Goal: Information Seeking & Learning: Learn about a topic

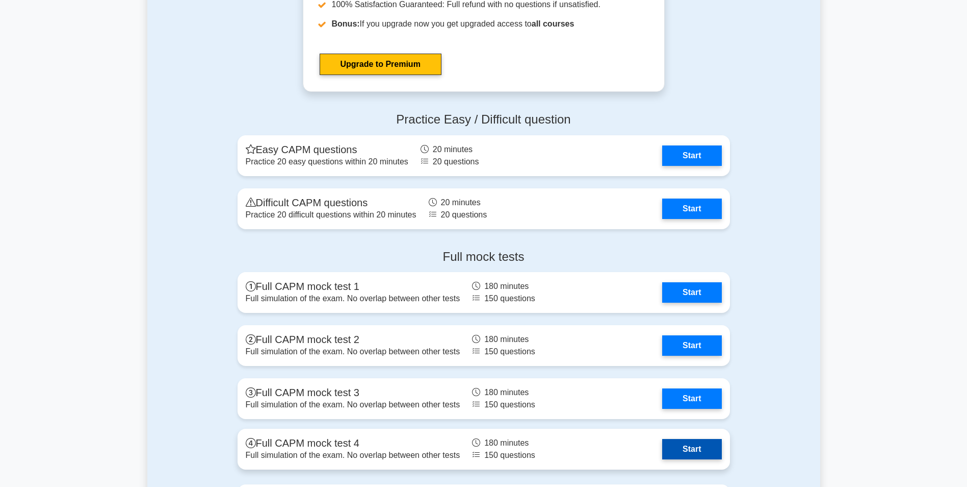
scroll to position [3468, 0]
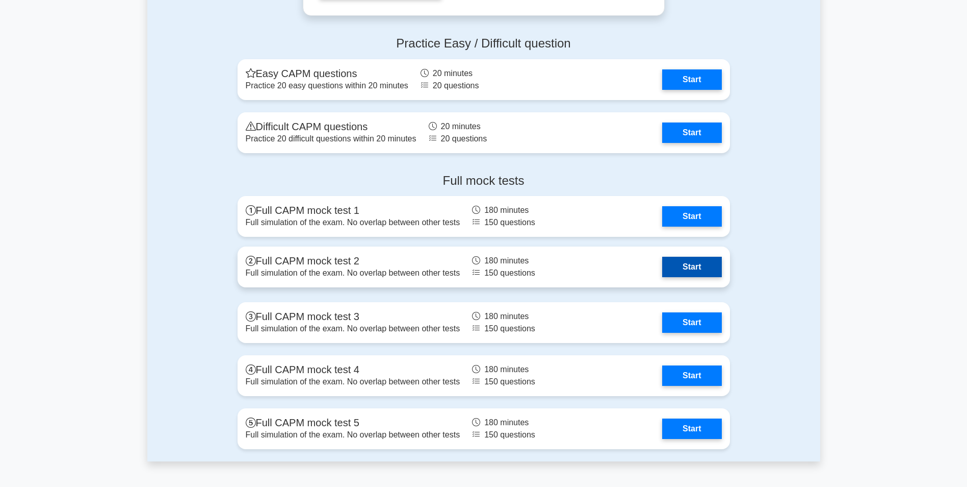
click at [641, 264] on link "Start" at bounding box center [691, 267] width 59 height 20
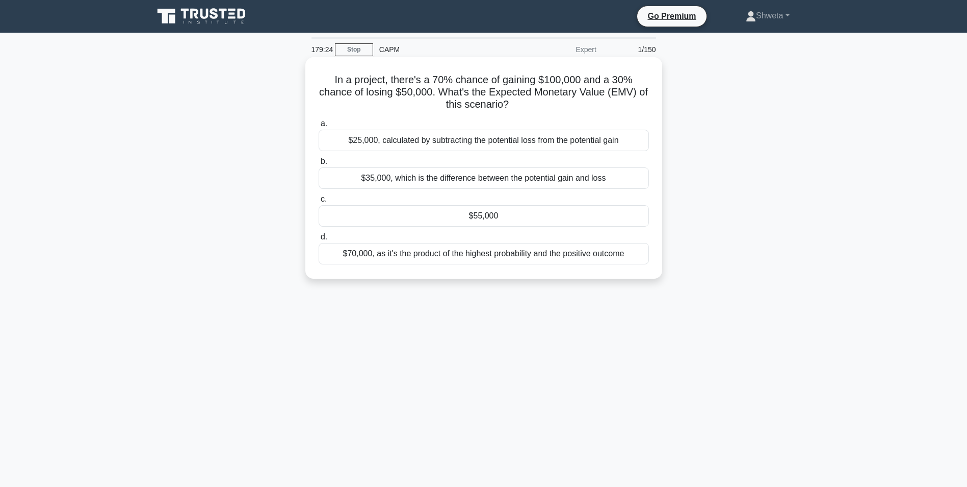
click at [488, 216] on div "$55,000" at bounding box center [484, 215] width 330 height 21
click at [319, 202] on input "c. $55,000" at bounding box center [319, 199] width 0 height 7
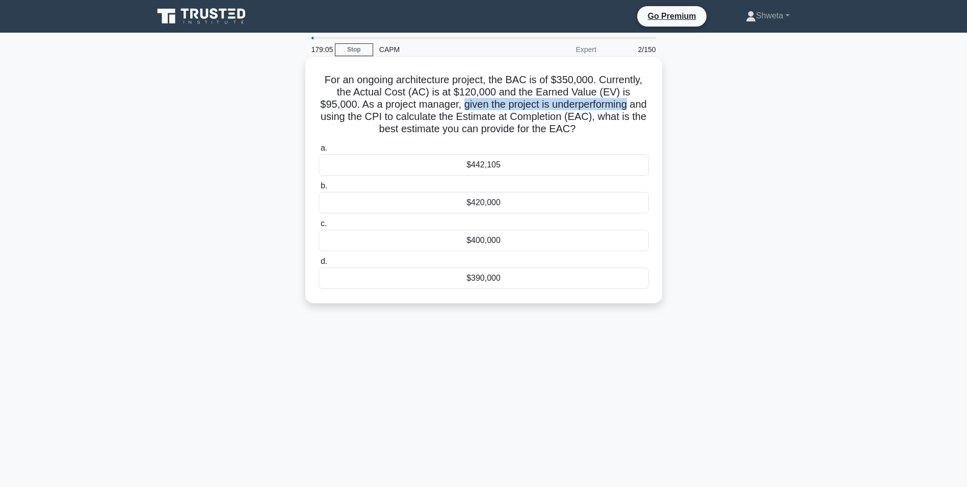
drag, startPoint x: 427, startPoint y: 109, endPoint x: 597, endPoint y: 106, distance: 169.3
click at [597, 106] on h5 "For an ongoing architecture project, the BAC is of $350,000. Currently, the Act…" at bounding box center [484, 104] width 333 height 62
click at [479, 168] on div "$442,105" at bounding box center [484, 164] width 330 height 21
click at [319, 151] on input "a. $442,105" at bounding box center [319, 148] width 0 height 7
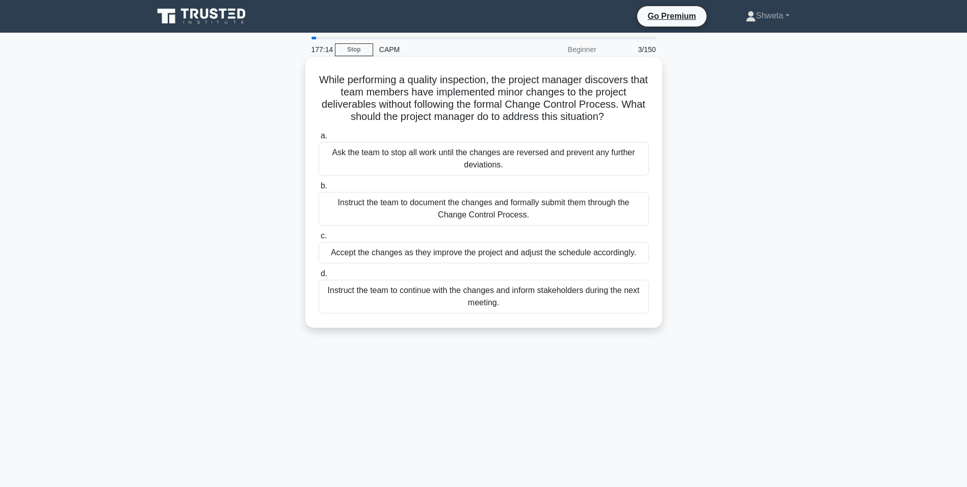
click at [452, 219] on div "Instruct the team to document the changes and formally submit them through the …" at bounding box center [484, 209] width 330 height 34
click at [319, 189] on input "b. Instruct the team to document the changes and formally submit them through t…" at bounding box center [319, 186] width 0 height 7
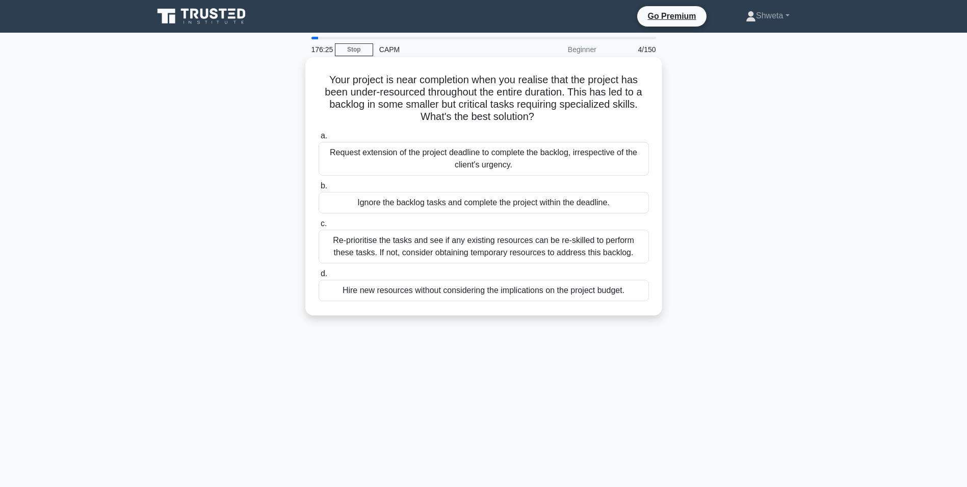
click at [449, 240] on div "Re-prioritise the tasks and see if any existing resources can be re-skilled to …" at bounding box center [484, 246] width 330 height 34
click at [319, 227] on input "c. Re-prioritise the tasks and see if any existing resources can be re-skilled …" at bounding box center [319, 223] width 0 height 7
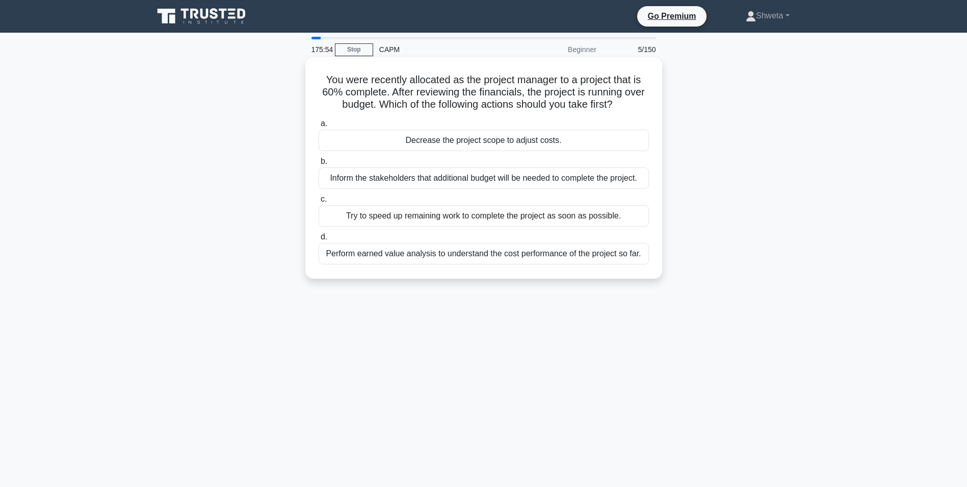
click at [473, 252] on div "Perform earned value analysis to understand the cost performance of the project…" at bounding box center [484, 253] width 330 height 21
click at [319, 240] on input "d. Perform earned value analysis to understand the cost performance of the proj…" at bounding box center [319, 237] width 0 height 7
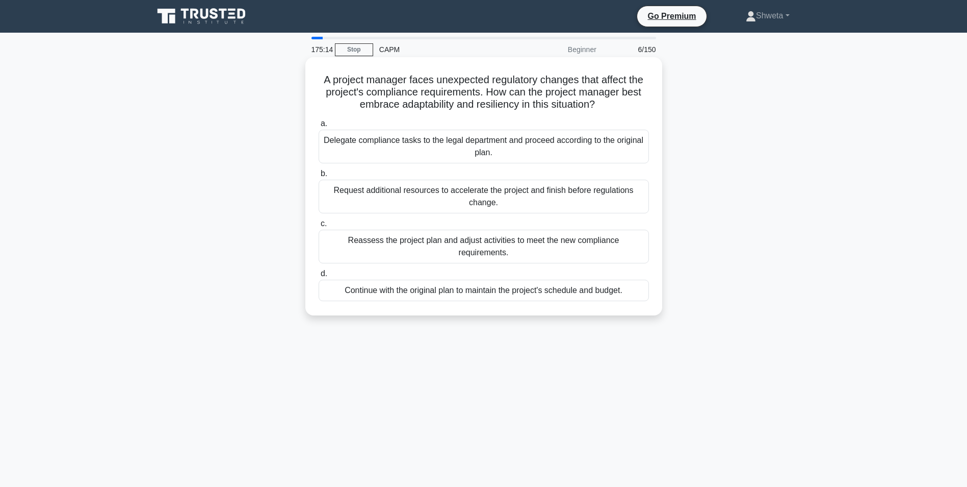
click at [503, 244] on div "Reassess the project plan and adjust activities to meet the new compliance requ…" at bounding box center [484, 246] width 330 height 34
click at [319, 227] on input "c. Reassess the project plan and adjust activities to meet the new compliance r…" at bounding box center [319, 223] width 0 height 7
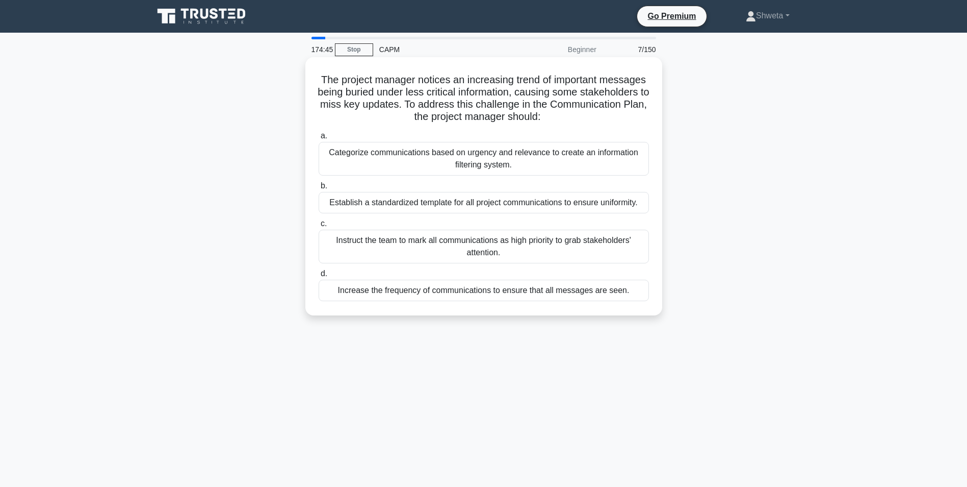
click at [453, 166] on div "Categorize communications based on urgency and relevance to create an informati…" at bounding box center [484, 159] width 330 height 34
click at [319, 139] on input "a. Categorize communications based on urgency and relevance to create an inform…" at bounding box center [319, 136] width 0 height 7
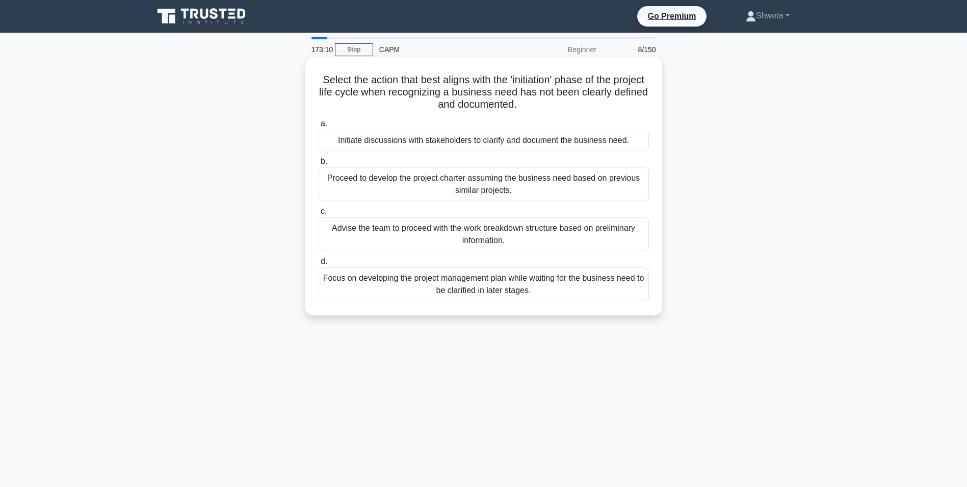
click at [484, 141] on div "Initiate discussions with stakeholders to clarify and document the business nee…" at bounding box center [484, 140] width 330 height 21
click at [319, 127] on input "a. Initiate discussions with stakeholders to clarify and document the business …" at bounding box center [319, 123] width 0 height 7
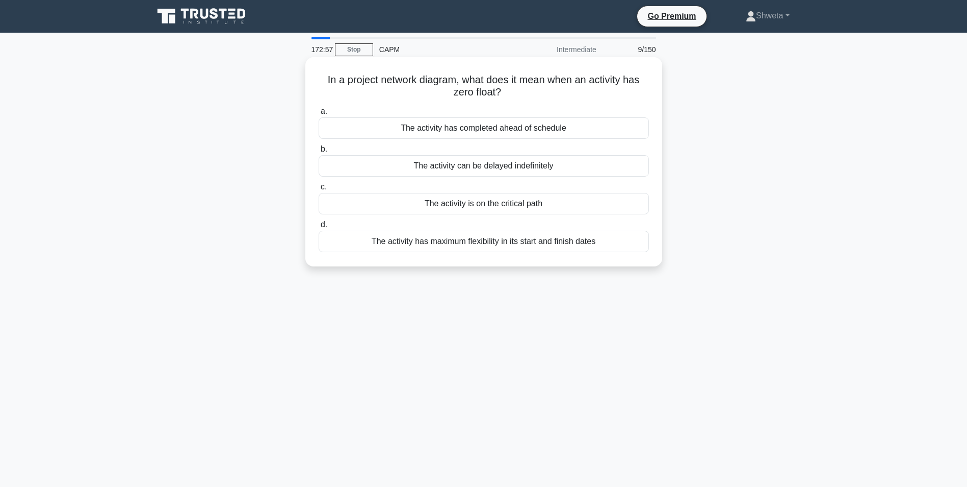
click at [479, 205] on div "The activity is on the critical path" at bounding box center [484, 203] width 330 height 21
click at [319, 190] on input "c. The activity is on the critical path" at bounding box center [319, 187] width 0 height 7
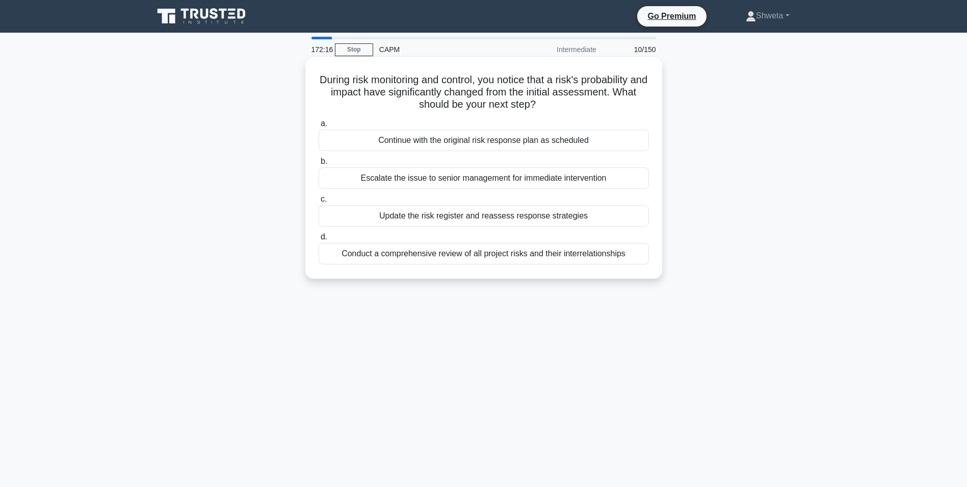
click at [475, 215] on div "Update the risk register and reassess response strategies" at bounding box center [484, 215] width 330 height 21
click at [319, 202] on input "c. Update the risk register and reassess response strategies" at bounding box center [319, 199] width 0 height 7
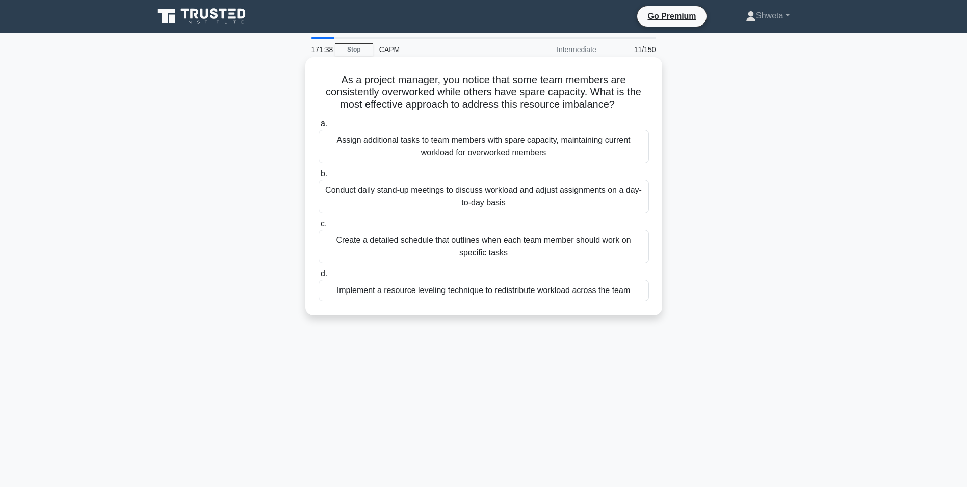
click at [466, 294] on div "Implement a resource leveling technique to redistribute workload across the team" at bounding box center [484, 289] width 330 height 21
click at [319, 277] on input "d. Implement a resource leveling technique to redistribute workload across the …" at bounding box center [319, 273] width 0 height 7
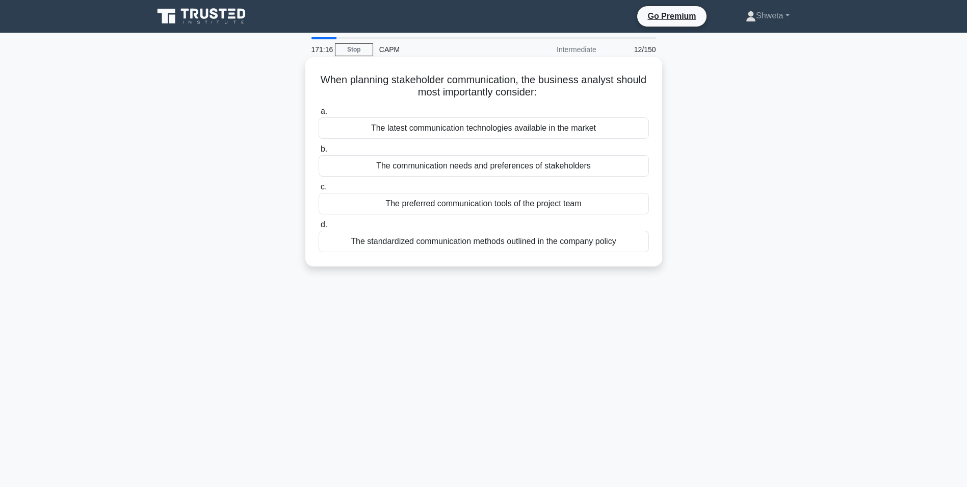
click at [526, 168] on div "The communication needs and preferences of stakeholders" at bounding box center [484, 165] width 330 height 21
click at [319, 152] on input "b. The communication needs and preferences of stakeholders" at bounding box center [319, 149] width 0 height 7
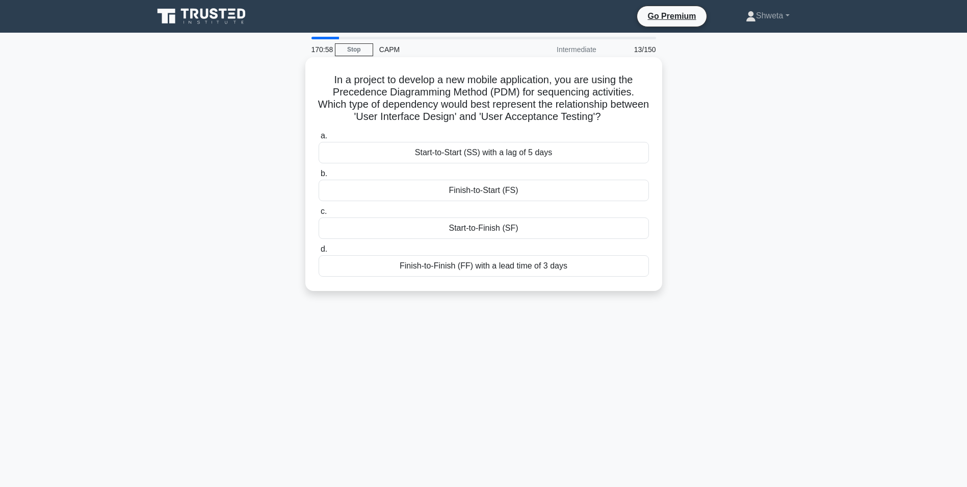
click at [476, 233] on div "Start-to-Finish (SF)" at bounding box center [484, 227] width 330 height 21
click at [319, 215] on input "c. Start-to-Finish (SF)" at bounding box center [319, 211] width 0 height 7
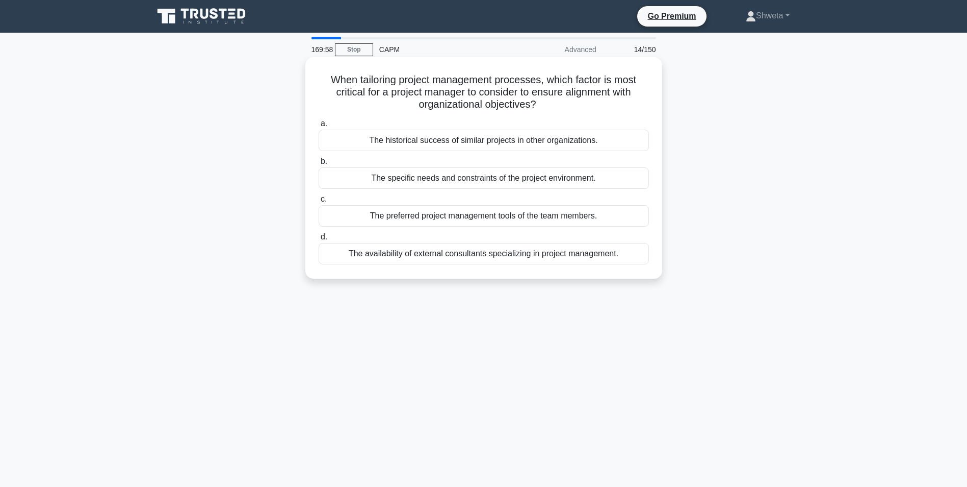
click at [480, 183] on div "The specific needs and constraints of the project environment." at bounding box center [484, 177] width 330 height 21
click at [319, 165] on input "b. The specific needs and constraints of the project environment." at bounding box center [319, 161] width 0 height 7
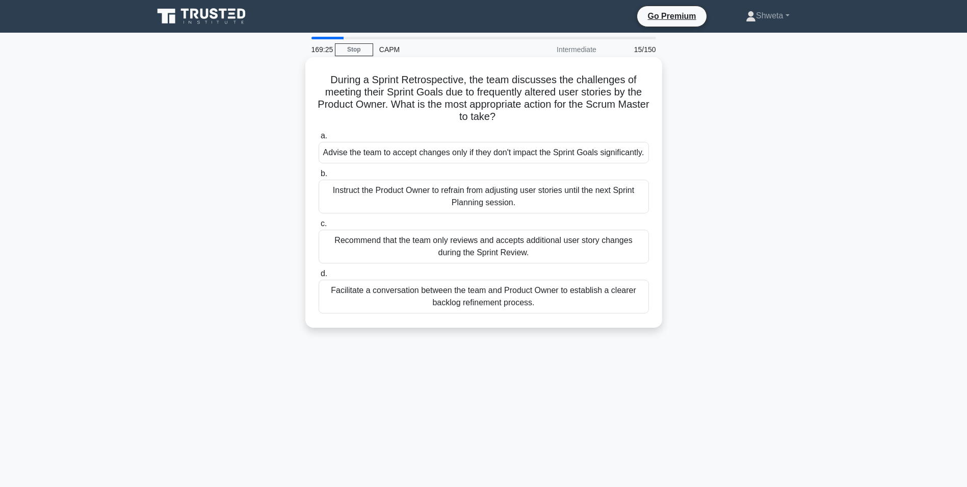
click at [473, 210] on div "Instruct the Product Owner to refrain from adjusting user stories until the nex…" at bounding box center [484, 197] width 330 height 34
click at [319, 177] on input "b. Instruct the Product Owner to refrain from adjusting user stories until the …" at bounding box center [319, 173] width 0 height 7
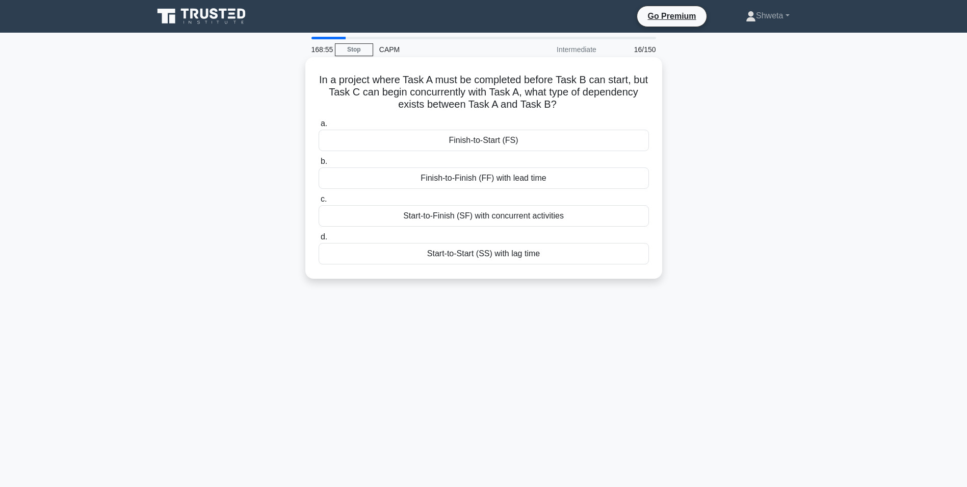
click at [493, 143] on div "Finish-to-Start (FS)" at bounding box center [484, 140] width 330 height 21
click at [319, 127] on input "a. Finish-to-Start (FS)" at bounding box center [319, 123] width 0 height 7
click at [504, 180] on div "Modify the product to avoid the patent infringement" at bounding box center [484, 177] width 330 height 21
click at [319, 165] on input "b. Modify the product to avoid the patent infringement" at bounding box center [319, 161] width 0 height 7
click at [483, 220] on div "Project High" at bounding box center [484, 215] width 330 height 21
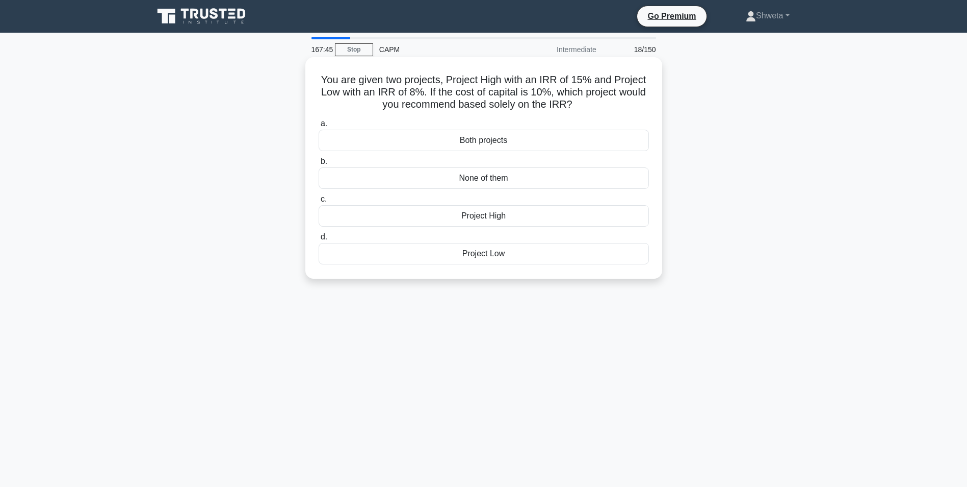
click at [319, 202] on input "c. Project High" at bounding box center [319, 199] width 0 height 7
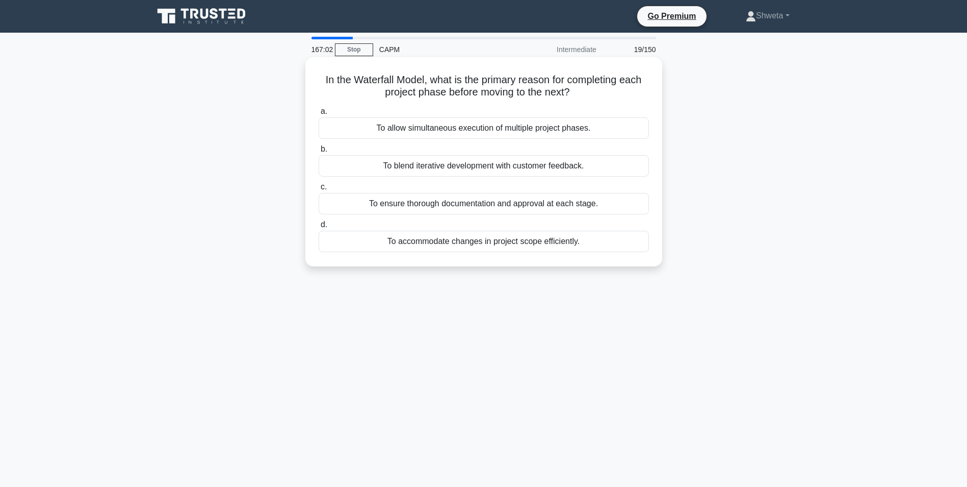
click at [510, 203] on div "To ensure thorough documentation and approval at each stage." at bounding box center [484, 203] width 330 height 21
click at [319, 190] on input "c. To ensure thorough documentation and approval at each stage." at bounding box center [319, 187] width 0 height 7
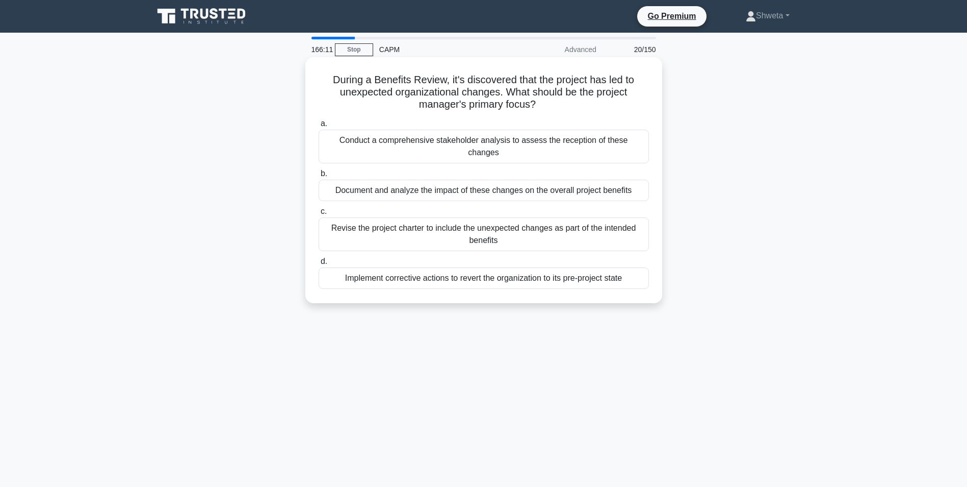
click at [471, 180] on div "Document and analyze the impact of these changes on the overall project benefits" at bounding box center [484, 190] width 330 height 21
click at [319, 177] on input "b. Document and analyze the impact of these changes on the overall project bene…" at bounding box center [319, 173] width 0 height 7
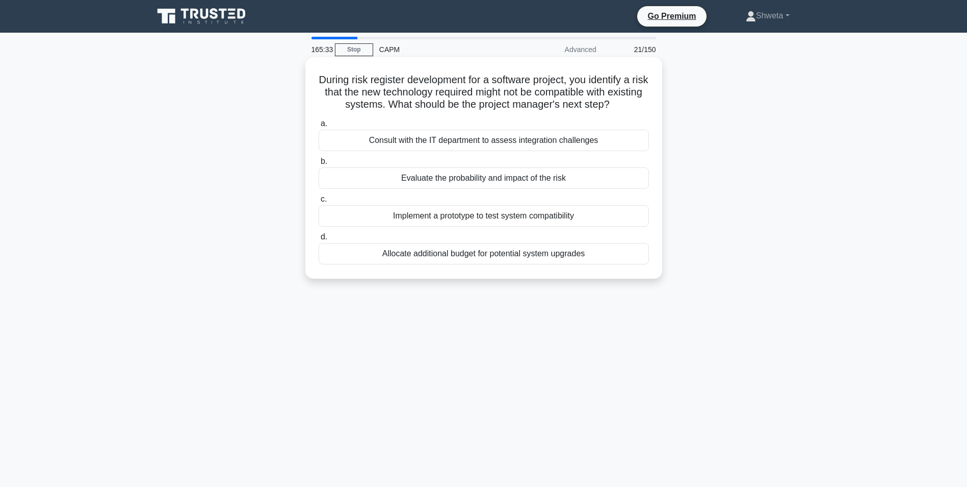
click at [480, 184] on div "Evaluate the probability and impact of the risk" at bounding box center [484, 177] width 330 height 21
click at [319, 165] on input "b. Evaluate the probability and impact of the risk" at bounding box center [319, 161] width 0 height 7
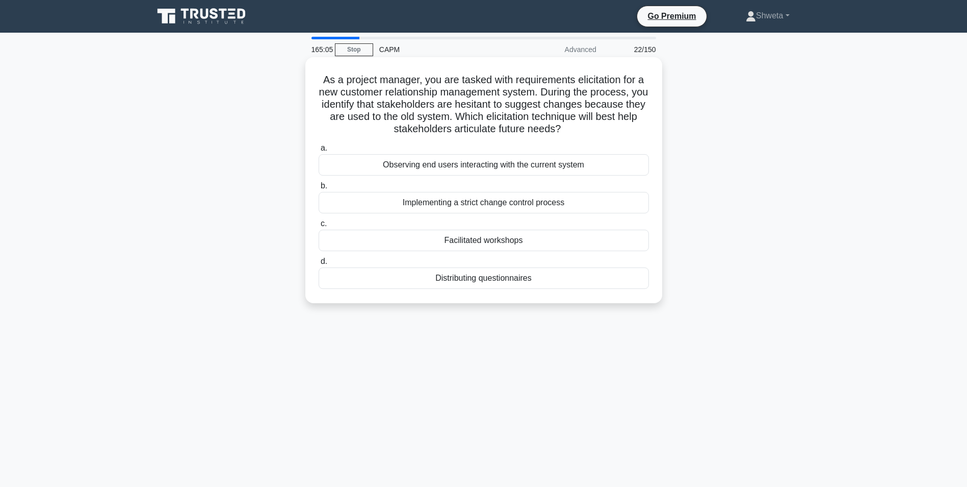
click at [476, 244] on div "Facilitated workshops" at bounding box center [484, 239] width 330 height 21
click at [319, 227] on input "c. Facilitated workshops" at bounding box center [319, 223] width 0 height 7
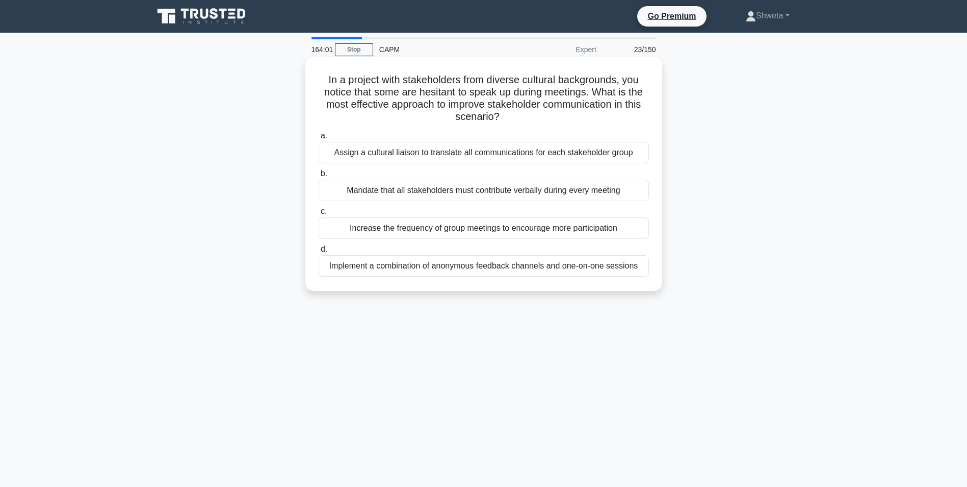
click at [498, 270] on div "Implement a combination of anonymous feedback channels and one-on-one sessions" at bounding box center [484, 265] width 330 height 21
click at [319, 252] on input "d. Implement a combination of anonymous feedback channels and one-on-one sessio…" at bounding box center [319, 249] width 0 height 7
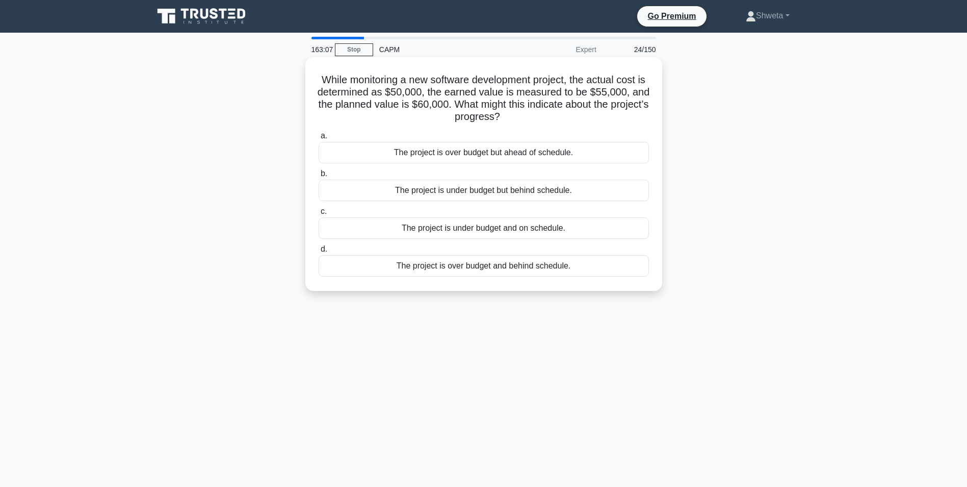
click at [473, 194] on div "The project is under budget but behind schedule." at bounding box center [484, 190] width 330 height 21
click at [319, 177] on input "b. The project is under budget but behind schedule." at bounding box center [319, 173] width 0 height 7
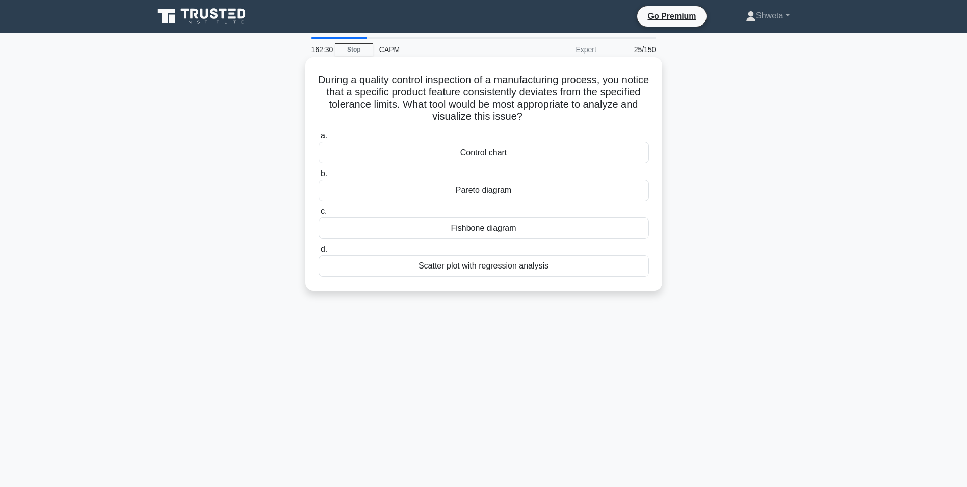
click at [493, 231] on div "Fishbone diagram" at bounding box center [484, 227] width 330 height 21
click at [319, 215] on input "c. Fishbone diagram" at bounding box center [319, 211] width 0 height 7
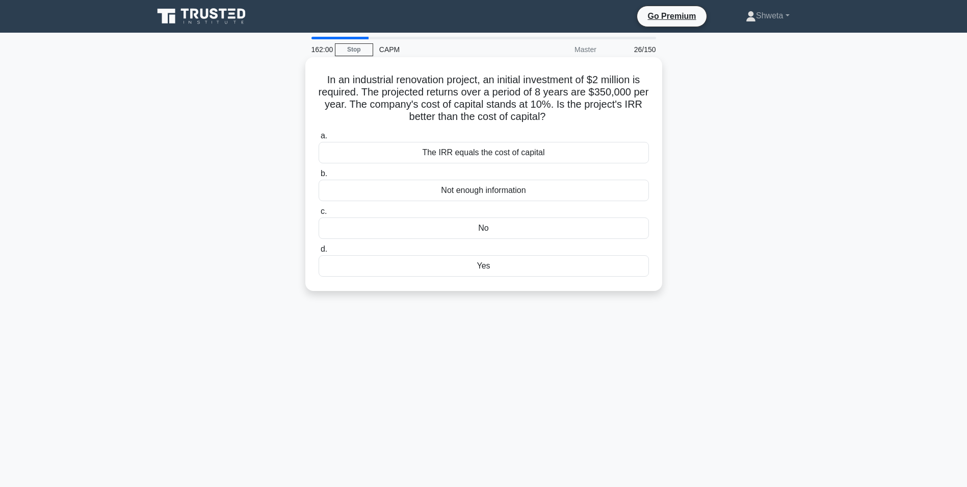
click at [475, 266] on div "Yes" at bounding box center [484, 265] width 330 height 21
click at [319, 252] on input "d. Yes" at bounding box center [319, 249] width 0 height 7
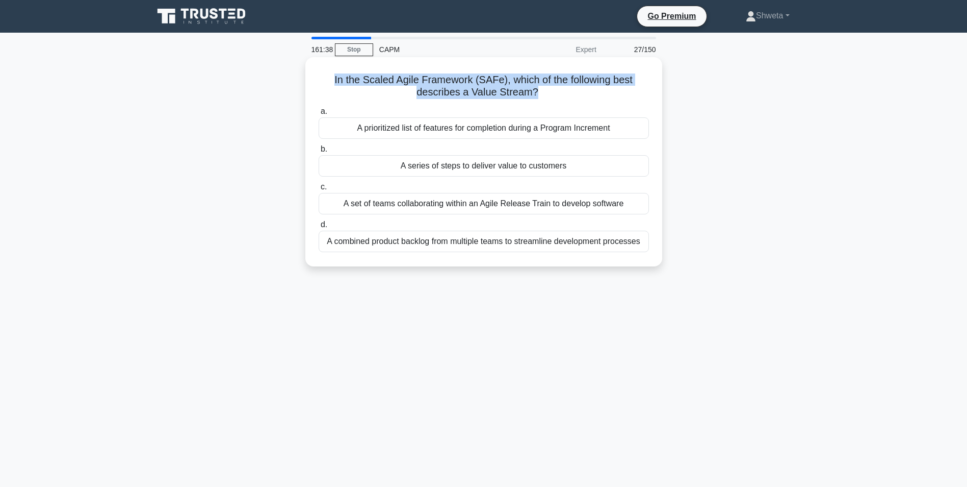
drag, startPoint x: 333, startPoint y: 79, endPoint x: 535, endPoint y: 97, distance: 203.8
click at [535, 97] on h5 "In the Scaled Agile Framework (SAFe), which of the following best describes a V…" at bounding box center [484, 85] width 333 height 25
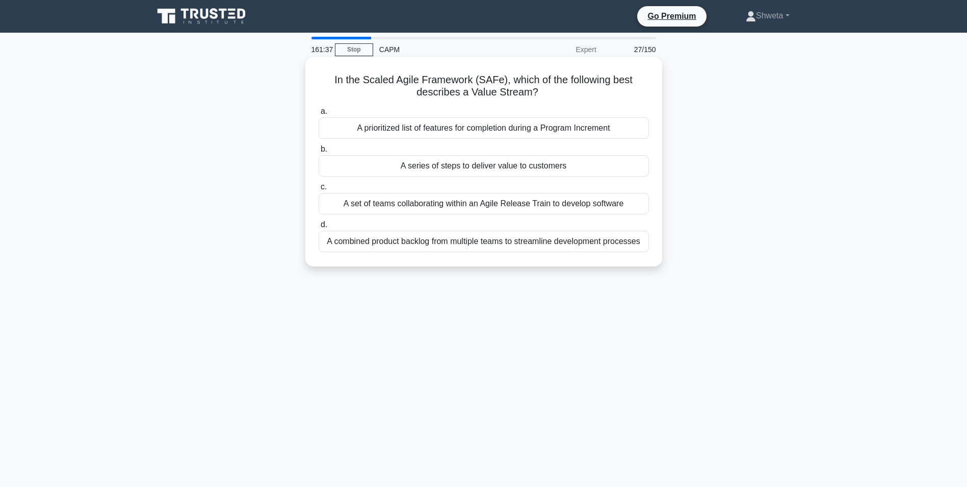
drag, startPoint x: 535, startPoint y: 97, endPoint x: 550, endPoint y: 112, distance: 20.9
click at [550, 112] on label "a. A prioritized list of features for completion during a Program Increment" at bounding box center [484, 122] width 330 height 34
click at [319, 112] on input "a. A prioritized list of features for completion during a Program Increment" at bounding box center [319, 111] width 0 height 7
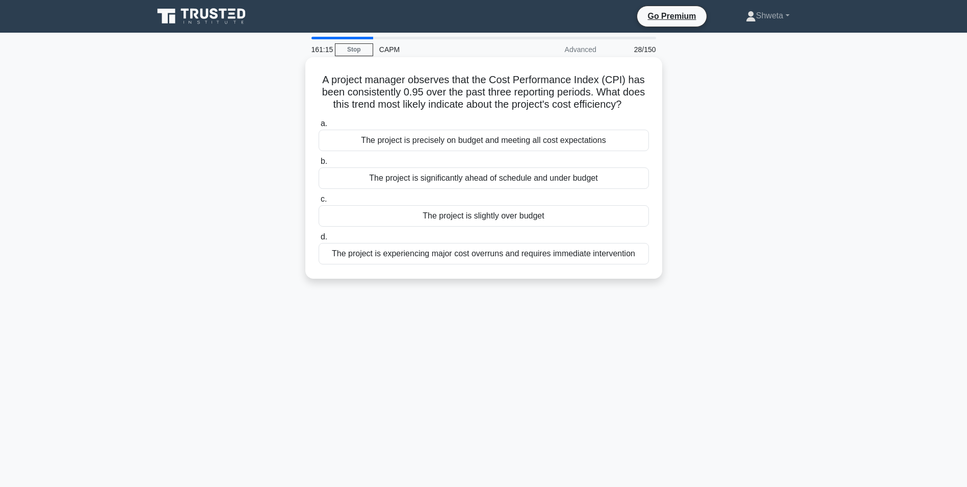
click at [448, 217] on div "The project is slightly over budget" at bounding box center [484, 215] width 330 height 21
click at [319, 202] on input "c. The project is slightly over budget" at bounding box center [319, 199] width 0 height 7
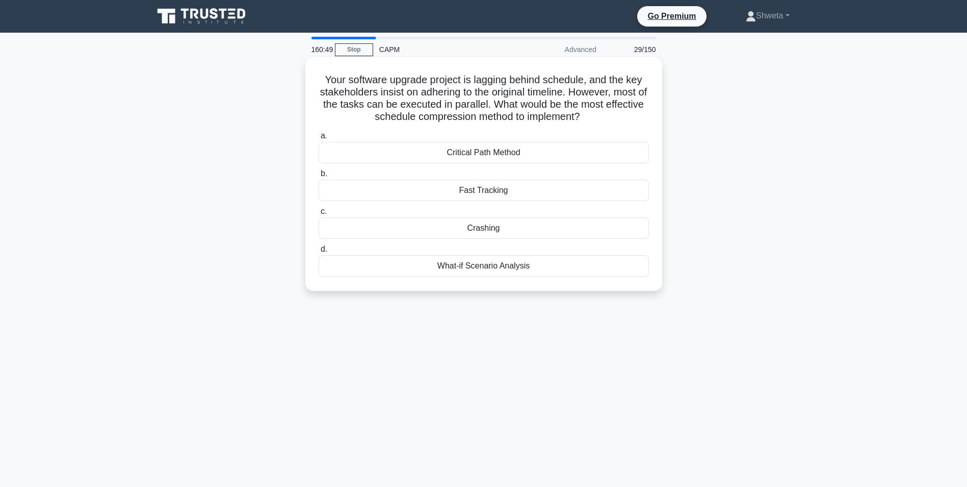
click at [487, 189] on div "Fast Tracking" at bounding box center [484, 190] width 330 height 21
click at [319, 177] on input "b. Fast Tracking" at bounding box center [319, 173] width 0 height 7
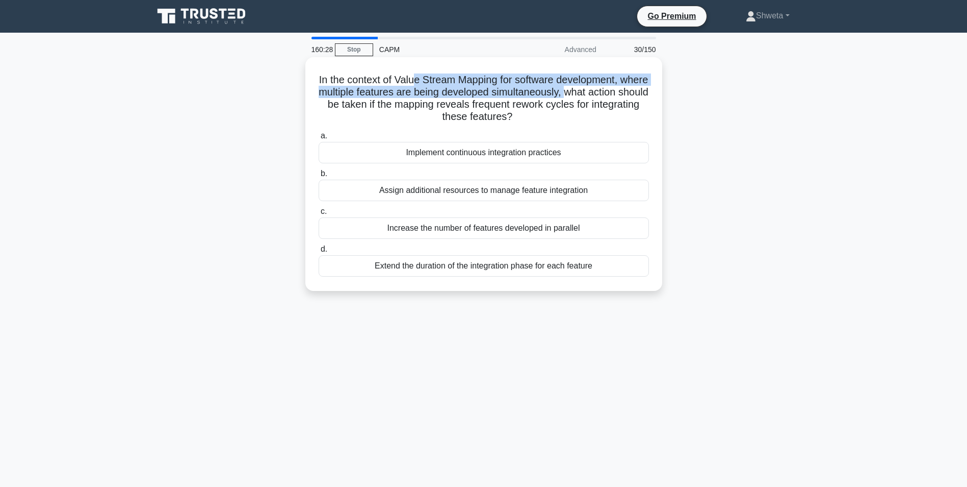
drag, startPoint x: 606, startPoint y: 92, endPoint x: 426, endPoint y: 84, distance: 180.7
click at [426, 84] on h5 "In the context of Value Stream Mapping for software development, where multiple…" at bounding box center [484, 98] width 333 height 50
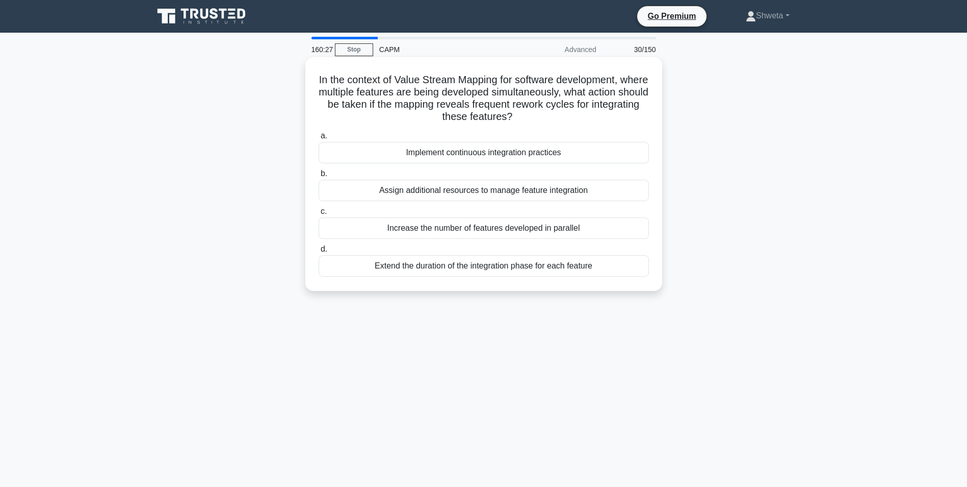
click at [332, 109] on h5 "In the context of Value Stream Mapping for software development, where multiple…" at bounding box center [484, 98] width 333 height 50
click at [489, 156] on div "Implement continuous integration practices" at bounding box center [484, 152] width 330 height 21
click at [319, 139] on input "a. Implement continuous integration practices" at bounding box center [319, 136] width 0 height 7
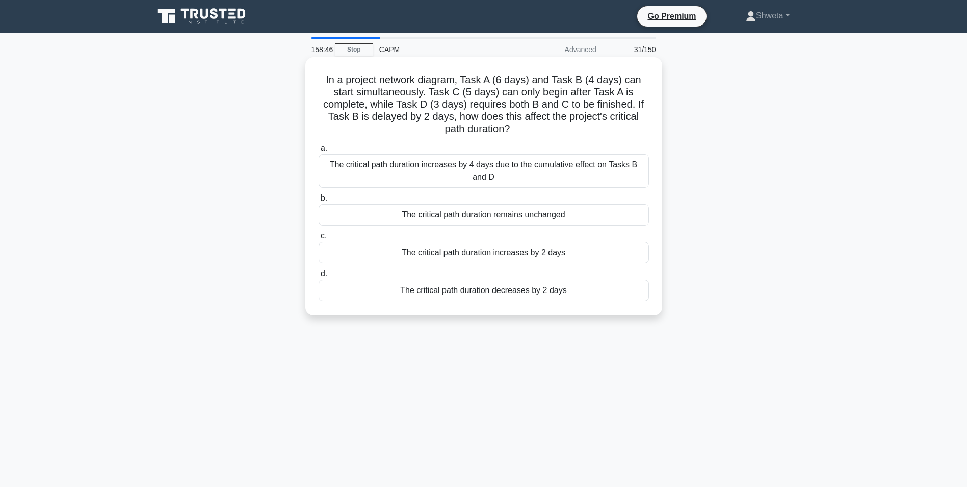
click at [499, 220] on div "The critical path duration remains unchanged" at bounding box center [484, 214] width 330 height 21
click at [319, 201] on input "b. The critical path duration remains unchanged" at bounding box center [319, 198] width 0 height 7
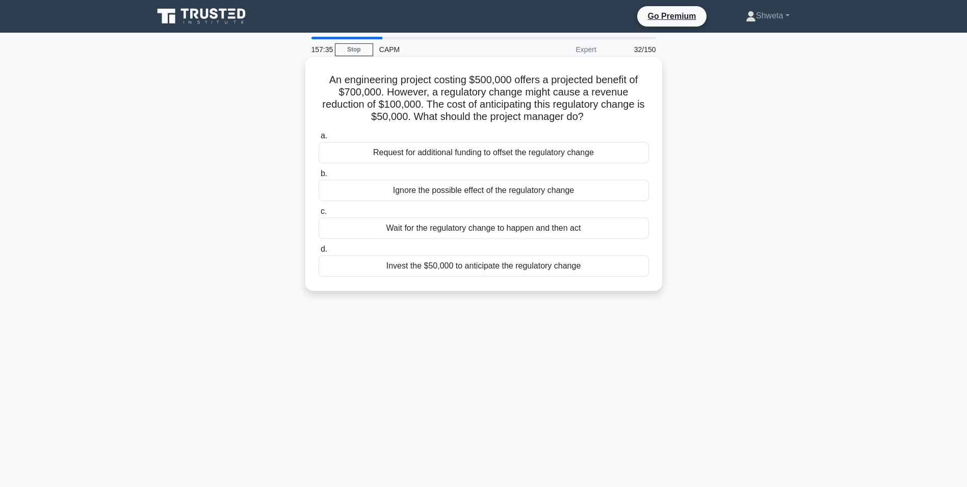
click at [477, 157] on div "Request for additional funding to offset the regulatory change" at bounding box center [484, 152] width 330 height 21
click at [319, 139] on input "a. Request for additional funding to offset the regulatory change" at bounding box center [319, 136] width 0 height 7
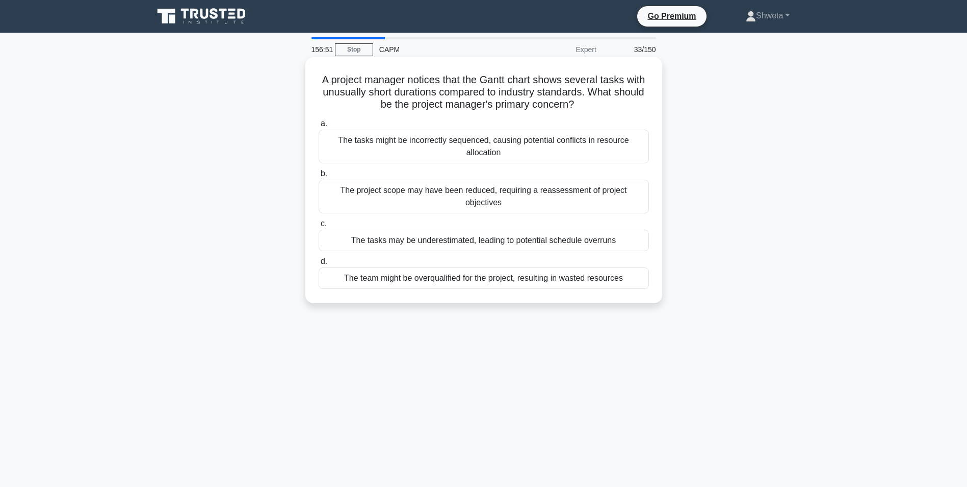
drag, startPoint x: 610, startPoint y: 93, endPoint x: 618, endPoint y: 107, distance: 16.4
click at [618, 107] on h5 "A project manager notices that the [PERSON_NAME] chart shows several tasks with…" at bounding box center [484, 92] width 333 height 38
click at [586, 104] on icon ".spinner_0XTQ{transform-origin:center;animation:spinner_y6GP .75s linear infini…" at bounding box center [580, 105] width 12 height 12
drag, startPoint x: 336, startPoint y: 93, endPoint x: 453, endPoint y: 94, distance: 117.3
click at [453, 94] on h5 "A project manager notices that the [PERSON_NAME] chart shows several tasks with…" at bounding box center [484, 92] width 333 height 38
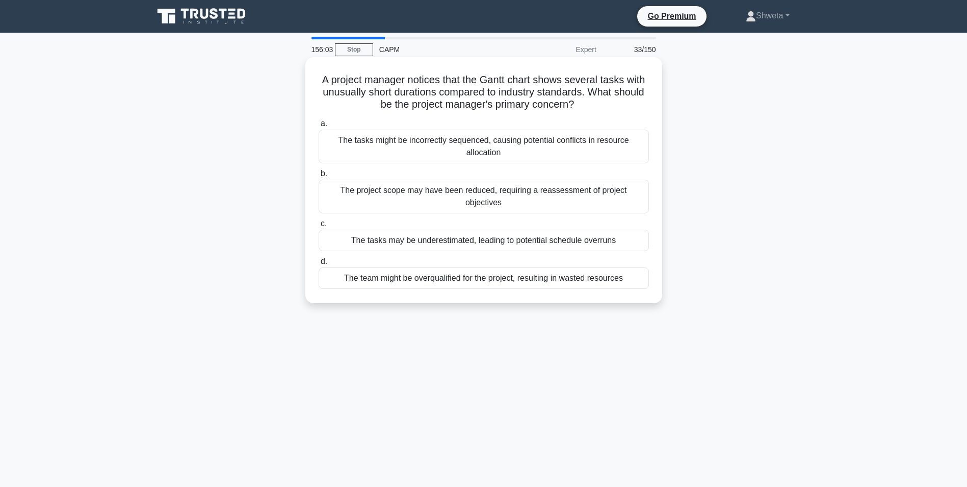
click at [492, 232] on div "The tasks may be underestimated, leading to potential schedule overruns" at bounding box center [484, 239] width 330 height 21
click at [319, 227] on input "c. The tasks may be underestimated, leading to potential schedule overruns" at bounding box center [319, 223] width 0 height 7
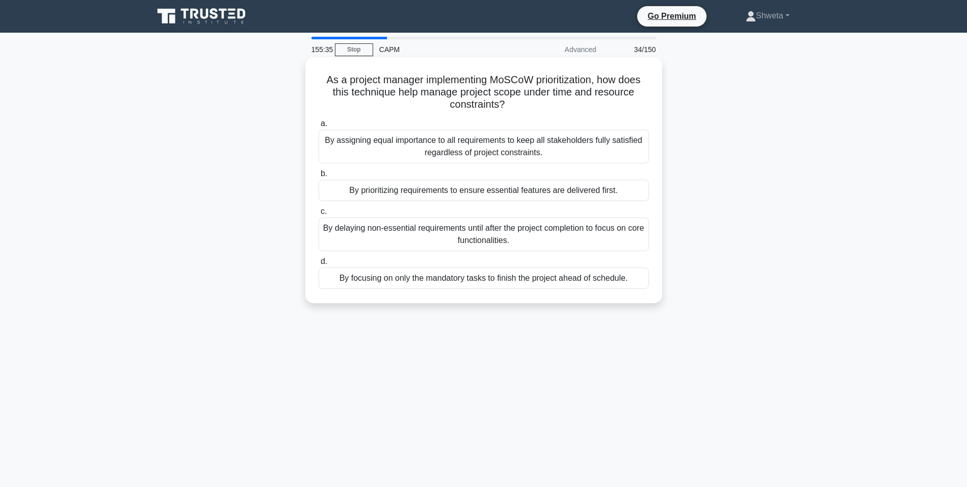
click at [502, 192] on div "By prioritizing requirements to ensure essential features are delivered first." at bounding box center [484, 190] width 330 height 21
click at [319, 177] on input "b. By prioritizing requirements to ensure essential features are delivered firs…" at bounding box center [319, 173] width 0 height 7
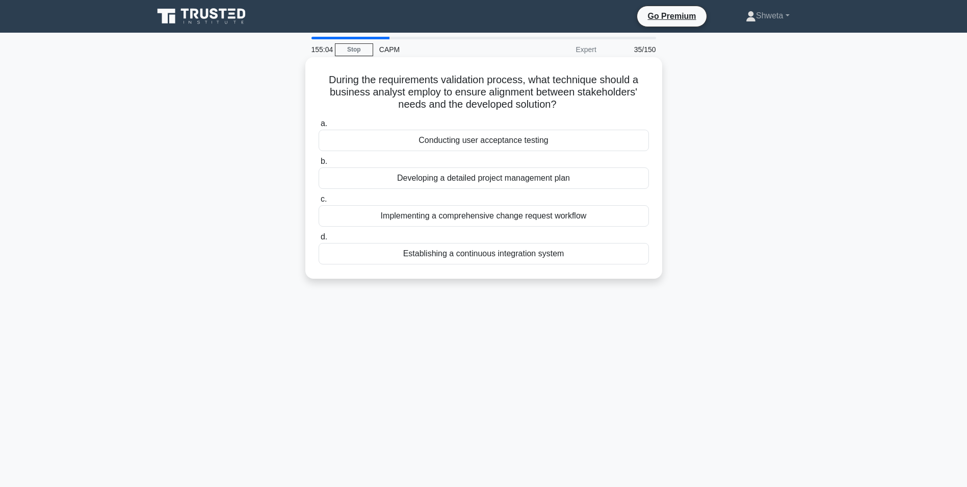
click at [481, 141] on div "Conducting user acceptance testing" at bounding box center [484, 140] width 330 height 21
click at [319, 127] on input "a. Conducting user acceptance testing" at bounding box center [319, 123] width 0 height 7
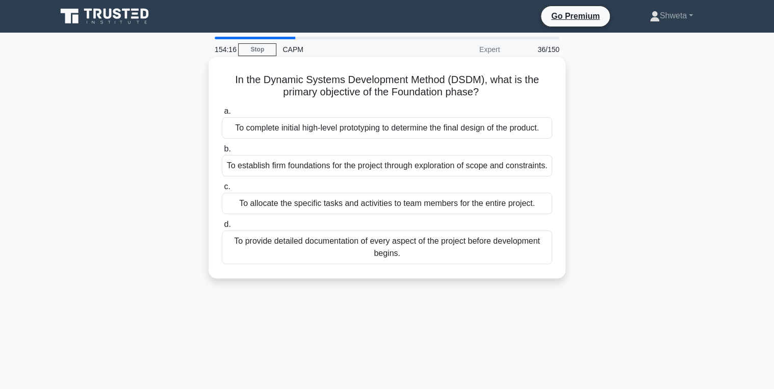
click at [418, 129] on div "To complete initial high-level prototyping to determine the final design of the…" at bounding box center [387, 127] width 330 height 21
click at [222, 115] on input "a. To complete initial high-level prototyping to determine the final design of …" at bounding box center [222, 111] width 0 height 7
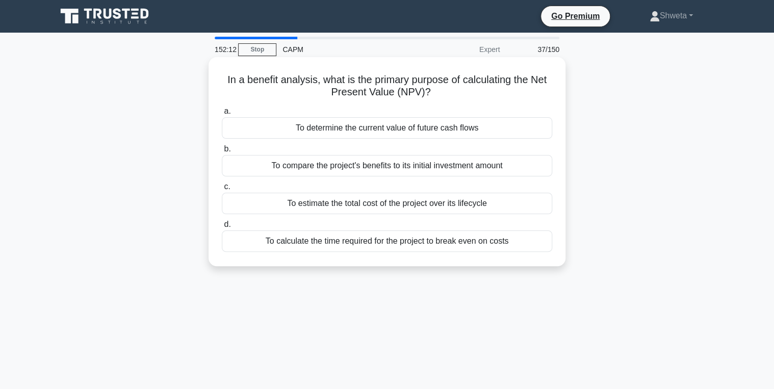
click at [413, 131] on div "To determine the current value of future cash flows" at bounding box center [387, 127] width 330 height 21
click at [222, 115] on input "a. To determine the current value of future cash flows" at bounding box center [222, 111] width 0 height 7
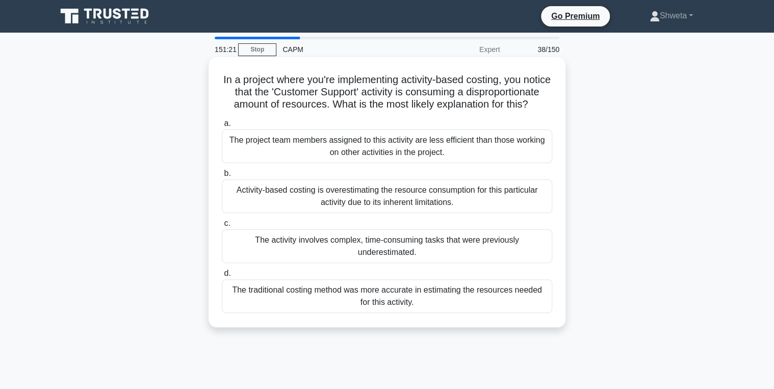
click at [386, 155] on div "The project team members assigned to this activity are less efficient than thos…" at bounding box center [387, 147] width 330 height 34
click at [222, 127] on input "a. The project team members assigned to this activity are less efficient than t…" at bounding box center [222, 123] width 0 height 7
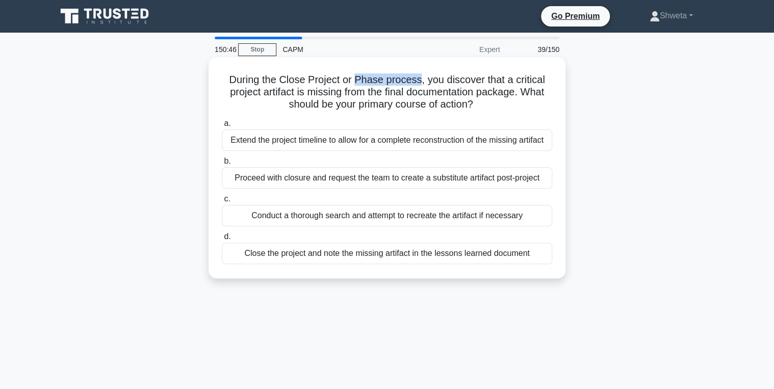
drag, startPoint x: 357, startPoint y: 81, endPoint x: 421, endPoint y: 82, distance: 63.8
click at [421, 82] on h5 "During the Close Project or Phase process, you discover that a critical project…" at bounding box center [387, 92] width 333 height 38
drag, startPoint x: 421, startPoint y: 82, endPoint x: 518, endPoint y: 82, distance: 96.9
click at [518, 82] on h5 "During the Close Project or Phase process, you discover that a critical project…" at bounding box center [387, 92] width 333 height 38
click at [404, 255] on div "Close the project and note the missing artifact in the lessons learned document" at bounding box center [387, 253] width 330 height 21
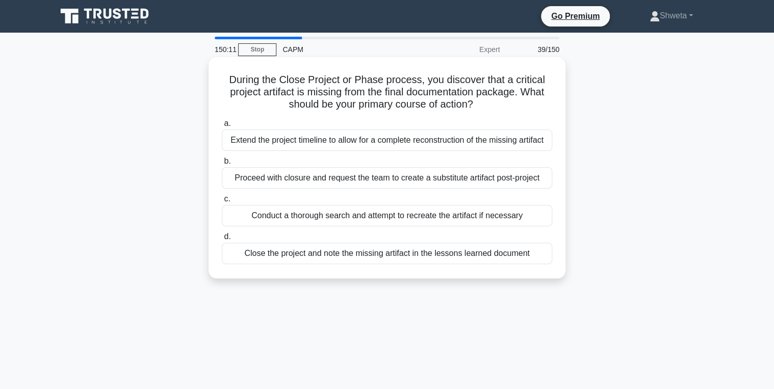
click at [222, 240] on input "d. Close the project and note the missing artifact in the lessons learned docum…" at bounding box center [222, 237] width 0 height 7
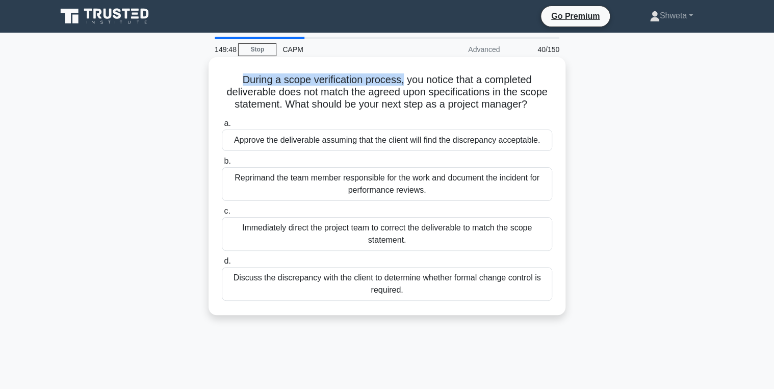
drag, startPoint x: 239, startPoint y: 78, endPoint x: 402, endPoint y: 82, distance: 162.7
click at [402, 82] on h5 "During a scope verification process, you notice that a completed deliverable do…" at bounding box center [387, 92] width 333 height 38
click at [329, 289] on div "Discuss the discrepancy with the client to determine whether formal change cont…" at bounding box center [387, 284] width 330 height 34
click at [222, 265] on input "d. Discuss the discrepancy with the client to determine whether formal change c…" at bounding box center [222, 261] width 0 height 7
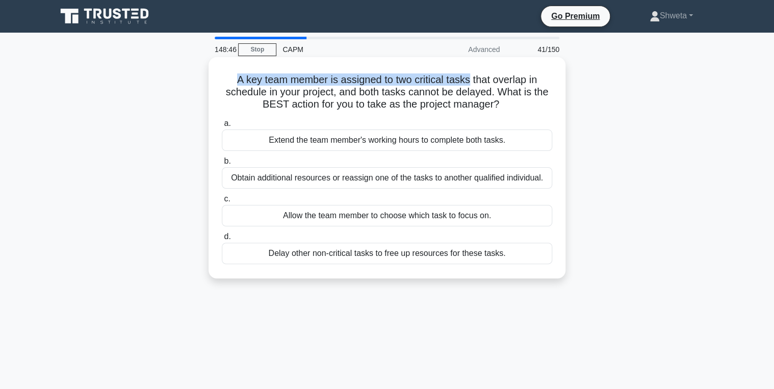
drag, startPoint x: 233, startPoint y: 81, endPoint x: 471, endPoint y: 78, distance: 238.2
click at [471, 78] on h5 "A key team member is assigned to two critical tasks that overlap in schedule in…" at bounding box center [387, 92] width 333 height 38
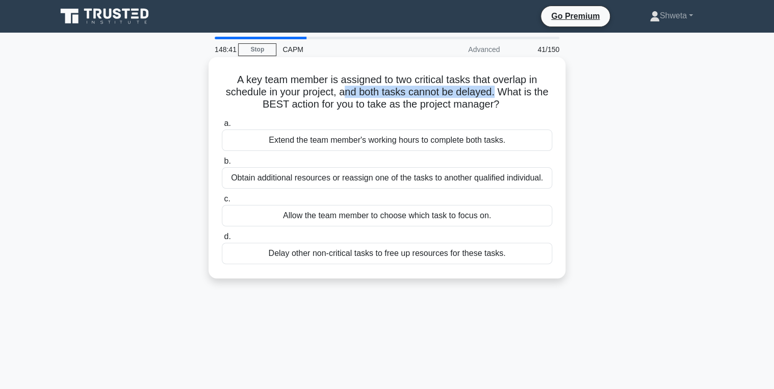
drag, startPoint x: 343, startPoint y: 92, endPoint x: 496, endPoint y: 94, distance: 153.5
click at [496, 94] on h5 "A key team member is assigned to two critical tasks that overlap in schedule in…" at bounding box center [387, 92] width 333 height 38
click at [343, 96] on h5 "A key team member is assigned to two critical tasks that overlap in schedule in…" at bounding box center [387, 92] width 333 height 38
drag, startPoint x: 338, startPoint y: 92, endPoint x: 497, endPoint y: 94, distance: 159.6
click at [497, 94] on h5 "A key team member is assigned to two critical tasks that overlap in schedule in…" at bounding box center [387, 92] width 333 height 38
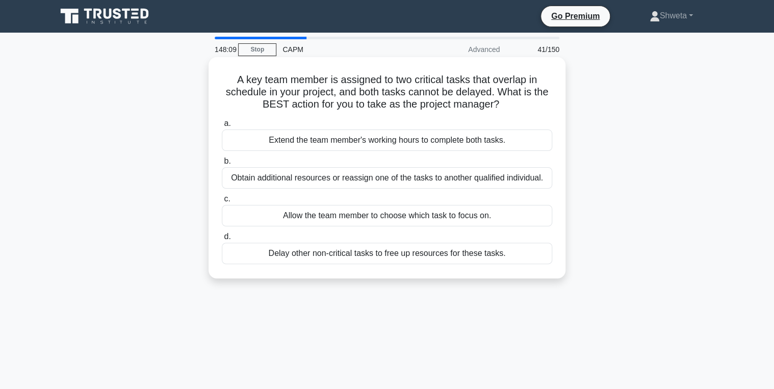
drag, startPoint x: 497, startPoint y: 94, endPoint x: 522, endPoint y: 106, distance: 26.9
click at [522, 106] on h5 "A key team member is assigned to two critical tasks that overlap in schedule in…" at bounding box center [387, 92] width 333 height 38
drag, startPoint x: 234, startPoint y: 82, endPoint x: 470, endPoint y: 84, distance: 235.6
click at [470, 84] on h5 "A key team member is assigned to two critical tasks that overlap in schedule in…" at bounding box center [387, 92] width 333 height 38
click at [315, 181] on div "Obtain additional resources or reassign one of the tasks to another qualified i…" at bounding box center [387, 177] width 330 height 21
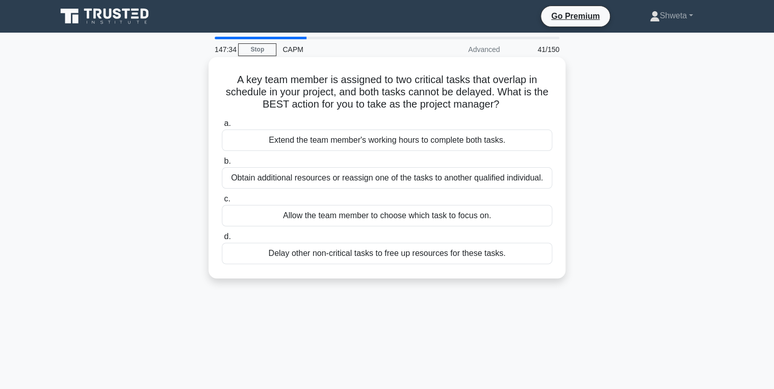
click at [222, 165] on input "b. Obtain additional resources or reassign one of the tasks to another qualifie…" at bounding box center [222, 161] width 0 height 7
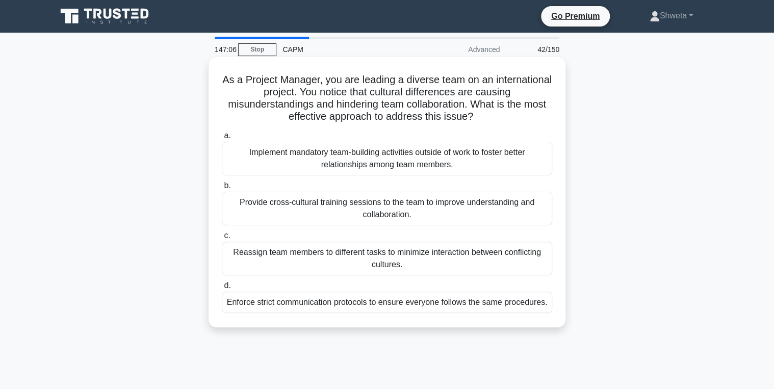
click at [357, 212] on div "Provide cross-cultural training sessions to the team to improve understanding a…" at bounding box center [387, 209] width 330 height 34
click at [222, 189] on input "b. Provide cross-cultural training sessions to the team to improve understandin…" at bounding box center [222, 186] width 0 height 7
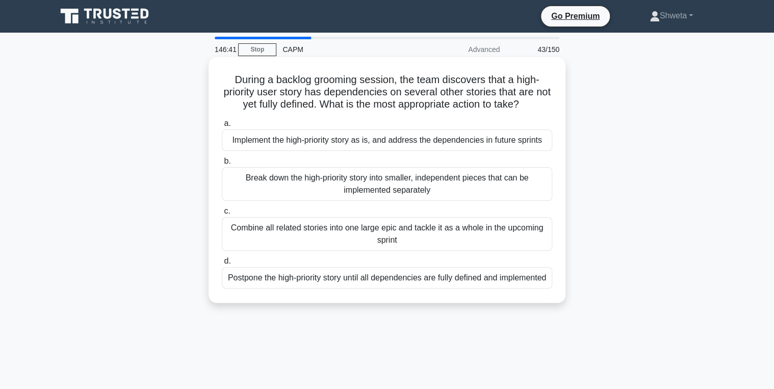
click at [389, 194] on div "Break down the high-priority story into smaller, independent pieces that can be…" at bounding box center [387, 184] width 330 height 34
click at [222, 165] on input "b. Break down the high-priority story into smaller, independent pieces that can…" at bounding box center [222, 161] width 0 height 7
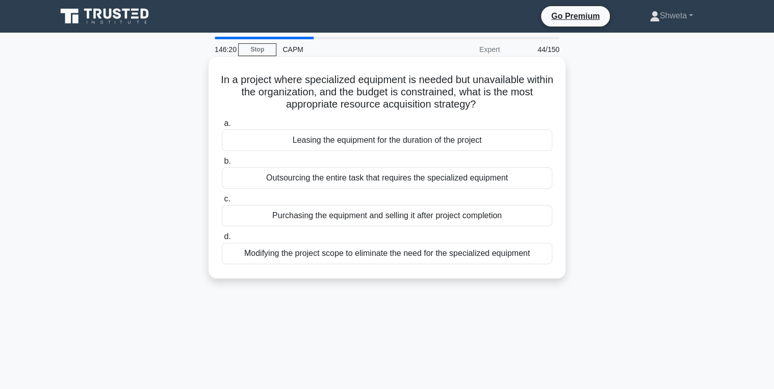
click at [363, 143] on div "Leasing the equipment for the duration of the project" at bounding box center [387, 140] width 330 height 21
click at [222, 127] on input "a. Leasing the equipment for the duration of the project" at bounding box center [222, 123] width 0 height 7
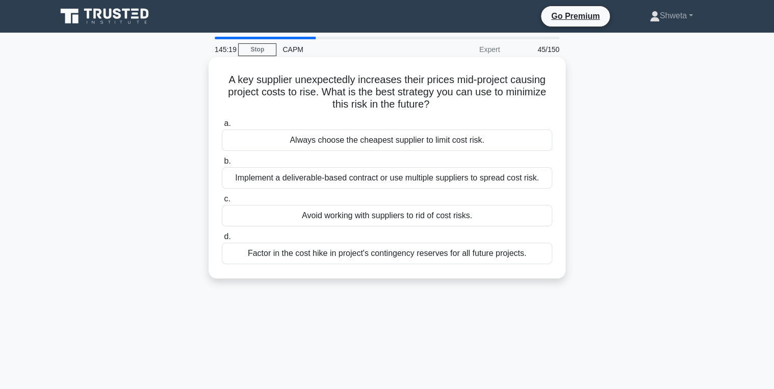
click at [365, 258] on div "Factor in the cost hike in project's contingency reserves for all future projec…" at bounding box center [387, 253] width 330 height 21
click at [222, 240] on input "d. Factor in the cost hike in project's contingency reserves for all future pro…" at bounding box center [222, 237] width 0 height 7
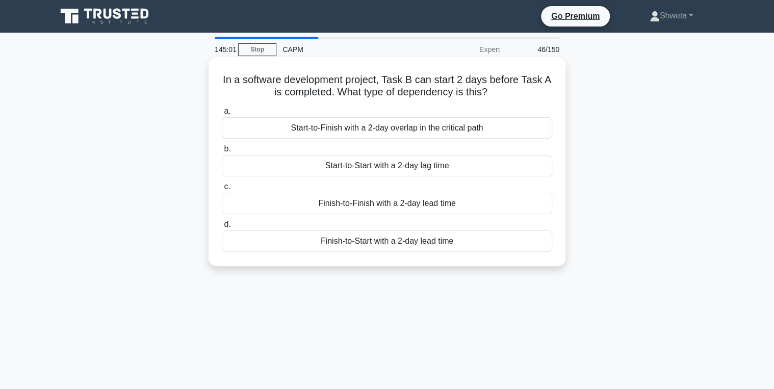
click at [415, 244] on div "Finish-to-Start with a 2-day lead time" at bounding box center [387, 241] width 330 height 21
click at [222, 228] on input "d. Finish-to-Start with a 2-day lead time" at bounding box center [222, 224] width 0 height 7
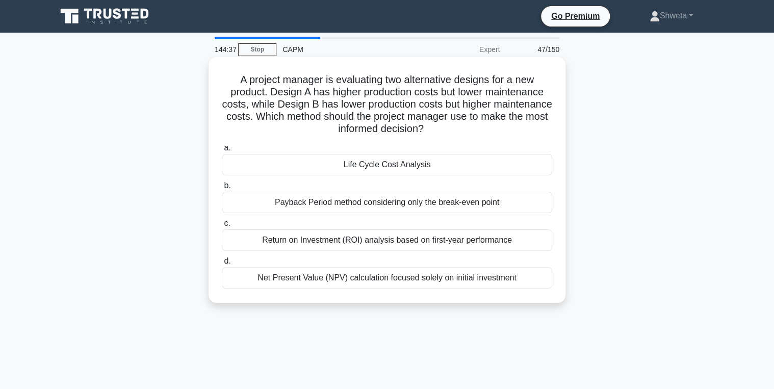
click at [418, 169] on div "Life Cycle Cost Analysis" at bounding box center [387, 164] width 330 height 21
click at [222, 151] on input "a. Life Cycle Cost Analysis" at bounding box center [222, 148] width 0 height 7
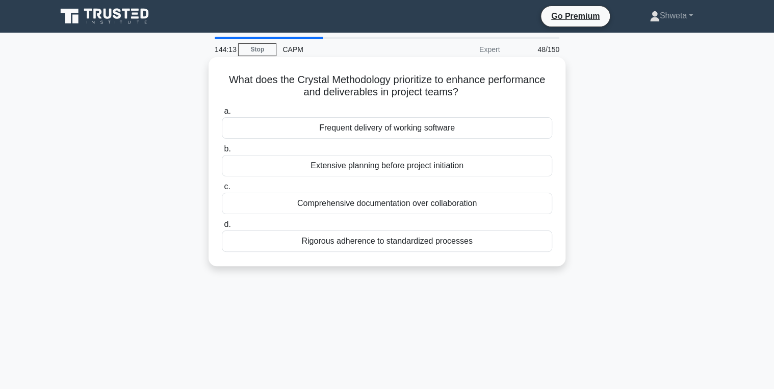
click at [408, 130] on div "Frequent delivery of working software" at bounding box center [387, 127] width 330 height 21
click at [222, 115] on input "a. Frequent delivery of working software" at bounding box center [222, 111] width 0 height 7
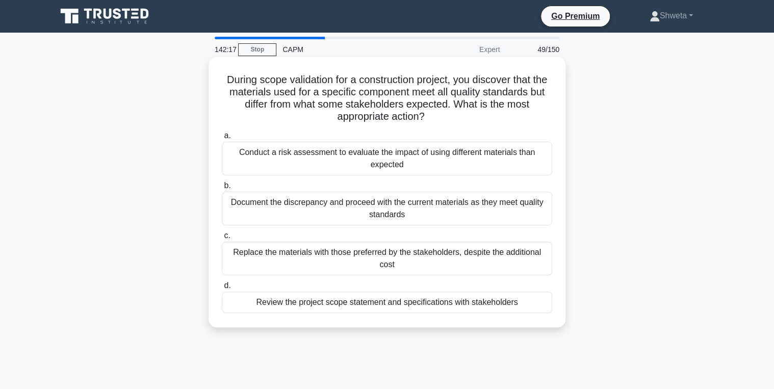
click at [439, 164] on div "Conduct a risk assessment to evaluate the impact of using different materials t…" at bounding box center [387, 159] width 330 height 34
click at [222, 139] on input "a. Conduct a risk assessment to evaluate the impact of using different material…" at bounding box center [222, 136] width 0 height 7
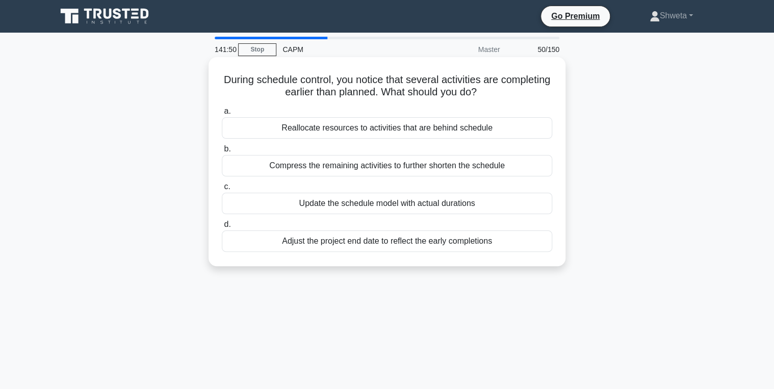
click at [426, 206] on div "Update the schedule model with actual durations" at bounding box center [387, 203] width 330 height 21
click at [222, 190] on input "c. Update the schedule model with actual durations" at bounding box center [222, 187] width 0 height 7
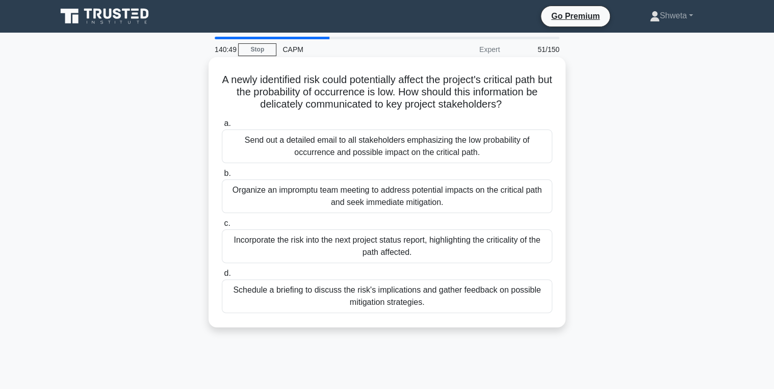
click at [375, 301] on div "Schedule a briefing to discuss the risk's implications and gather feedback on p…" at bounding box center [387, 296] width 330 height 34
click at [222, 277] on input "d. Schedule a briefing to discuss the risk's implications and gather feedback o…" at bounding box center [222, 273] width 0 height 7
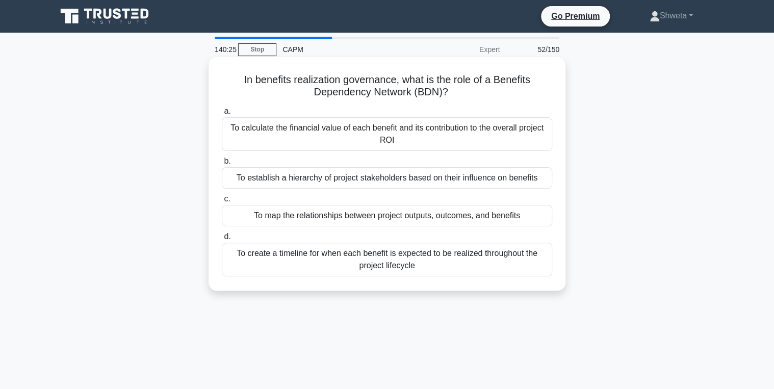
click at [366, 265] on div "To create a timeline for when each benefit is expected to be realized throughou…" at bounding box center [387, 260] width 330 height 34
click at [222, 240] on input "d. To create a timeline for when each benefit is expected to be realized throug…" at bounding box center [222, 237] width 0 height 7
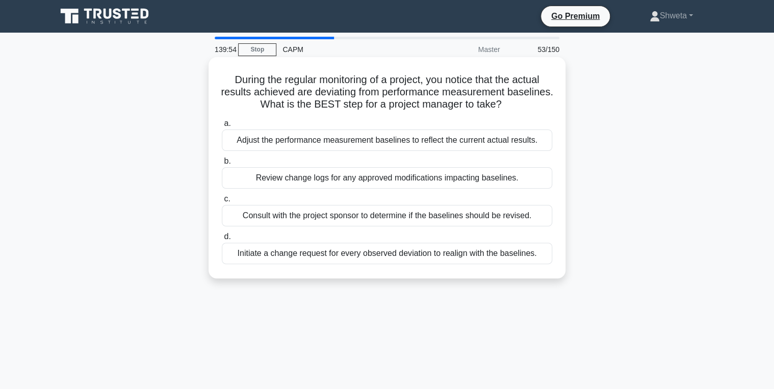
click at [362, 186] on div "Review change logs for any approved modifications impacting baselines." at bounding box center [387, 177] width 330 height 21
click at [222, 165] on input "b. Review change logs for any approved modifications impacting baselines." at bounding box center [222, 161] width 0 height 7
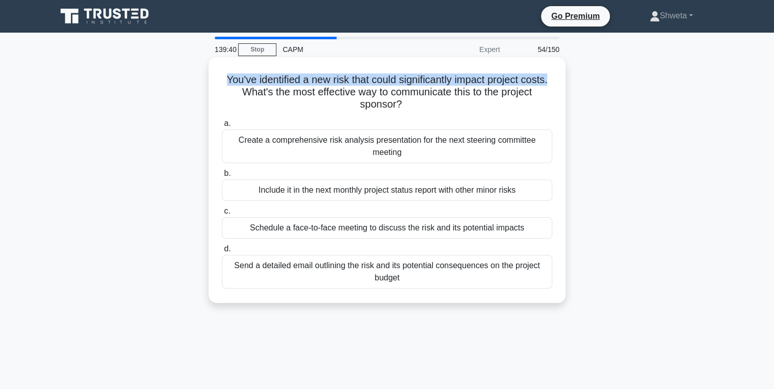
drag, startPoint x: 219, startPoint y: 81, endPoint x: 555, endPoint y: 83, distance: 336.1
click at [555, 83] on div "You've identified a new risk that could significantly impact project costs. Wha…" at bounding box center [387, 180] width 349 height 238
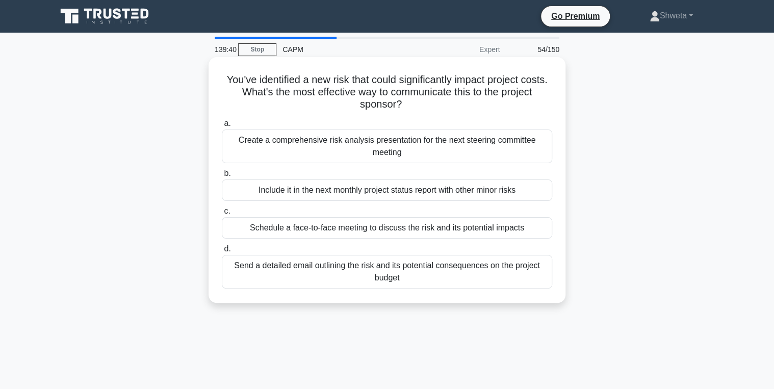
click at [309, 96] on h5 "You've identified a new risk that could significantly impact project costs. Wha…" at bounding box center [387, 92] width 333 height 38
drag, startPoint x: 233, startPoint y: 93, endPoint x: 538, endPoint y: 106, distance: 305.3
click at [538, 106] on h5 "You've identified a new risk that could significantly impact project costs. Wha…" at bounding box center [387, 92] width 333 height 38
click at [385, 272] on div "Send a detailed email outlining the risk and its potential consequences on the …" at bounding box center [387, 272] width 330 height 34
click at [222, 252] on input "d. Send a detailed email outlining the risk and its potential consequences on t…" at bounding box center [222, 249] width 0 height 7
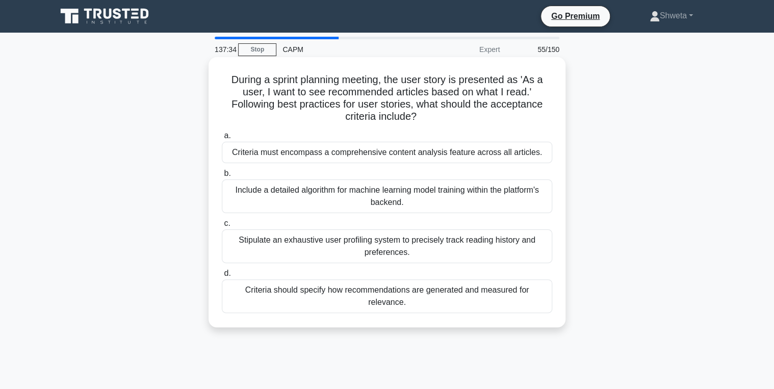
click at [338, 196] on div "Include a detailed algorithm for machine learning model training within the pla…" at bounding box center [387, 197] width 330 height 34
click at [222, 177] on input "b. Include a detailed algorithm for machine learning model training within the …" at bounding box center [222, 173] width 0 height 7
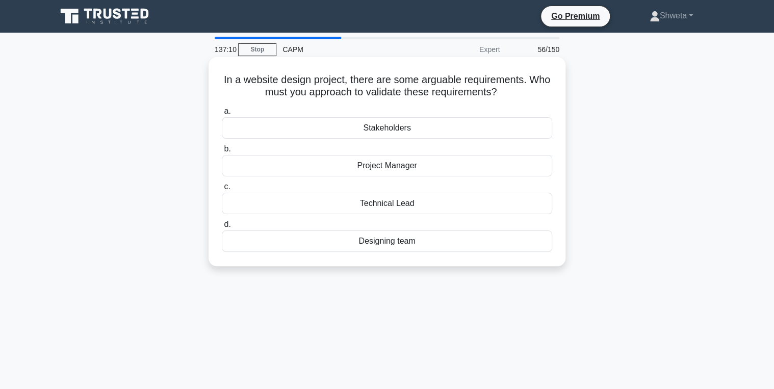
click at [400, 166] on div "Project Manager" at bounding box center [387, 165] width 330 height 21
click at [222, 152] on input "b. Project Manager" at bounding box center [222, 149] width 0 height 7
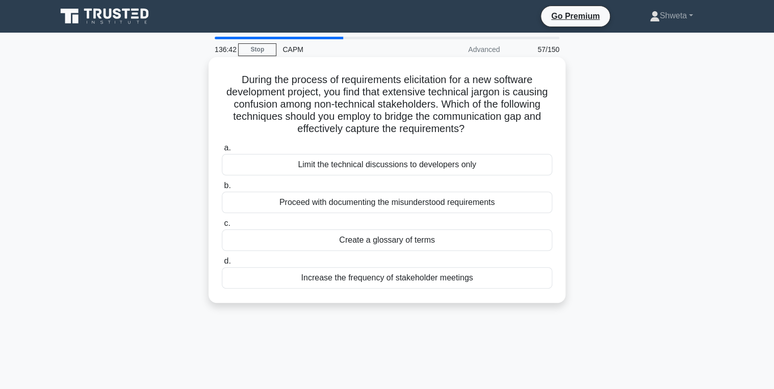
click at [389, 245] on div "Create a glossary of terms" at bounding box center [387, 239] width 330 height 21
click at [222, 227] on input "c. Create a glossary of terms" at bounding box center [222, 223] width 0 height 7
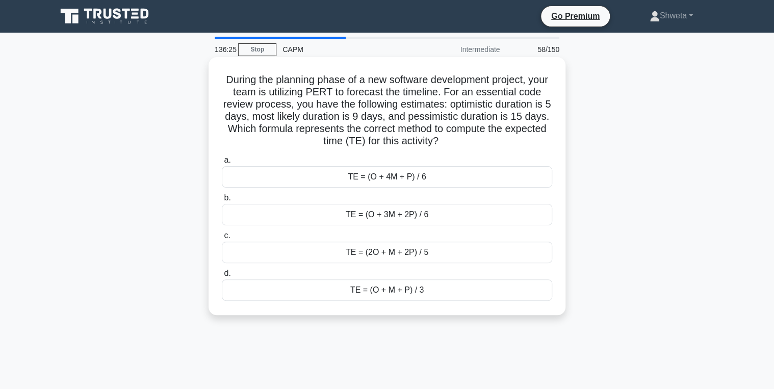
click at [414, 184] on div "TE = (O + 4M + P) / 6" at bounding box center [387, 176] width 330 height 21
click at [222, 164] on input "a. TE = (O + 4M + P) / 6" at bounding box center [222, 160] width 0 height 7
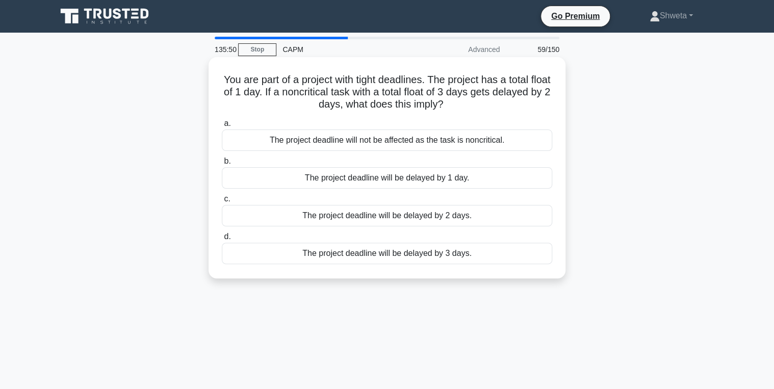
click at [404, 143] on div "The project deadline will not be affected as the task is noncritical." at bounding box center [387, 140] width 330 height 21
click at [222, 127] on input "a. The project deadline will not be affected as the task is noncritical." at bounding box center [222, 123] width 0 height 7
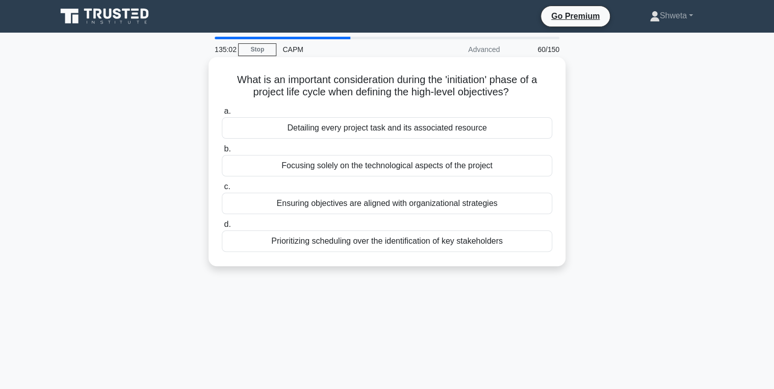
click at [398, 242] on div "Prioritizing scheduling over the identification of key stakeholders" at bounding box center [387, 241] width 330 height 21
drag, startPoint x: 398, startPoint y: 242, endPoint x: 379, endPoint y: 242, distance: 18.9
click at [379, 242] on div "Prioritizing scheduling over the identification of key stakeholders" at bounding box center [387, 241] width 330 height 21
click at [222, 228] on input "d. Prioritizing scheduling over the identification of key stakeholders" at bounding box center [222, 224] width 0 height 7
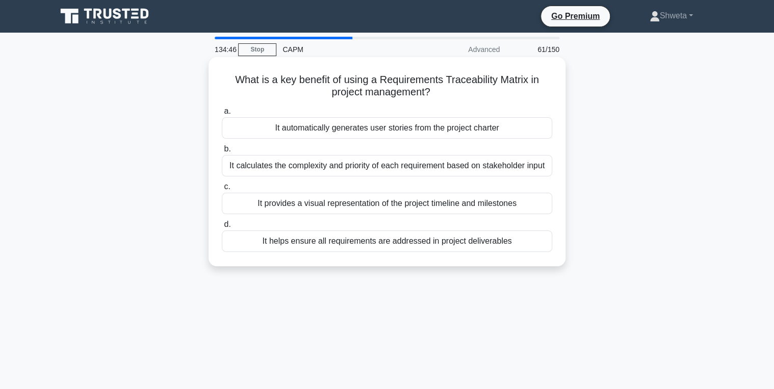
click at [385, 245] on div "It helps ensure all requirements are addressed in project deliverables" at bounding box center [387, 241] width 330 height 21
click at [222, 228] on input "d. It helps ensure all requirements are addressed in project deliverables" at bounding box center [222, 224] width 0 height 7
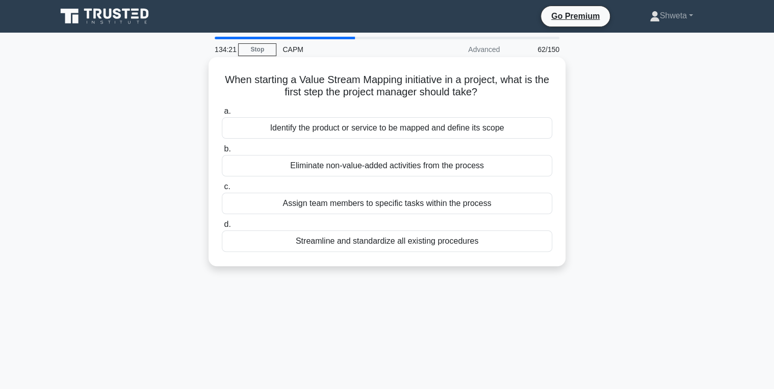
click at [390, 132] on div "Identify the product or service to be mapped and define its scope" at bounding box center [387, 127] width 330 height 21
click at [222, 115] on input "a. Identify the product or service to be mapped and define its scope" at bounding box center [222, 111] width 0 height 7
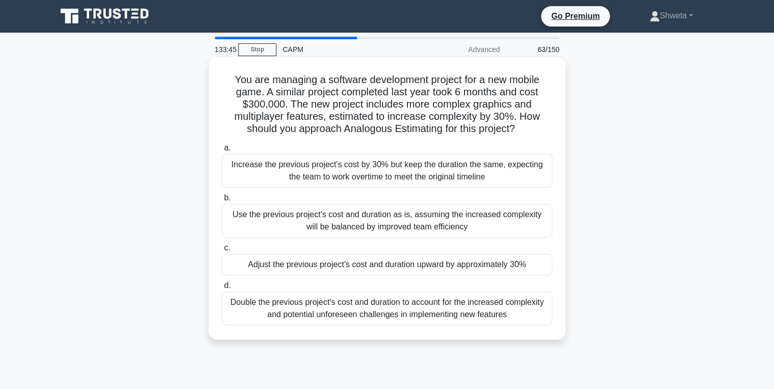
click at [426, 266] on div "Adjust the previous project's cost and duration upward by approximately 30%" at bounding box center [387, 264] width 330 height 21
click at [222, 251] on input "c. Adjust the previous project's cost and duration upward by approximately 30%" at bounding box center [222, 248] width 0 height 7
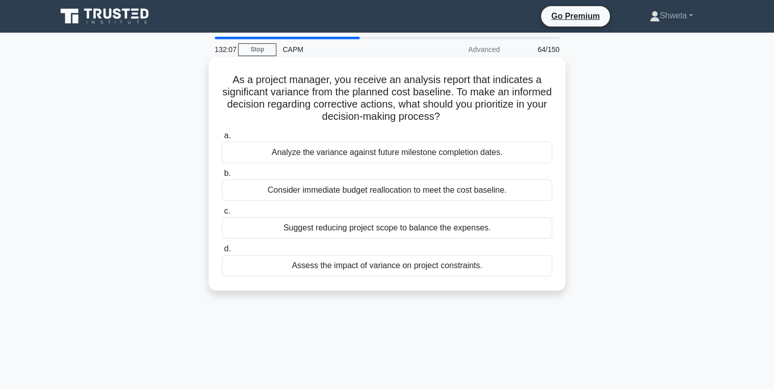
click at [397, 265] on div "Assess the impact of variance on project constraints." at bounding box center [387, 265] width 330 height 21
click at [222, 252] on input "d. Assess the impact of variance on project constraints." at bounding box center [222, 249] width 0 height 7
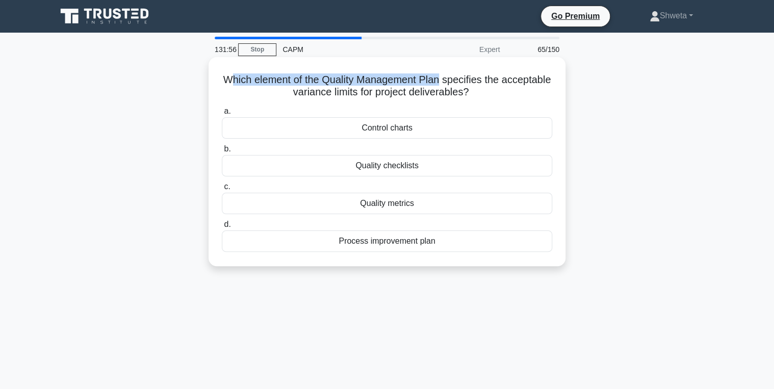
drag, startPoint x: 251, startPoint y: 82, endPoint x: 468, endPoint y: 82, distance: 217.2
click at [468, 82] on h5 "Which element of the Quality Management Plan specifies the acceptable variance …" at bounding box center [387, 85] width 333 height 25
click at [403, 208] on div "Quality metrics" at bounding box center [387, 203] width 330 height 21
click at [222, 190] on input "c. Quality metrics" at bounding box center [222, 187] width 0 height 7
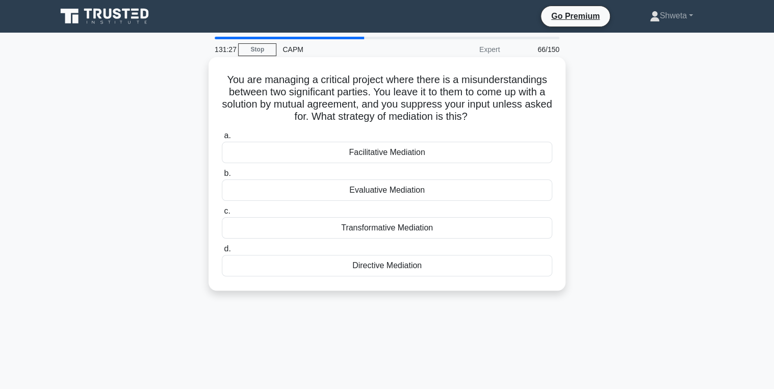
click at [390, 153] on div "Facilitative Mediation" at bounding box center [387, 152] width 330 height 21
click at [222, 139] on input "a. Facilitative Mediation" at bounding box center [222, 136] width 0 height 7
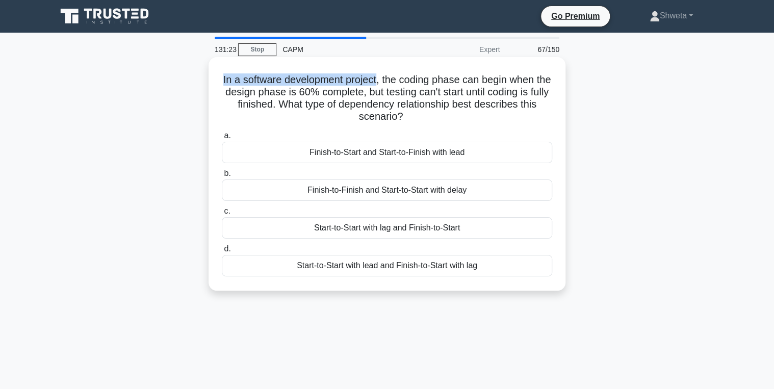
drag, startPoint x: 227, startPoint y: 80, endPoint x: 386, endPoint y: 83, distance: 159.1
click at [386, 83] on h5 "In a software development project, the coding phase can begin when the design p…" at bounding box center [387, 98] width 333 height 50
drag, startPoint x: 386, startPoint y: 83, endPoint x: 432, endPoint y: 108, distance: 53.0
click at [432, 108] on h5 "In a software development project, the coding phase can begin when the design p…" at bounding box center [387, 98] width 333 height 50
click at [412, 228] on div "Start-to-Start with lag and Finish-to-Start" at bounding box center [387, 227] width 330 height 21
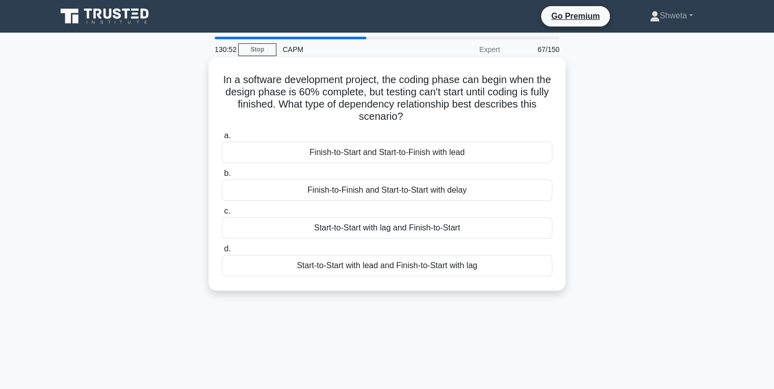
click at [222, 215] on input "c. Start-to-Start with lag and Finish-to-Start" at bounding box center [222, 211] width 0 height 7
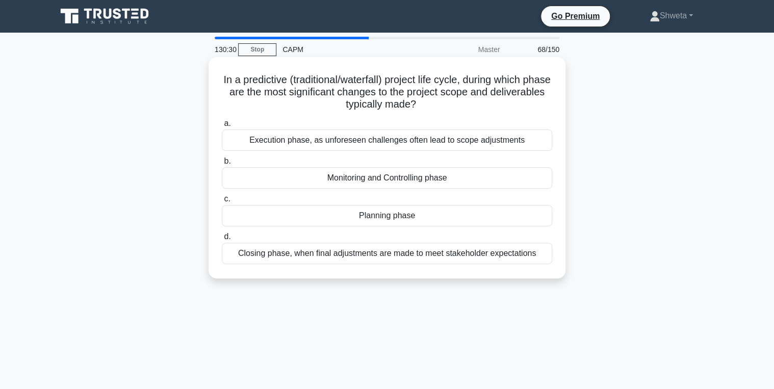
click at [365, 143] on div "Execution phase, as unforeseen challenges often lead to scope adjustments" at bounding box center [387, 140] width 330 height 21
click at [222, 127] on input "a. Execution phase, as unforeseen challenges often lead to scope adjustments" at bounding box center [222, 123] width 0 height 7
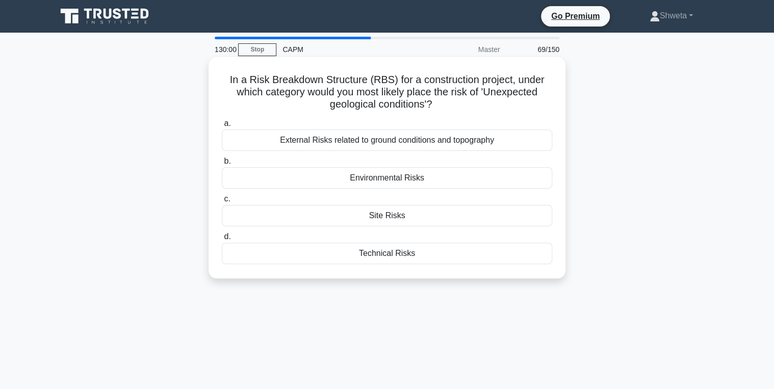
click at [404, 181] on div "Environmental Risks" at bounding box center [387, 177] width 330 height 21
click at [222, 165] on input "b. Environmental Risks" at bounding box center [222, 161] width 0 height 7
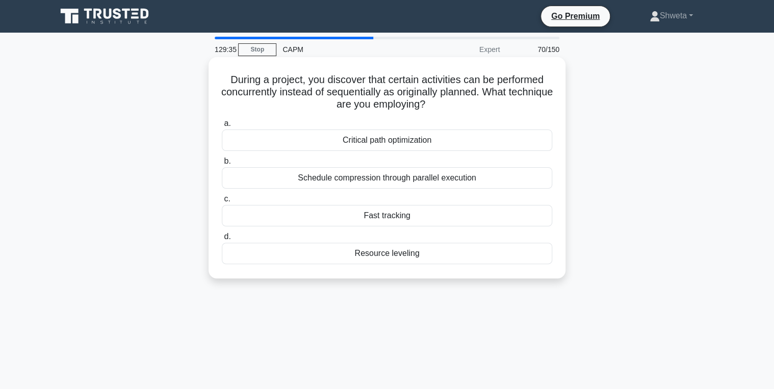
click at [391, 221] on div "Fast tracking" at bounding box center [387, 215] width 330 height 21
click at [222, 202] on input "c. Fast tracking" at bounding box center [222, 199] width 0 height 7
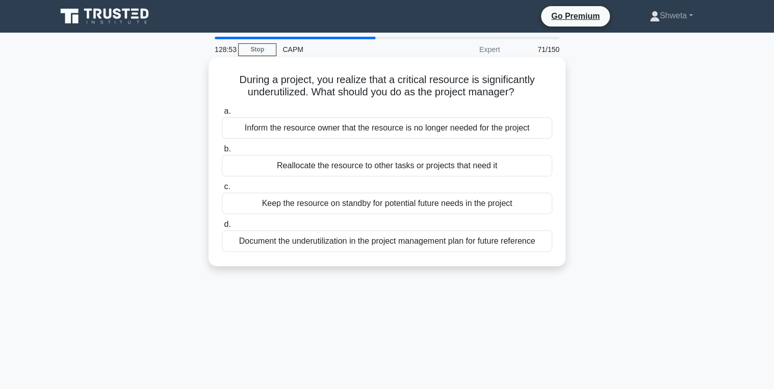
click at [399, 210] on div "Keep the resource on standby for potential future needs in the project" at bounding box center [387, 203] width 330 height 21
click at [222, 190] on input "c. Keep the resource on standby for potential future needs in the project" at bounding box center [222, 187] width 0 height 7
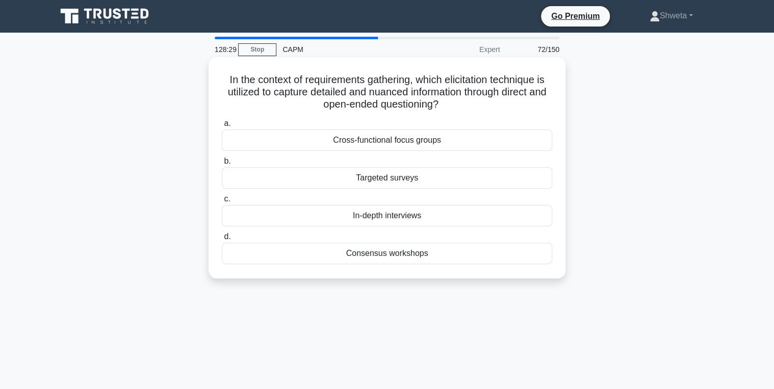
click at [402, 218] on div "In-depth interviews" at bounding box center [387, 215] width 330 height 21
click at [222, 202] on input "c. In-depth interviews" at bounding box center [222, 199] width 0 height 7
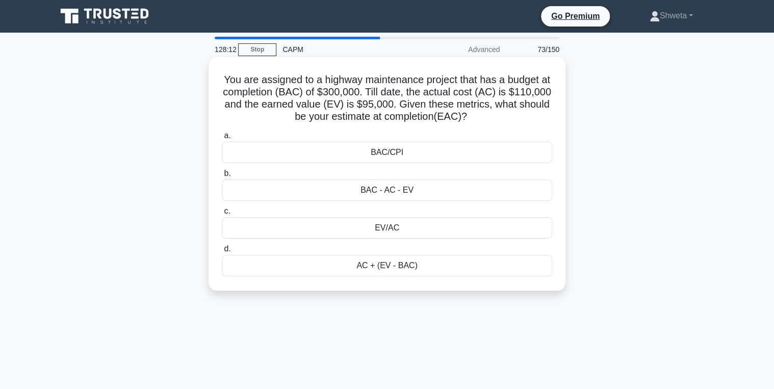
click at [386, 149] on div "BAC/CPI" at bounding box center [387, 152] width 330 height 21
click at [222, 139] on input "a. BAC/CPI" at bounding box center [222, 136] width 0 height 7
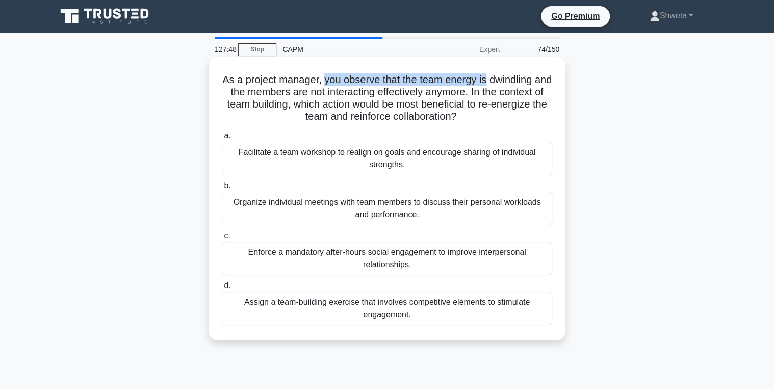
drag, startPoint x: 331, startPoint y: 82, endPoint x: 495, endPoint y: 82, distance: 163.7
click at [495, 82] on h5 "As a project manager, you observe that the team energy is dwindling and the mem…" at bounding box center [387, 98] width 333 height 50
click at [376, 165] on div "Facilitate a team workshop to realign on goals and encourage sharing of individ…" at bounding box center [387, 159] width 330 height 34
click at [222, 139] on input "a. Facilitate a team workshop to realign on goals and encourage sharing of indi…" at bounding box center [222, 136] width 0 height 7
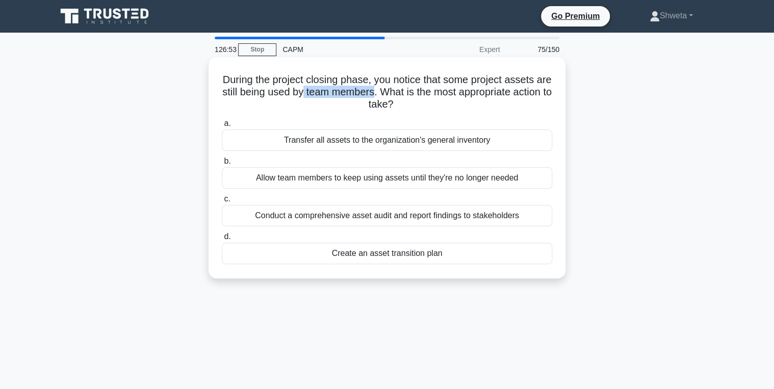
drag, startPoint x: 404, startPoint y: 94, endPoint x: 328, endPoint y: 88, distance: 75.7
click at [328, 88] on h5 "During the project closing phase, you notice that some project assets are still…" at bounding box center [387, 92] width 333 height 38
click at [443, 96] on h5 "During the project closing phase, you notice that some project assets are still…" at bounding box center [387, 92] width 333 height 38
click at [404, 221] on div "Conduct a comprehensive asset audit and report findings to stakeholders" at bounding box center [387, 215] width 330 height 21
click at [222, 202] on input "c. Conduct a comprehensive asset audit and report findings to stakeholders" at bounding box center [222, 199] width 0 height 7
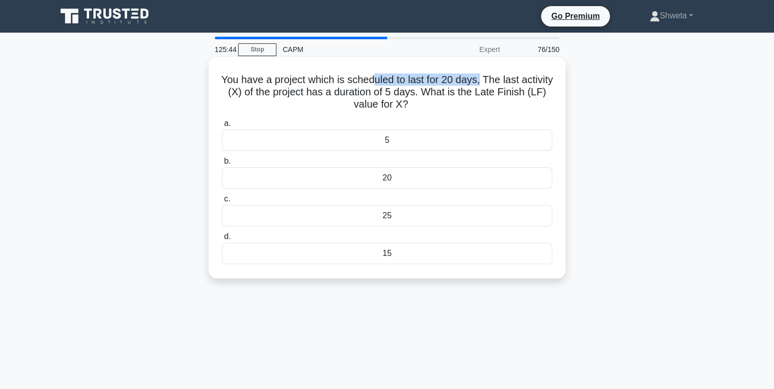
drag, startPoint x: 498, startPoint y: 82, endPoint x: 393, endPoint y: 73, distance: 104.9
click at [393, 73] on h5 "You have a project which is scheduled to last for 20 days, The last activity (X…" at bounding box center [387, 92] width 333 height 38
click at [390, 182] on div "20" at bounding box center [387, 177] width 330 height 21
click at [222, 165] on input "b. 20" at bounding box center [222, 161] width 0 height 7
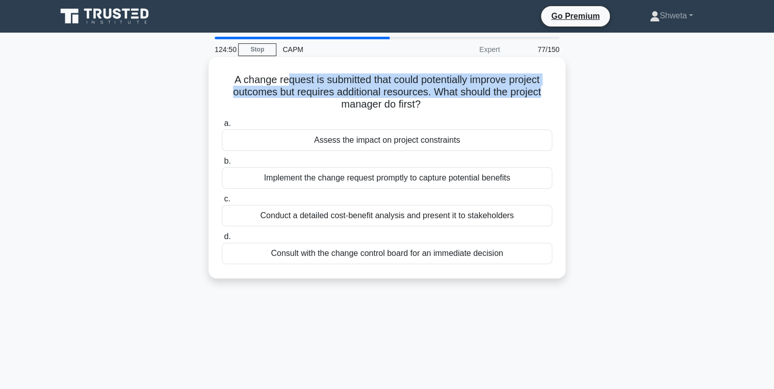
drag, startPoint x: 282, startPoint y: 83, endPoint x: 545, endPoint y: 88, distance: 263.2
click at [545, 88] on h5 "A change request is submitted that could potentially improve project outcomes b…" at bounding box center [387, 92] width 333 height 38
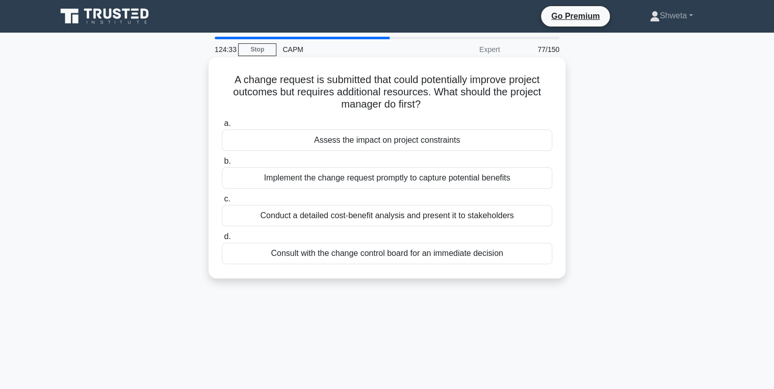
click at [407, 216] on div "Conduct a detailed cost-benefit analysis and present it to stakeholders" at bounding box center [387, 215] width 330 height 21
click at [222, 202] on input "c. Conduct a detailed cost-benefit analysis and present it to stakeholders" at bounding box center [222, 199] width 0 height 7
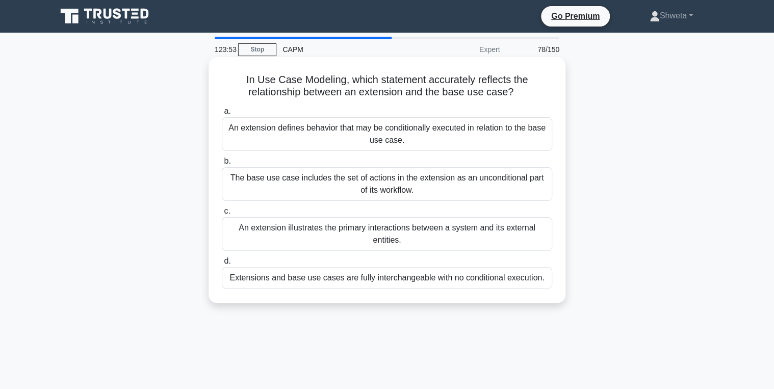
click at [408, 197] on div "The base use case includes the set of actions in the extension as an unconditio…" at bounding box center [387, 184] width 330 height 34
click at [222, 165] on input "b. The base use case includes the set of actions in the extension as an uncondi…" at bounding box center [222, 161] width 0 height 7
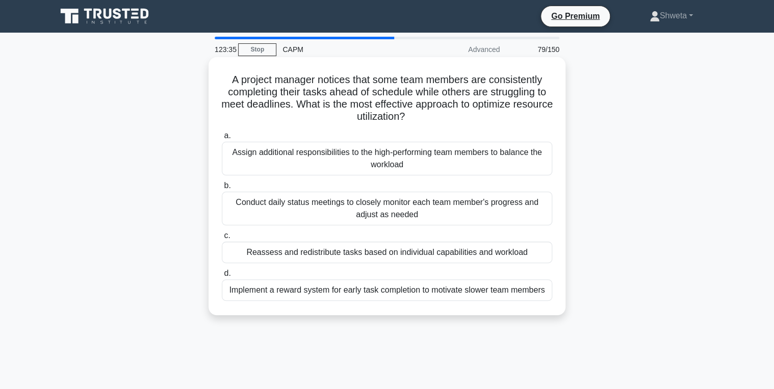
click at [373, 253] on div "Reassess and redistribute tasks based on individual capabilities and workload" at bounding box center [387, 252] width 330 height 21
click at [222, 239] on input "c. Reassess and redistribute tasks based on individual capabilities and workload" at bounding box center [222, 236] width 0 height 7
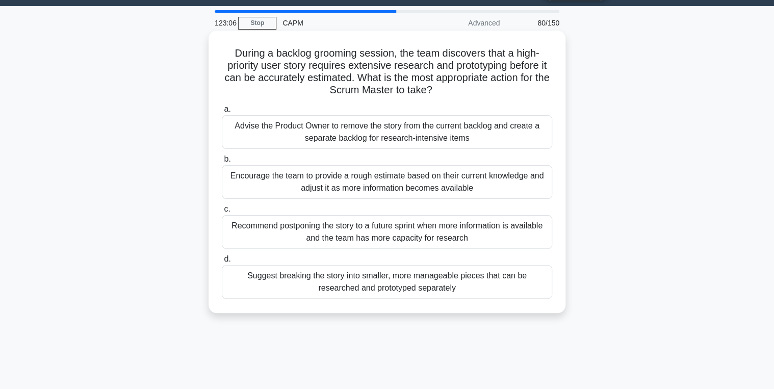
scroll to position [41, 0]
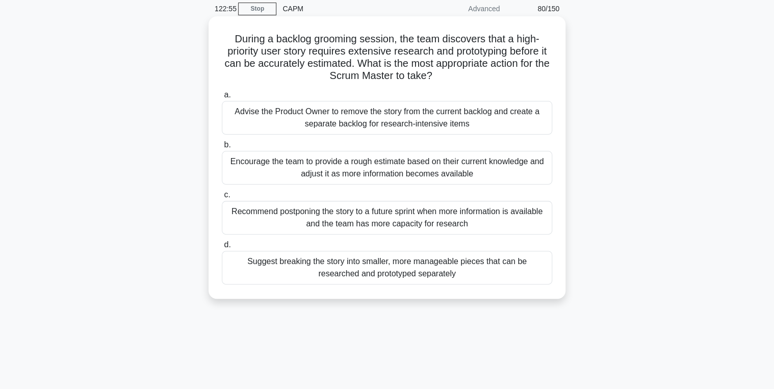
click at [380, 265] on div "Suggest breaking the story into smaller, more manageable pieces that can be res…" at bounding box center [387, 268] width 330 height 34
click at [222, 248] on input "d. Suggest breaking the story into smaller, more manageable pieces that can be …" at bounding box center [222, 245] width 0 height 7
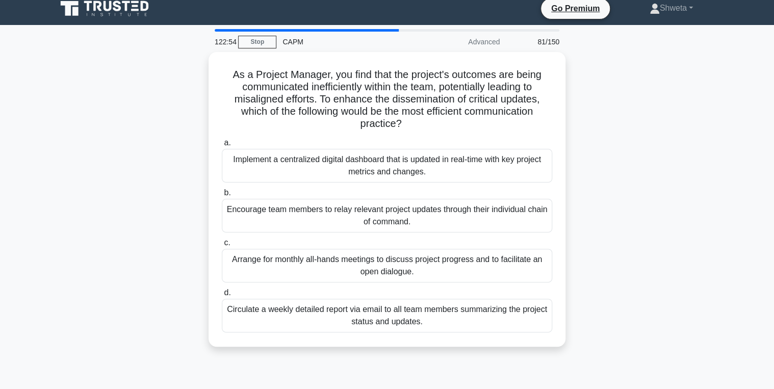
scroll to position [0, 0]
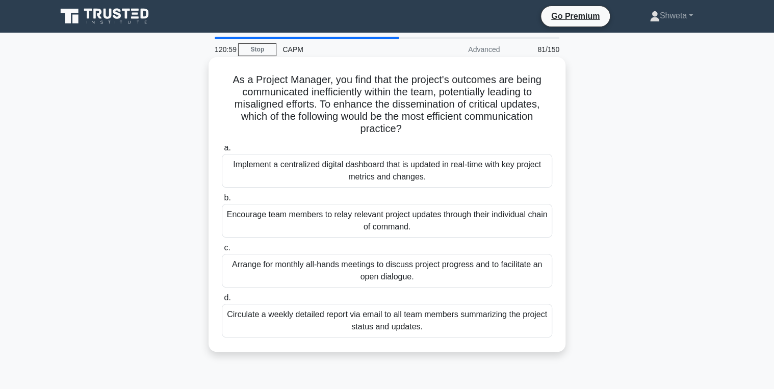
click at [437, 187] on div "Implement a centralized digital dashboard that is updated in real-time with key…" at bounding box center [387, 171] width 330 height 34
click at [222, 151] on input "a. Implement a centralized digital dashboard that is updated in real-time with …" at bounding box center [222, 148] width 0 height 7
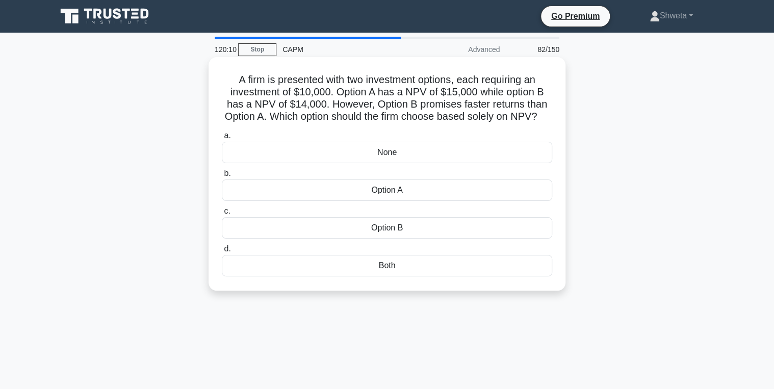
click at [382, 201] on div "Option A" at bounding box center [387, 190] width 330 height 21
click at [222, 177] on input "b. Option A" at bounding box center [222, 173] width 0 height 7
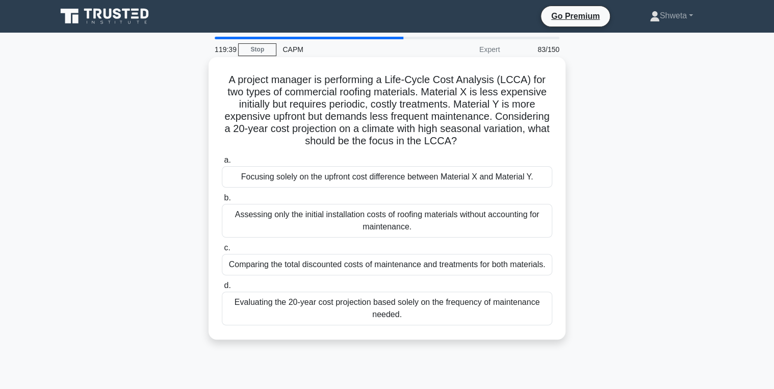
click at [383, 305] on div "Evaluating the 20-year cost projection based solely on the frequency of mainten…" at bounding box center [387, 309] width 330 height 34
click at [222, 289] on input "d. Evaluating the 20-year cost projection based solely on the frequency of main…" at bounding box center [222, 286] width 0 height 7
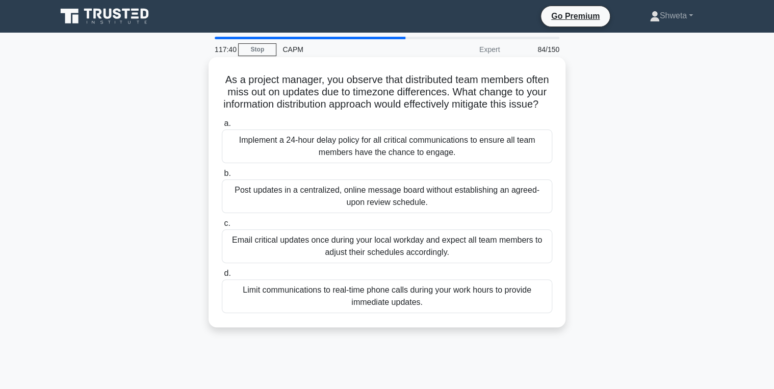
click at [437, 209] on div "Post updates in a centralized, online message board without establishing an agr…" at bounding box center [387, 197] width 330 height 34
click at [222, 177] on input "b. Post updates in a centralized, online message board without establishing an …" at bounding box center [222, 173] width 0 height 7
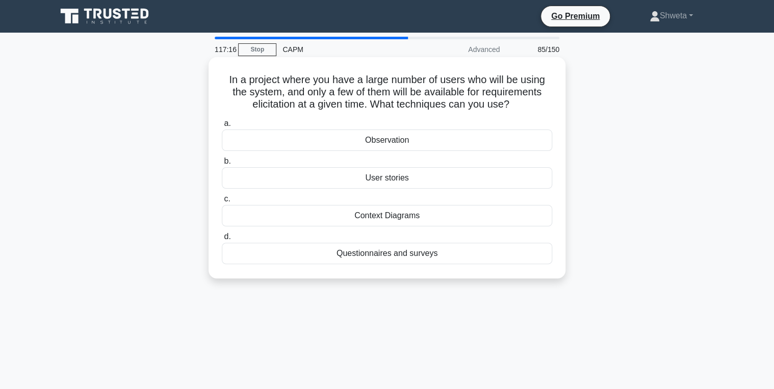
click at [403, 251] on div "Questionnaires and surveys" at bounding box center [387, 253] width 330 height 21
click at [222, 240] on input "d. Questionnaires and surveys" at bounding box center [222, 237] width 0 height 7
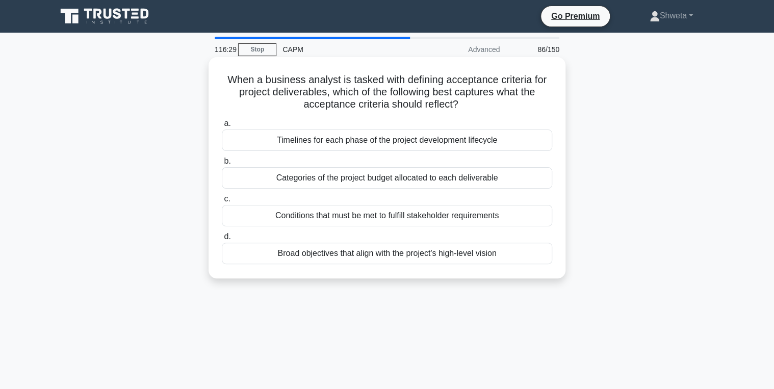
click at [455, 219] on div "Conditions that must be met to fulfill stakeholder requirements" at bounding box center [387, 215] width 330 height 21
click at [222, 202] on input "c. Conditions that must be met to fulfill stakeholder requirements" at bounding box center [222, 199] width 0 height 7
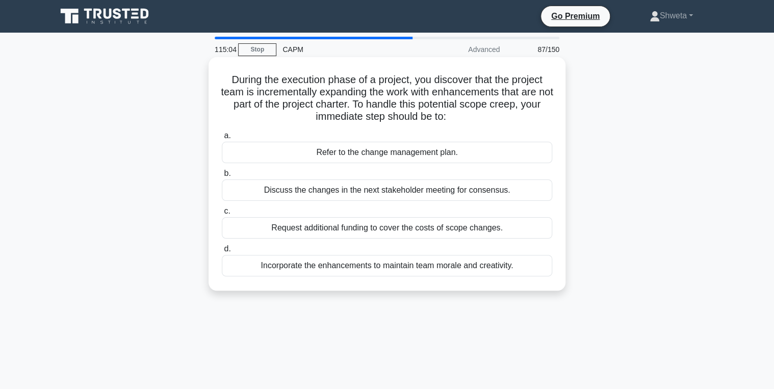
click at [383, 158] on div "Refer to the change management plan." at bounding box center [387, 152] width 330 height 21
click at [222, 139] on input "a. Refer to the change management plan." at bounding box center [222, 136] width 0 height 7
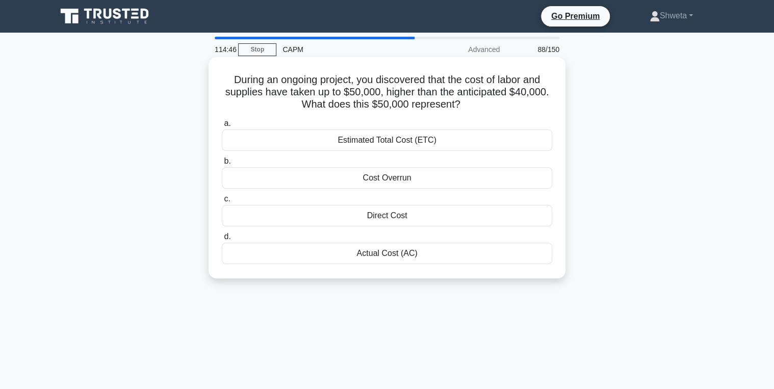
click at [381, 182] on div "Cost Overrun" at bounding box center [387, 177] width 330 height 21
click at [222, 165] on input "b. Cost Overrun" at bounding box center [222, 161] width 0 height 7
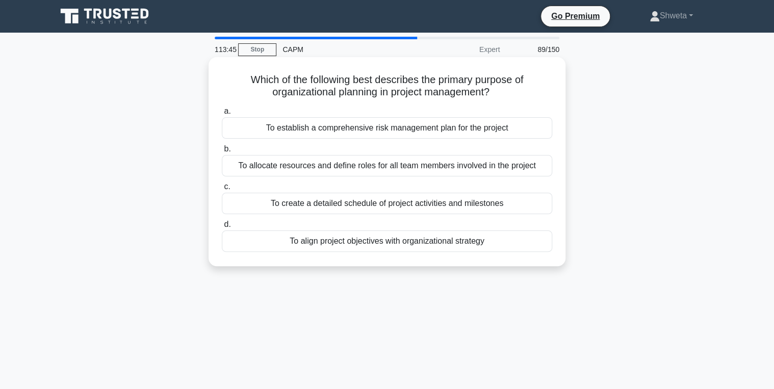
click at [408, 242] on div "To align project objectives with organizational strategy" at bounding box center [387, 241] width 330 height 21
click at [222, 228] on input "d. To align project objectives with organizational strategy" at bounding box center [222, 224] width 0 height 7
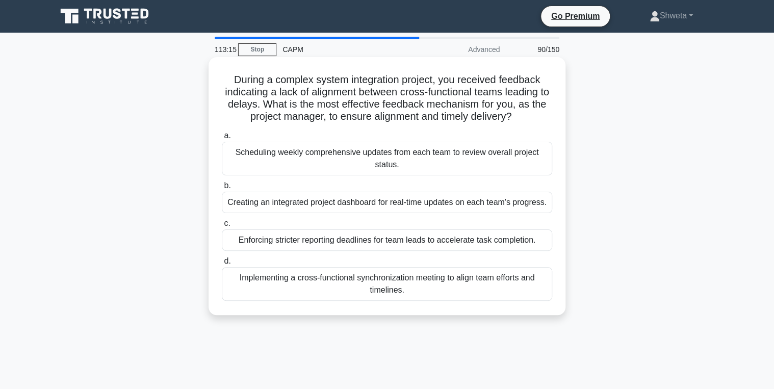
click at [387, 284] on div "Implementing a cross-functional synchronization meeting to align team efforts a…" at bounding box center [387, 284] width 330 height 34
click at [222, 265] on input "d. Implementing a cross-functional synchronization meeting to align team effort…" at bounding box center [222, 261] width 0 height 7
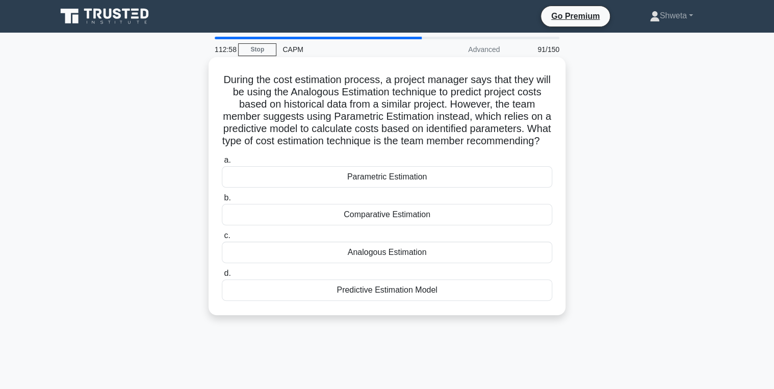
click at [390, 188] on div "Parametric Estimation" at bounding box center [387, 176] width 330 height 21
click at [222, 164] on input "a. Parametric Estimation" at bounding box center [222, 160] width 0 height 7
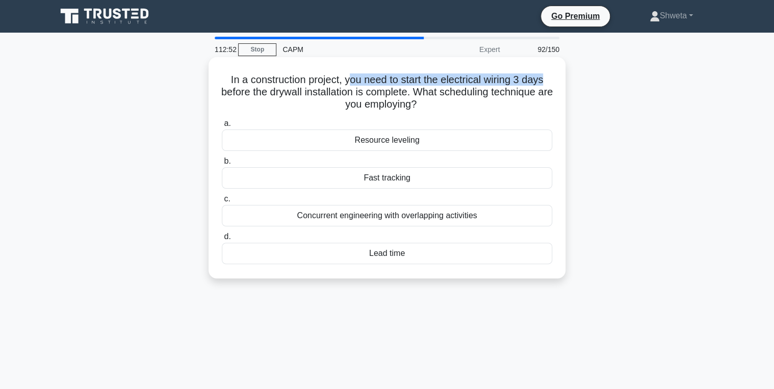
drag, startPoint x: 351, startPoint y: 80, endPoint x: 549, endPoint y: 84, distance: 198.4
click at [549, 84] on h5 "In a construction project, you need to start the electrical wiring 3 days befor…" at bounding box center [387, 92] width 333 height 38
click at [387, 255] on div "Lead time" at bounding box center [387, 253] width 330 height 21
click at [222, 240] on input "d. Lead time" at bounding box center [222, 237] width 0 height 7
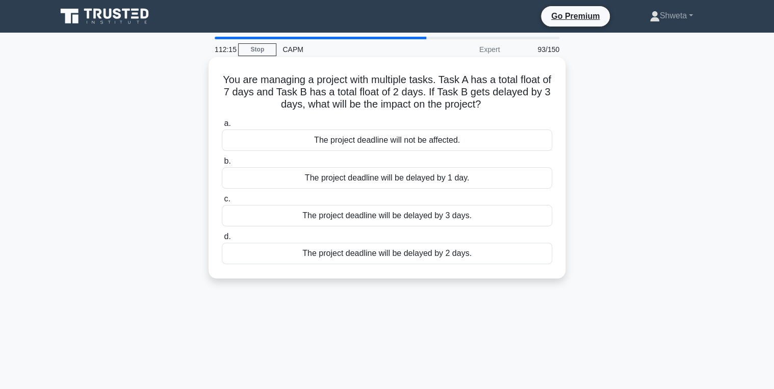
click at [434, 220] on div "The project deadline will be delayed by 3 days." at bounding box center [387, 215] width 330 height 21
click at [222, 202] on input "c. The project deadline will be delayed by 3 days." at bounding box center [222, 199] width 0 height 7
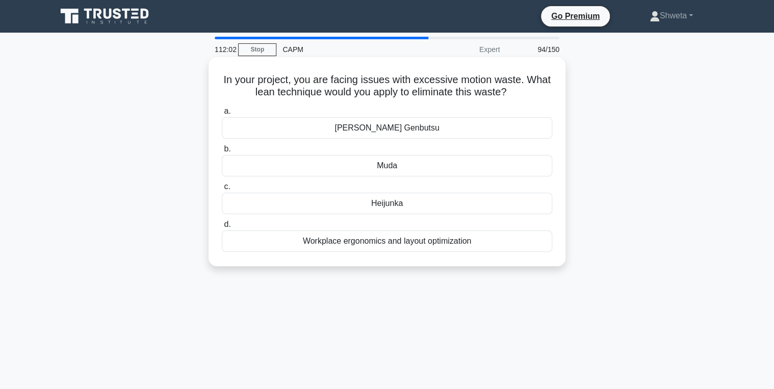
click at [414, 243] on div "Workplace ergonomics and layout optimization" at bounding box center [387, 241] width 330 height 21
click at [222, 228] on input "d. Workplace ergonomics and layout optimization" at bounding box center [222, 224] width 0 height 7
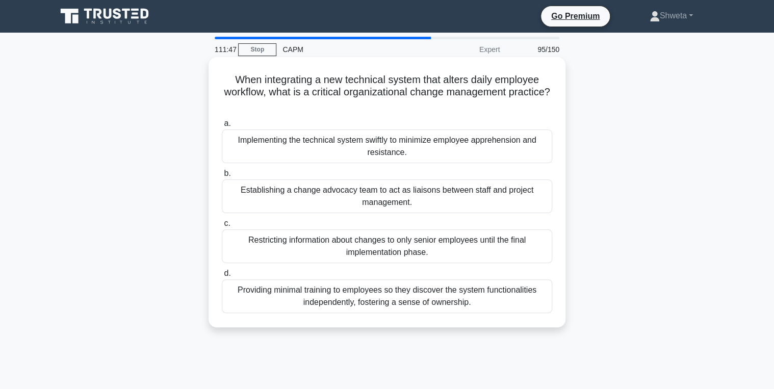
click at [261, 94] on h5 "When integrating a new technical system that alters daily employee workflow, wh…" at bounding box center [387, 92] width 333 height 38
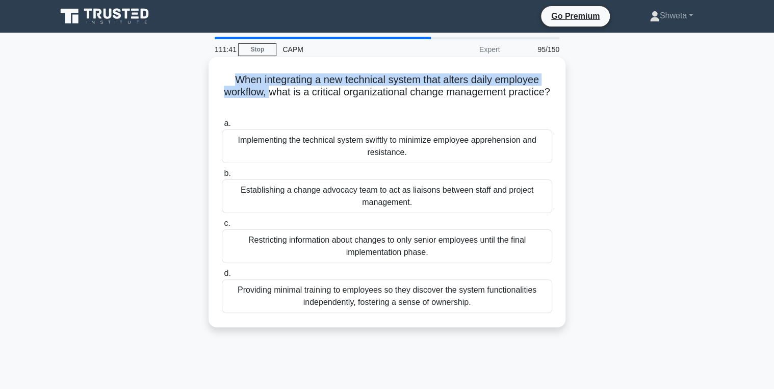
drag, startPoint x: 231, startPoint y: 80, endPoint x: 289, endPoint y: 94, distance: 60.4
click at [289, 94] on h5 "When integrating a new technical system that alters daily employee workflow, wh…" at bounding box center [387, 92] width 333 height 38
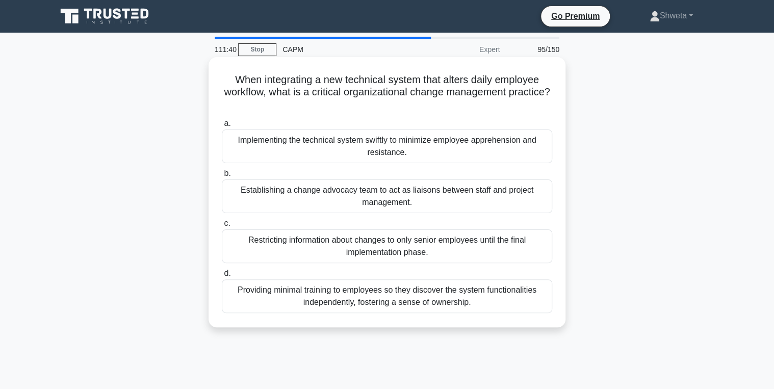
click at [441, 100] on h5 "When integrating a new technical system that alters daily employee workflow, wh…" at bounding box center [387, 92] width 333 height 38
click at [342, 198] on div "Establishing a change advocacy team to act as liaisons between staff and projec…" at bounding box center [387, 197] width 330 height 34
click at [222, 177] on input "b. Establishing a change advocacy team to act as liaisons between staff and pro…" at bounding box center [222, 173] width 0 height 7
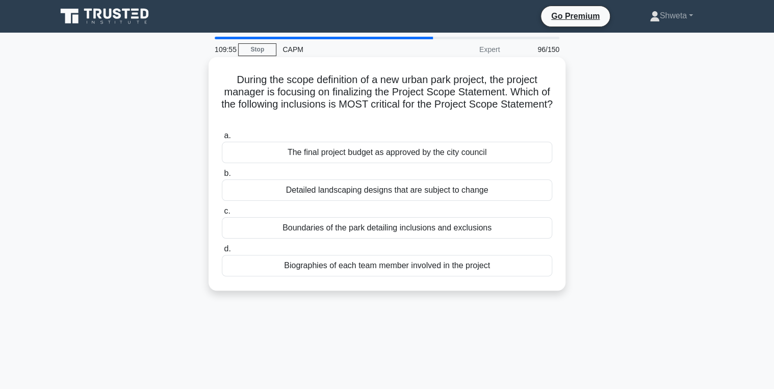
click at [364, 197] on div "Detailed landscaping designs that are subject to change" at bounding box center [387, 190] width 330 height 21
click at [222, 177] on input "b. Detailed landscaping designs that are subject to change" at bounding box center [222, 173] width 0 height 7
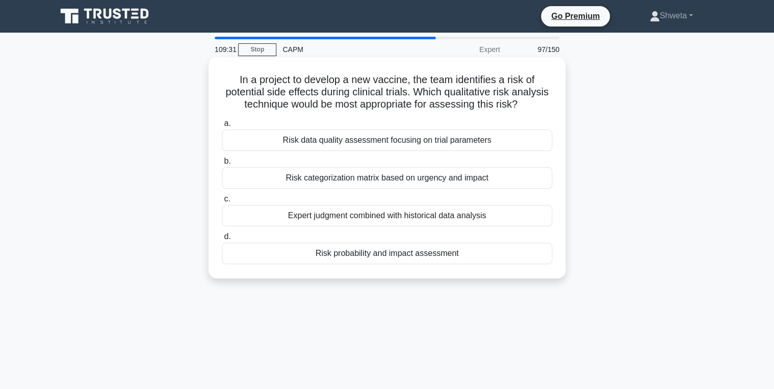
click at [377, 264] on div "Risk probability and impact assessment" at bounding box center [387, 253] width 330 height 21
click at [222, 240] on input "d. Risk probability and impact assessment" at bounding box center [222, 237] width 0 height 7
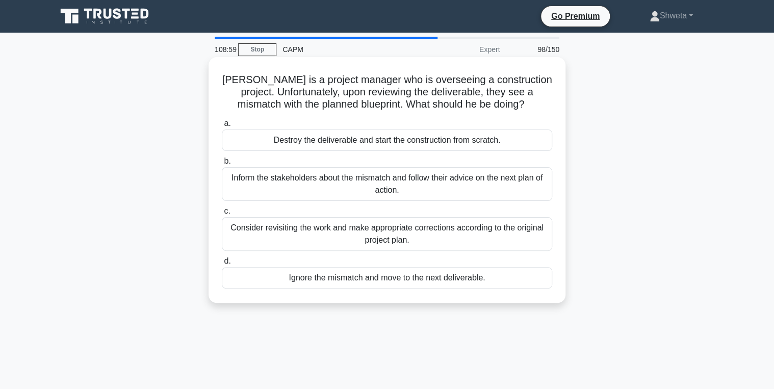
click at [350, 192] on div "Inform the stakeholders about the mismatch and follow their advice on the next …" at bounding box center [387, 184] width 330 height 34
click at [222, 165] on input "b. Inform the stakeholders about the mismatch and follow their advice on the ne…" at bounding box center [222, 161] width 0 height 7
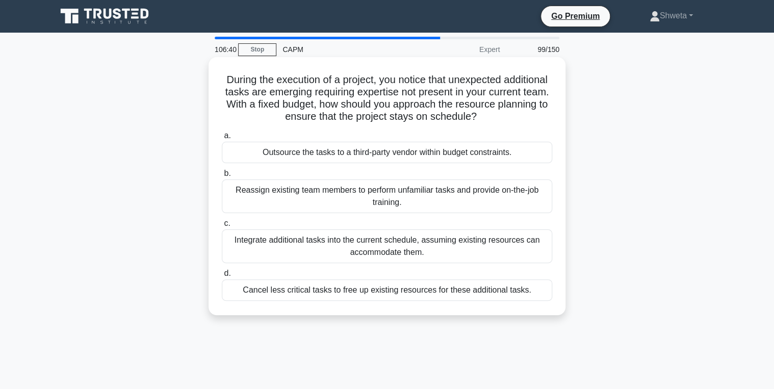
click at [451, 200] on div "Reassign existing team members to perform unfamiliar tasks and provide on-the-j…" at bounding box center [387, 197] width 330 height 34
click at [222, 177] on input "b. Reassign existing team members to perform unfamiliar tasks and provide on-th…" at bounding box center [222, 173] width 0 height 7
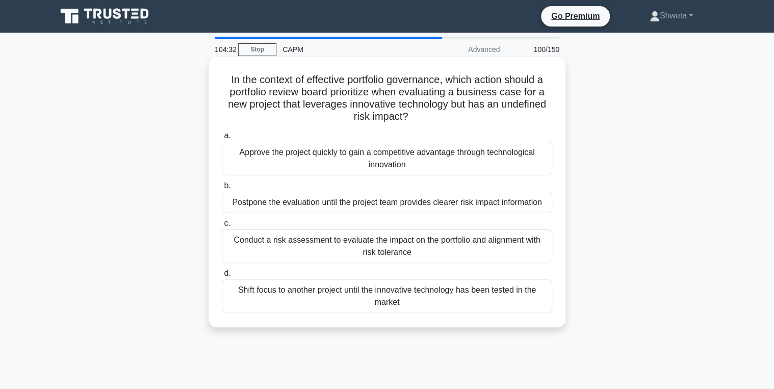
click at [375, 159] on div "Approve the project quickly to gain a competitive advantage through technologic…" at bounding box center [387, 159] width 330 height 34
click at [222, 139] on input "a. Approve the project quickly to gain a competitive advantage through technolo…" at bounding box center [222, 136] width 0 height 7
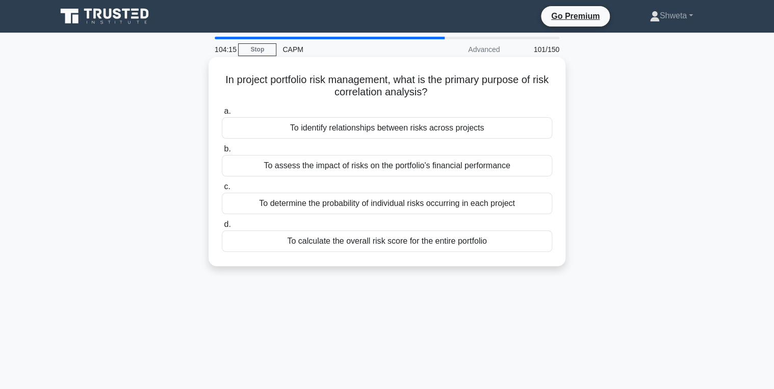
click at [375, 168] on div "To assess the impact of risks on the portfolio's financial performance" at bounding box center [387, 165] width 330 height 21
click at [222, 152] on input "b. To assess the impact of risks on the portfolio's financial performance" at bounding box center [222, 149] width 0 height 7
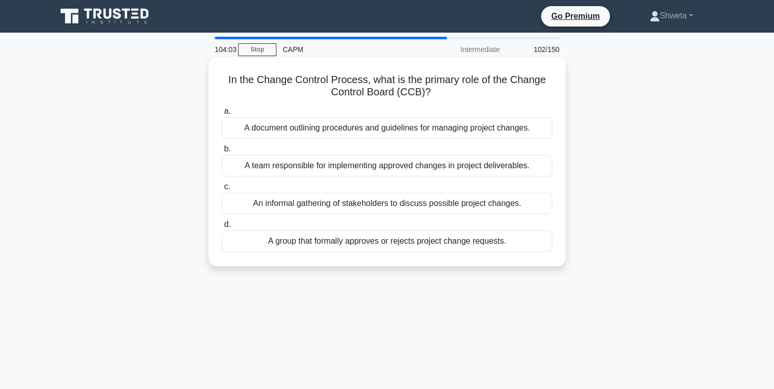
click at [359, 245] on div "A group that formally approves or rejects project change requests." at bounding box center [387, 241] width 330 height 21
click at [222, 228] on input "d. A group that formally approves or rejects project change requests." at bounding box center [222, 224] width 0 height 7
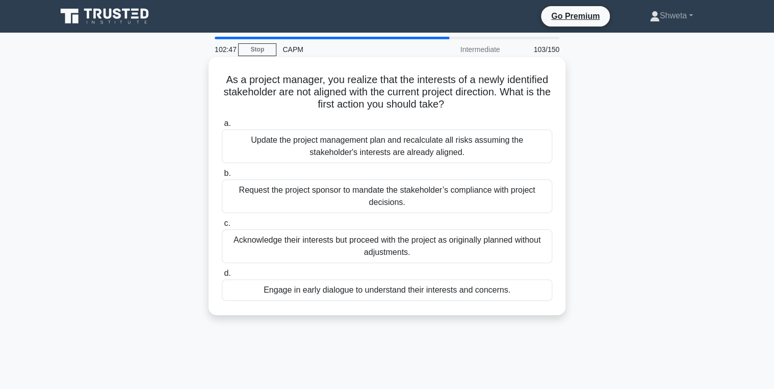
click at [392, 287] on div "Engage in early dialogue to understand their interests and concerns." at bounding box center [387, 289] width 330 height 21
click at [222, 277] on input "d. Engage in early dialogue to understand their interests and concerns." at bounding box center [222, 273] width 0 height 7
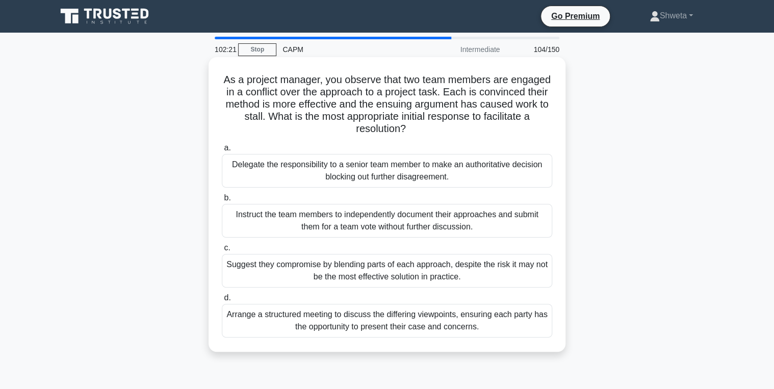
click at [408, 325] on div "Arrange a structured meeting to discuss the differing viewpoints, ensuring each…" at bounding box center [387, 321] width 330 height 34
click at [222, 301] on input "d. Arrange a structured meeting to discuss the differing viewpoints, ensuring e…" at bounding box center [222, 298] width 0 height 7
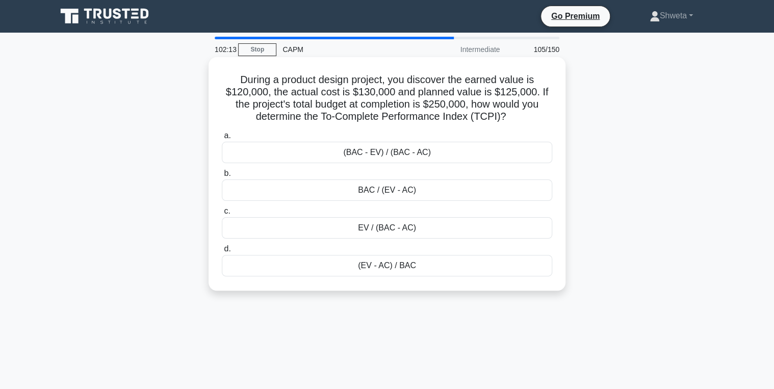
click at [386, 156] on div "(BAC - EV) / (BAC - AC)" at bounding box center [387, 152] width 330 height 21
click at [222, 139] on input "a. (BAC - EV) / (BAC - AC)" at bounding box center [222, 136] width 0 height 7
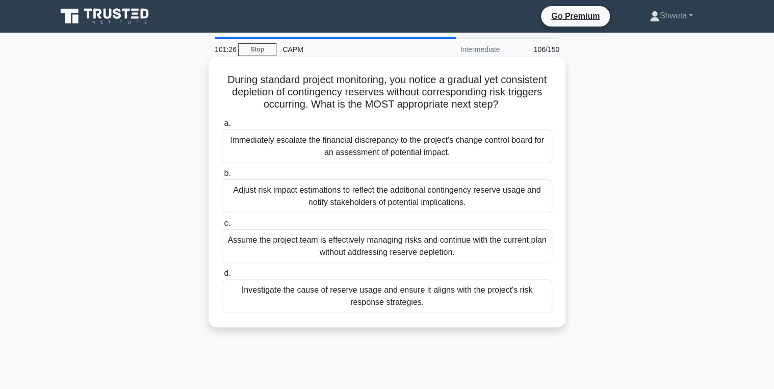
click at [386, 289] on div "Investigate the cause of reserve usage and ensure it aligns with the project's …" at bounding box center [387, 296] width 330 height 34
click at [222, 277] on input "d. Investigate the cause of reserve usage and ensure it aligns with the project…" at bounding box center [222, 273] width 0 height 7
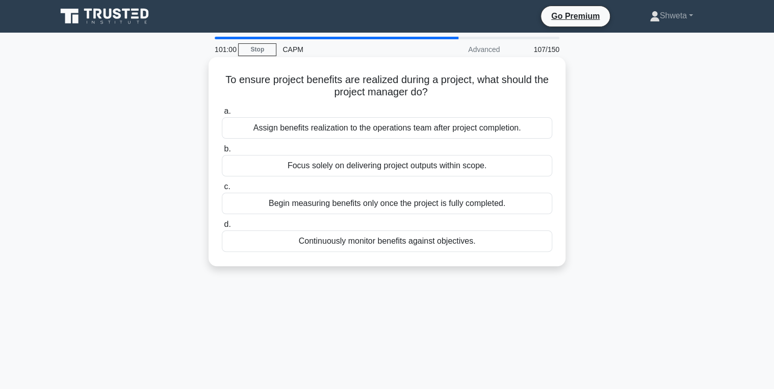
click at [367, 210] on div "Begin measuring benefits only once the project is fully completed." at bounding box center [387, 203] width 330 height 21
click at [222, 190] on input "c. Begin measuring benefits only once the project is fully completed." at bounding box center [222, 187] width 0 height 7
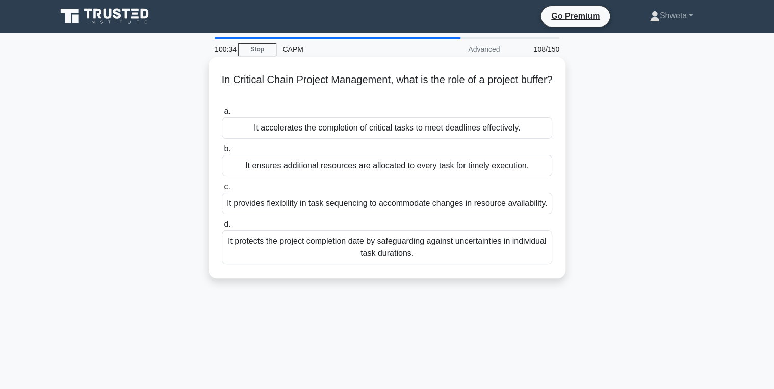
click at [365, 167] on div "It ensures additional resources are allocated to every task for timely executio…" at bounding box center [387, 165] width 330 height 21
click at [222, 152] on input "b. It ensures additional resources are allocated to every task for timely execu…" at bounding box center [222, 149] width 0 height 7
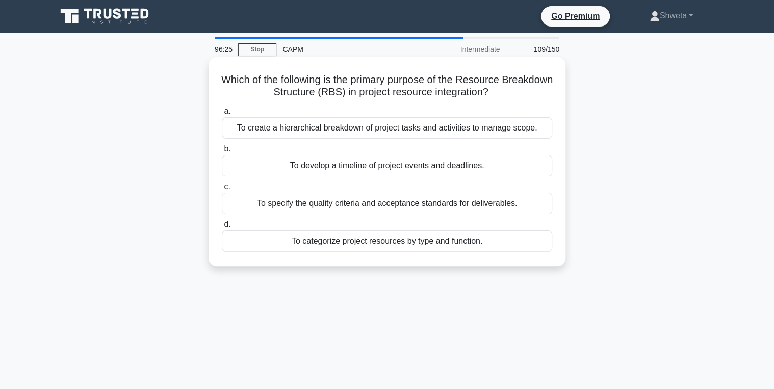
click at [363, 242] on div "To categorize project resources by type and function." at bounding box center [387, 241] width 330 height 21
click at [222, 228] on input "d. To categorize project resources by type and function." at bounding box center [222, 224] width 0 height 7
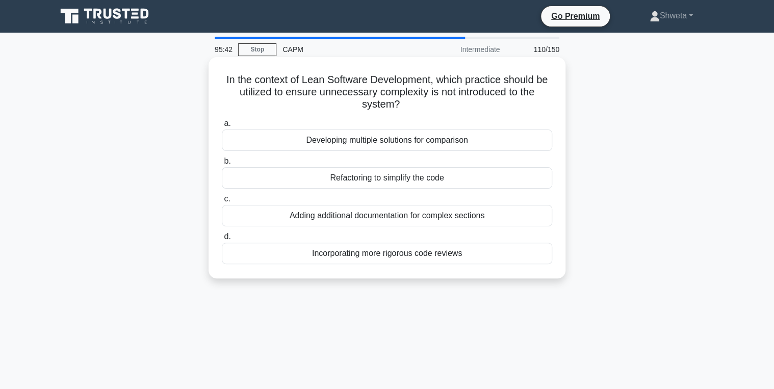
click at [363, 216] on div "Adding additional documentation for complex sections" at bounding box center [387, 215] width 330 height 21
click at [222, 202] on input "c. Adding additional documentation for complex sections" at bounding box center [222, 199] width 0 height 7
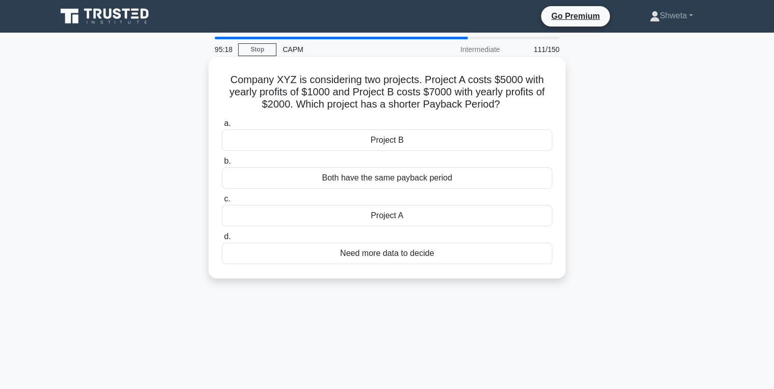
click at [386, 144] on div "Project B" at bounding box center [387, 140] width 330 height 21
click at [222, 127] on input "a. Project B" at bounding box center [222, 123] width 0 height 7
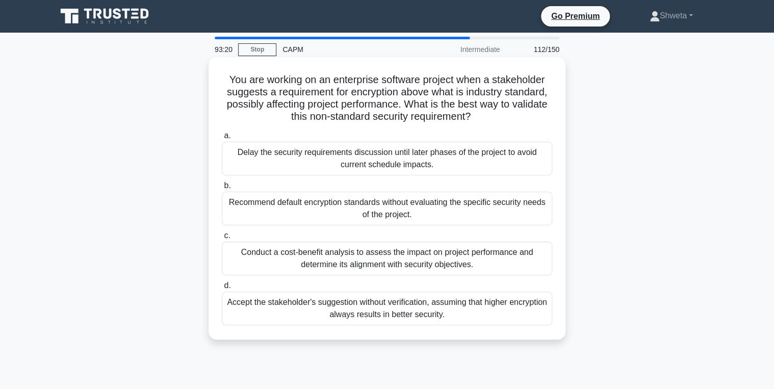
click at [403, 261] on div "Conduct a cost-benefit analysis to assess the impact on project performance and…" at bounding box center [387, 259] width 330 height 34
click at [222, 239] on input "c. Conduct a cost-benefit analysis to assess the impact on project performance …" at bounding box center [222, 236] width 0 height 7
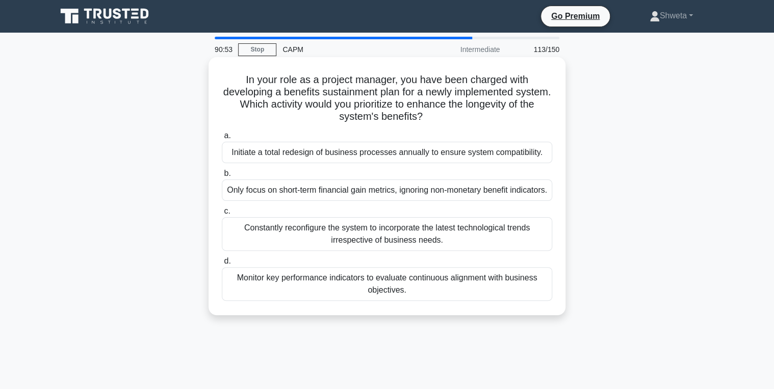
click at [390, 301] on div "Monitor key performance indicators to evaluate continuous alignment with busine…" at bounding box center [387, 284] width 330 height 34
click at [222, 265] on input "d. Monitor key performance indicators to evaluate continuous alignment with bus…" at bounding box center [222, 261] width 0 height 7
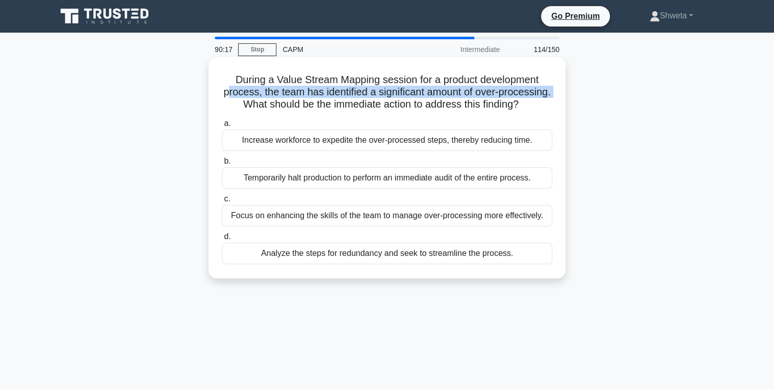
drag, startPoint x: 249, startPoint y: 94, endPoint x: 292, endPoint y: 106, distance: 44.4
click at [292, 106] on h5 "During a Value Stream Mapping session for a product development process, the te…" at bounding box center [387, 92] width 333 height 38
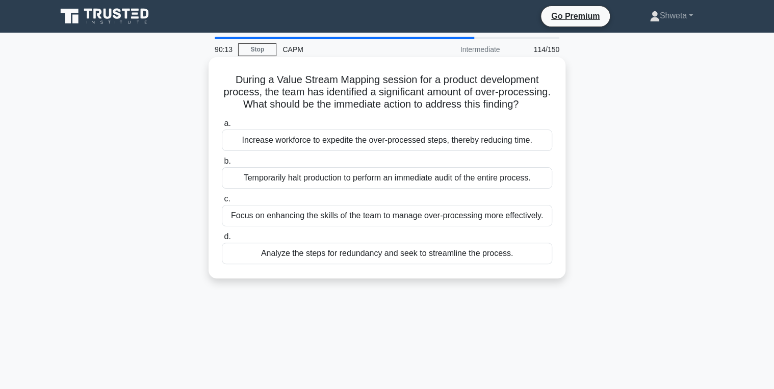
click at [235, 82] on h5 "During a Value Stream Mapping session for a product development process, the te…" at bounding box center [387, 92] width 333 height 38
click at [341, 264] on div "Analyze the steps for redundancy and seek to streamline the process." at bounding box center [387, 253] width 330 height 21
click at [222, 240] on input "d. Analyze the steps for redundancy and seek to streamline the process." at bounding box center [222, 237] width 0 height 7
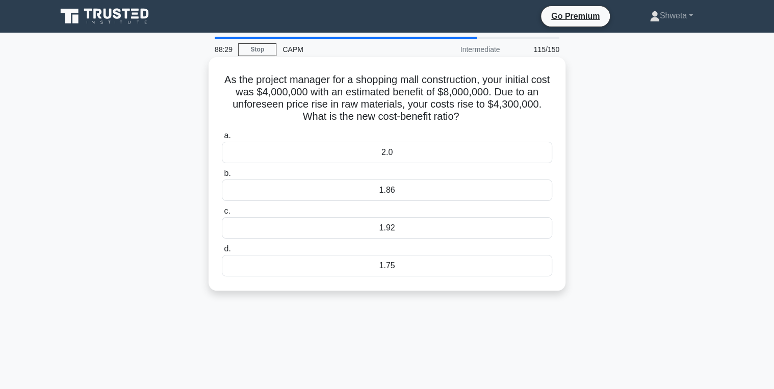
click at [394, 189] on div "1.86" at bounding box center [387, 190] width 330 height 21
click at [222, 177] on input "b. 1.86" at bounding box center [222, 173] width 0 height 7
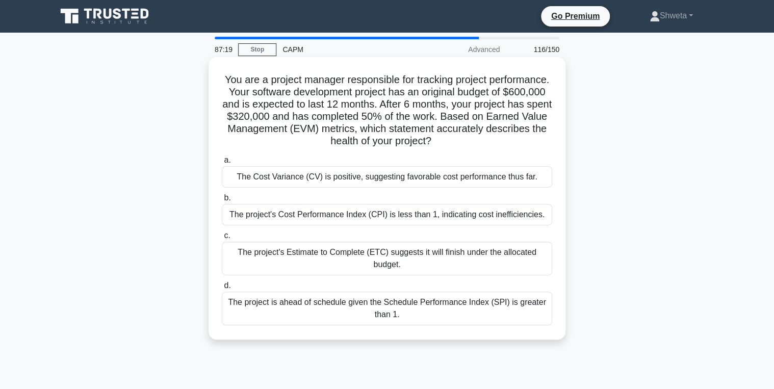
click at [397, 216] on div "The project's Cost Performance Index (CPI) is less than 1, indicating cost inef…" at bounding box center [387, 214] width 330 height 21
click at [222, 201] on input "b. The project's Cost Performance Index (CPI) is less than 1, indicating cost i…" at bounding box center [222, 198] width 0 height 7
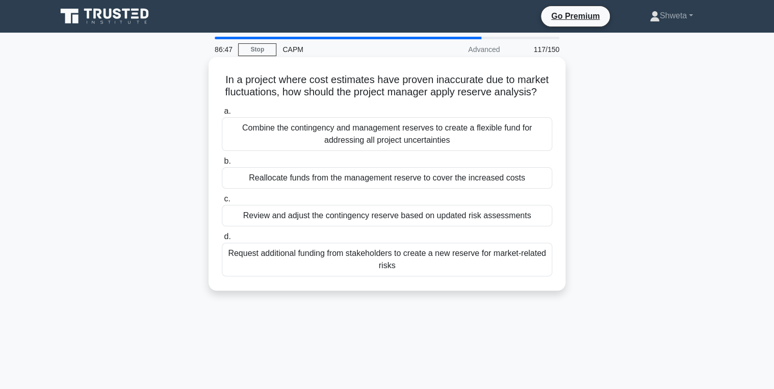
click at [323, 276] on div "Request additional funding from stakeholders to create a new reserve for market…" at bounding box center [387, 260] width 330 height 34
click at [222, 240] on input "d. Request additional funding from stakeholders to create a new reserve for mar…" at bounding box center [222, 237] width 0 height 7
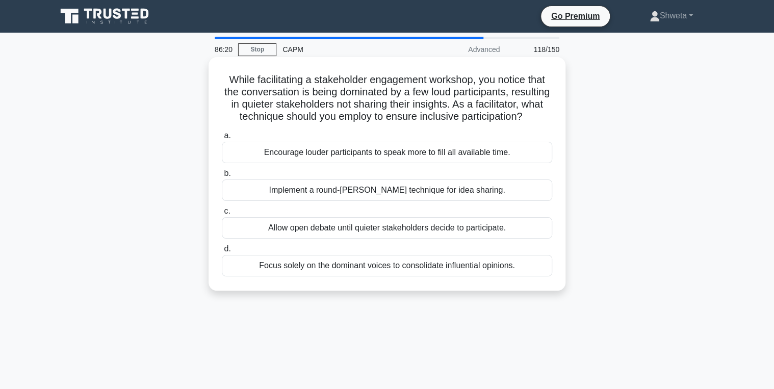
click at [355, 201] on div "Implement a round-[PERSON_NAME] technique for idea sharing." at bounding box center [387, 190] width 330 height 21
click at [222, 177] on input "b. Implement a round-[PERSON_NAME] technique for idea sharing." at bounding box center [222, 173] width 0 height 7
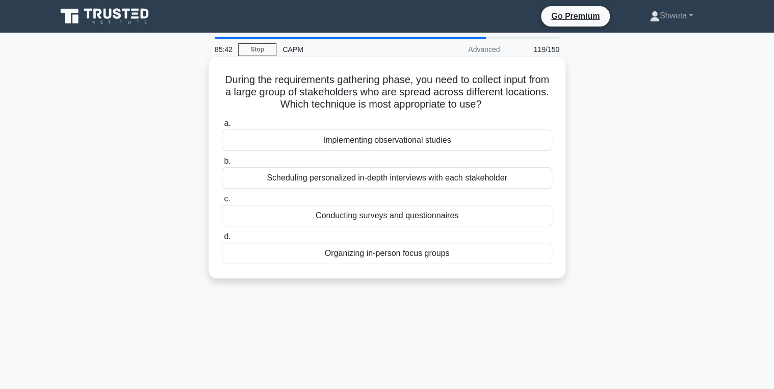
click at [362, 218] on div "Conducting surveys and questionnaires" at bounding box center [387, 215] width 330 height 21
click at [222, 202] on input "c. Conducting surveys and questionnaires" at bounding box center [222, 199] width 0 height 7
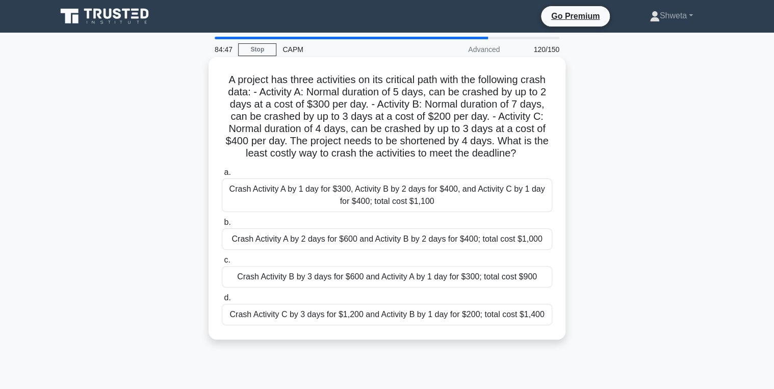
click at [382, 279] on div "Crash Activity B by 3 days for $600 and Activity A by 1 day for $300; total cos…" at bounding box center [387, 276] width 330 height 21
click at [222, 264] on input "c. Crash Activity B by 3 days for $600 and Activity A by 1 day for $300; total …" at bounding box center [222, 260] width 0 height 7
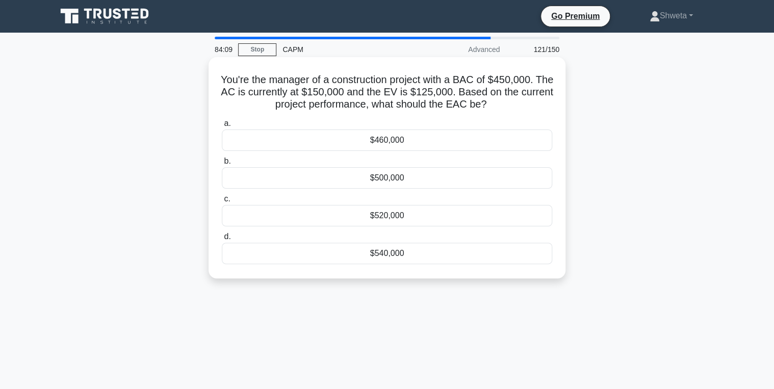
click at [385, 253] on div "$540,000" at bounding box center [387, 253] width 330 height 21
click at [222, 240] on input "d. $540,000" at bounding box center [222, 237] width 0 height 7
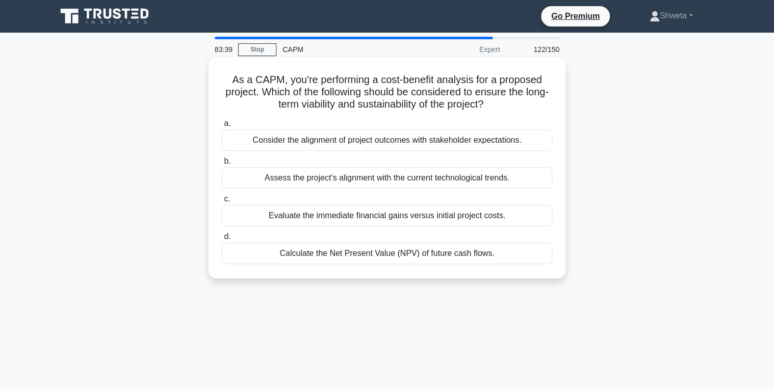
click at [371, 257] on div "Calculate the Net Present Value (NPV) of future cash flows." at bounding box center [387, 253] width 330 height 21
click at [222, 240] on input "d. Calculate the Net Present Value (NPV) of future cash flows." at bounding box center [222, 237] width 0 height 7
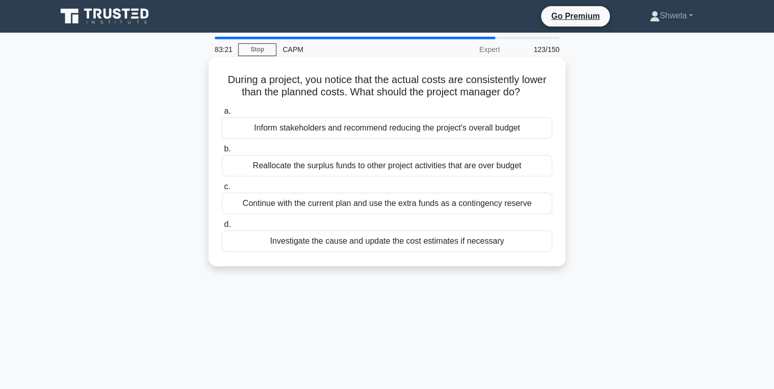
click at [374, 249] on div "Investigate the cause and update the cost estimates if necessary" at bounding box center [387, 241] width 330 height 21
click at [222, 228] on input "d. Investigate the cause and update the cost estimates if necessary" at bounding box center [222, 224] width 0 height 7
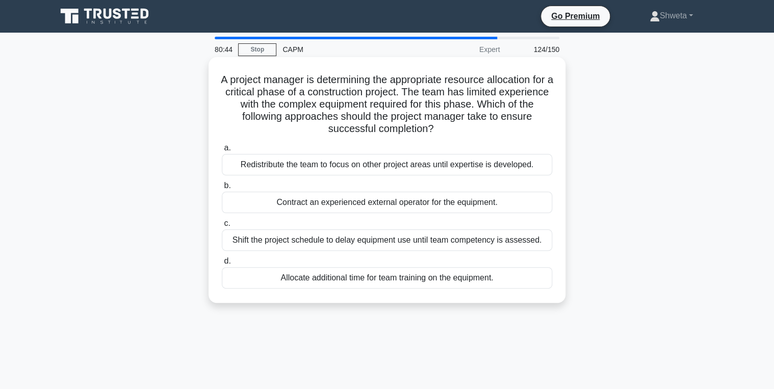
click at [372, 204] on div "Contract an experienced external operator for the equipment." at bounding box center [387, 202] width 330 height 21
click at [222, 189] on input "b. Contract an experienced external operator for the equipment." at bounding box center [222, 186] width 0 height 7
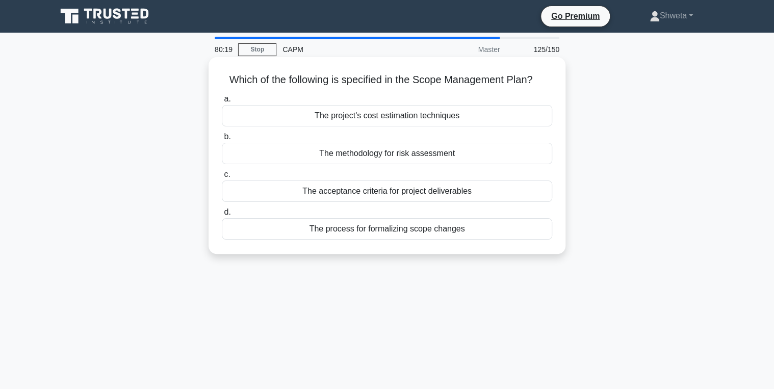
click at [379, 231] on div "The process for formalizing scope changes" at bounding box center [387, 228] width 330 height 21
click at [222, 216] on input "d. The process for formalizing scope changes" at bounding box center [222, 212] width 0 height 7
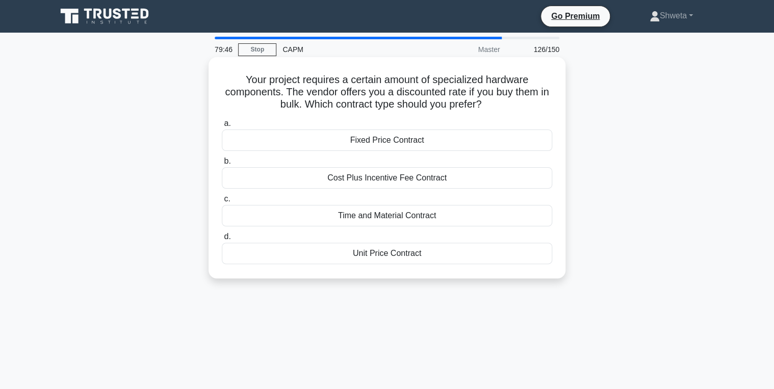
click at [379, 255] on div "Unit Price Contract" at bounding box center [387, 253] width 330 height 21
click at [222, 240] on input "d. Unit Price Contract" at bounding box center [222, 237] width 0 height 7
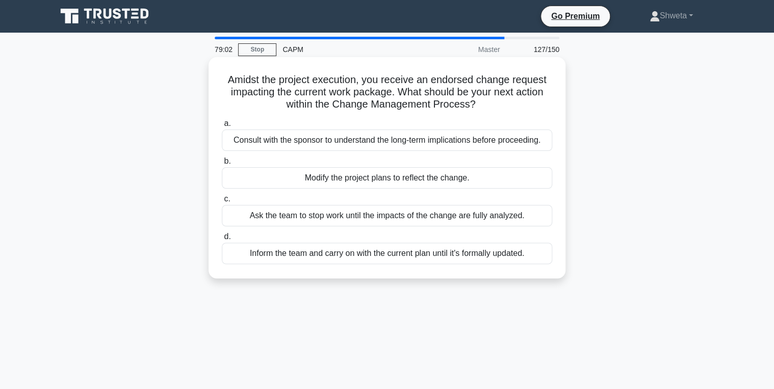
click at [383, 144] on div "Consult with the sponsor to understand the long-term implications before procee…" at bounding box center [387, 140] width 330 height 21
click at [222, 127] on input "a. Consult with the sponsor to understand the long-term implications before pro…" at bounding box center [222, 123] width 0 height 7
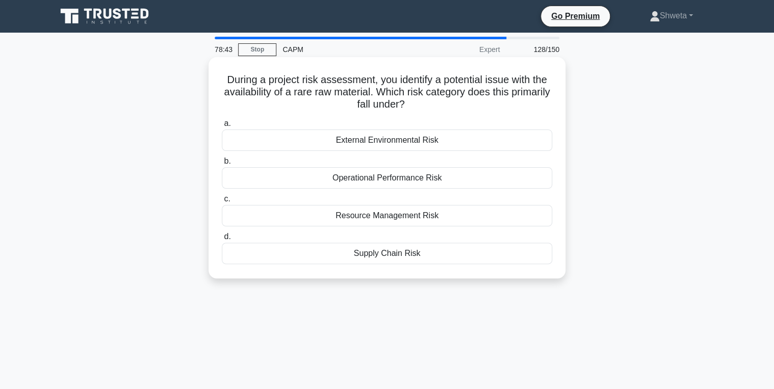
click at [390, 144] on div "External Environmental Risk" at bounding box center [387, 140] width 330 height 21
click at [222, 127] on input "a. External Environmental Risk" at bounding box center [222, 123] width 0 height 7
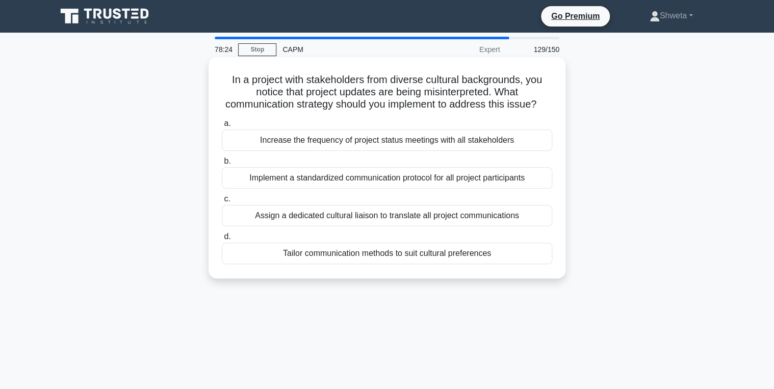
click at [383, 262] on div "Tailor communication methods to suit cultural preferences" at bounding box center [387, 253] width 330 height 21
click at [222, 240] on input "d. Tailor communication methods to suit cultural preferences" at bounding box center [222, 237] width 0 height 7
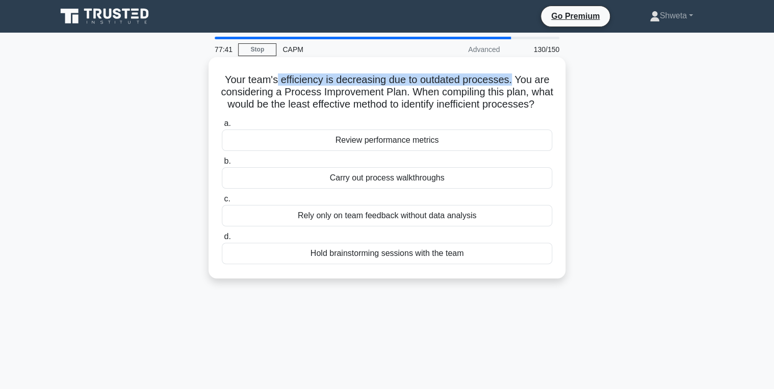
drag, startPoint x: 277, startPoint y: 82, endPoint x: 513, endPoint y: 85, distance: 235.1
click at [513, 85] on h5 "Your team's efficiency is decreasing due to outdated processes. You are conside…" at bounding box center [387, 92] width 333 height 38
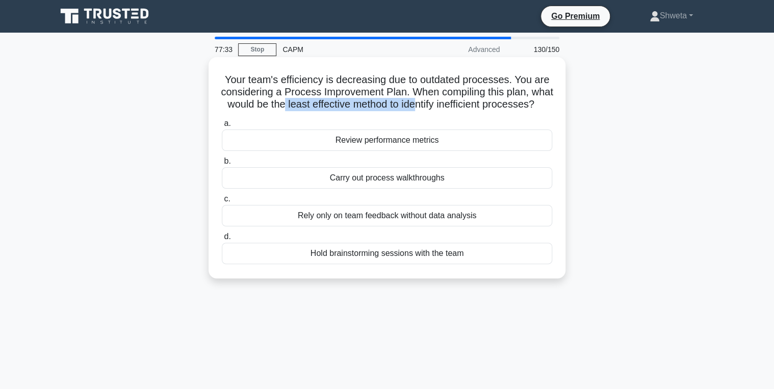
drag, startPoint x: 325, startPoint y: 107, endPoint x: 464, endPoint y: 108, distance: 139.2
click at [464, 108] on h5 "Your team's efficiency is decreasing due to outdated processes. You are conside…" at bounding box center [387, 92] width 333 height 38
click at [396, 189] on div "Carry out process walkthroughs" at bounding box center [387, 177] width 330 height 21
click at [222, 165] on input "b. Carry out process walkthroughs" at bounding box center [222, 161] width 0 height 7
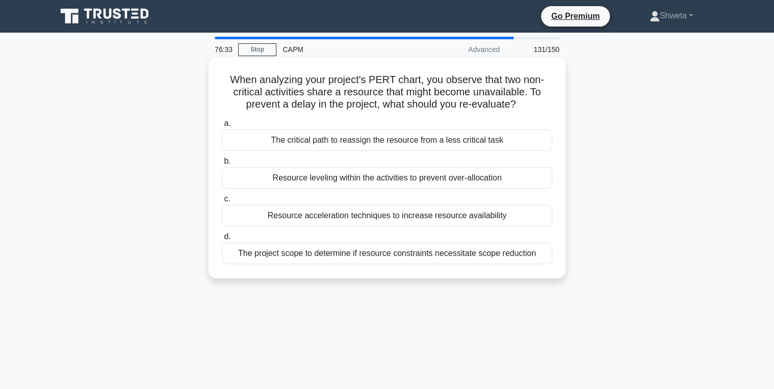
click at [392, 221] on div "Resource acceleration techniques to increase resource availability" at bounding box center [387, 215] width 330 height 21
click at [222, 202] on input "c. Resource acceleration techniques to increase resource availability" at bounding box center [222, 199] width 0 height 7
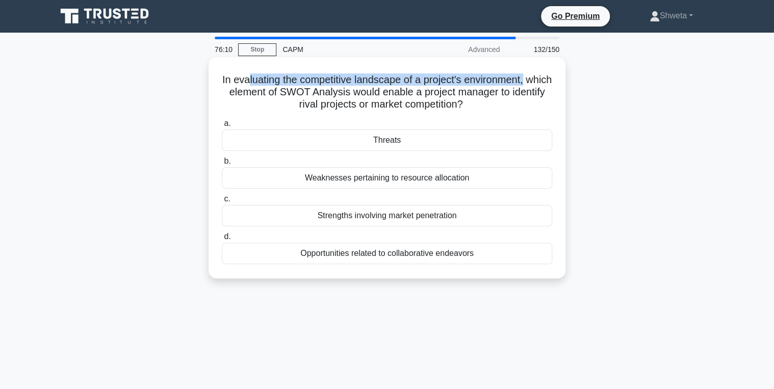
drag, startPoint x: 303, startPoint y: 82, endPoint x: 542, endPoint y: 82, distance: 239.2
click at [542, 82] on h5 "In evaluating the competitive landscape of a project's environment, which eleme…" at bounding box center [387, 92] width 333 height 38
drag, startPoint x: 272, startPoint y: 106, endPoint x: 497, endPoint y: 106, distance: 224.4
click at [497, 106] on h5 "In evaluating the competitive landscape of a project's environment, which eleme…" at bounding box center [387, 92] width 333 height 38
click at [475, 107] on icon ".spinner_0XTQ{transform-origin:center;animation:spinner_y6GP .75s linear infini…" at bounding box center [469, 105] width 12 height 12
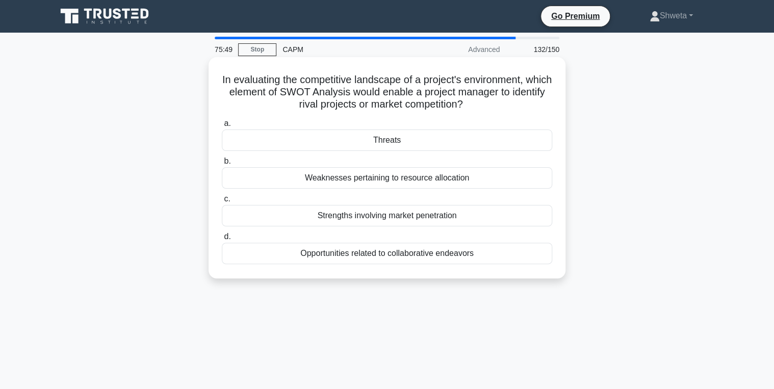
click at [366, 222] on div "Strengths involving market penetration" at bounding box center [387, 215] width 330 height 21
click at [222, 202] on input "c. Strengths involving market penetration" at bounding box center [222, 199] width 0 height 7
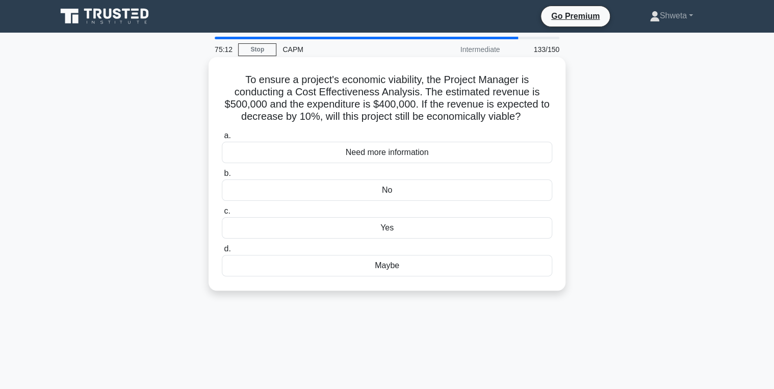
click at [381, 228] on div "Yes" at bounding box center [387, 227] width 330 height 21
click at [222, 215] on input "c. Yes" at bounding box center [222, 211] width 0 height 7
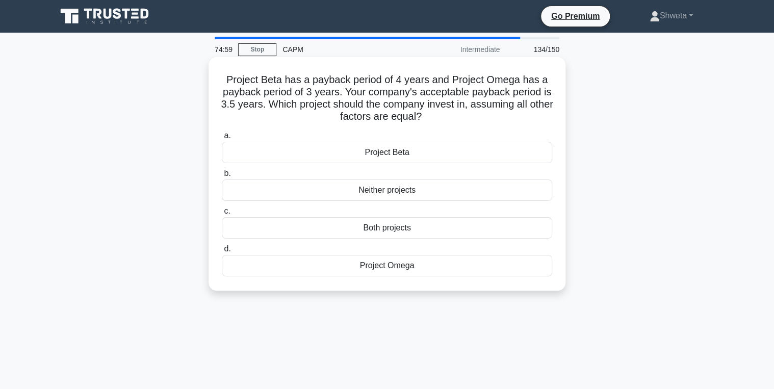
click at [392, 269] on div "Project Omega" at bounding box center [387, 265] width 330 height 21
click at [222, 252] on input "d. Project Omega" at bounding box center [222, 249] width 0 height 7
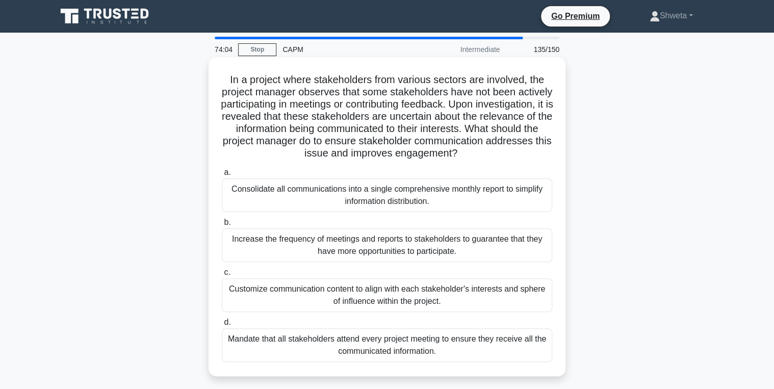
click at [357, 291] on div "Customize communication content to align with each stakeholder's interests and …" at bounding box center [387, 295] width 330 height 34
click at [222, 276] on input "c. Customize communication content to align with each stakeholder's interests a…" at bounding box center [222, 272] width 0 height 7
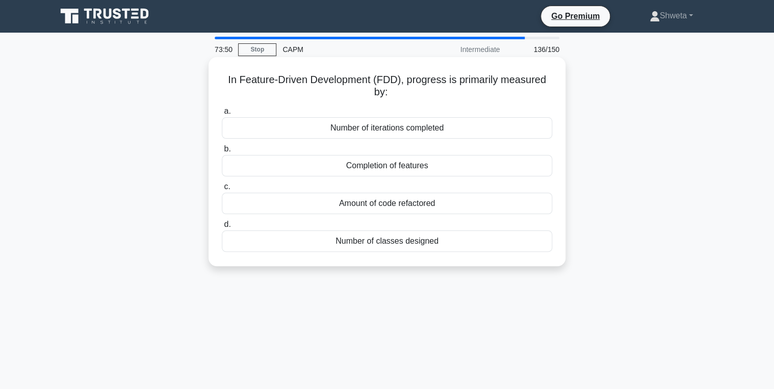
click at [415, 169] on div "Completion of features" at bounding box center [387, 165] width 330 height 21
click at [222, 152] on input "b. Completion of features" at bounding box center [222, 149] width 0 height 7
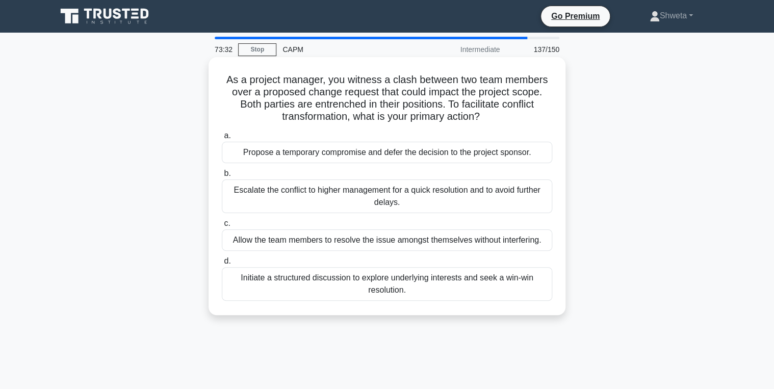
click at [431, 292] on div "Initiate a structured discussion to explore underlying interests and seek a win…" at bounding box center [387, 284] width 330 height 34
click at [222, 265] on input "d. Initiate a structured discussion to explore underlying interests and seek a …" at bounding box center [222, 261] width 0 height 7
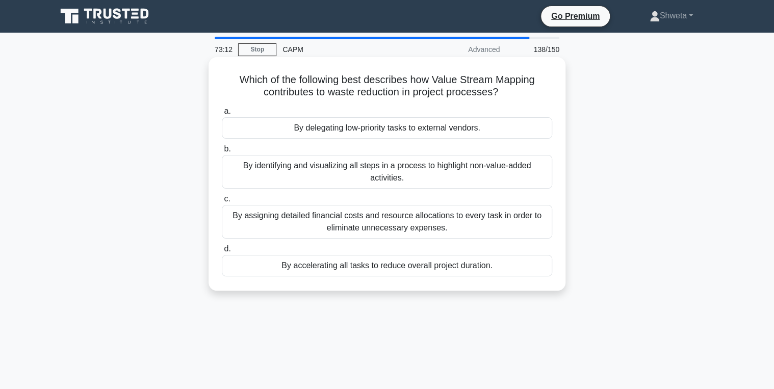
click at [392, 174] on div "By identifying and visualizing all steps in a process to highlight non-value-ad…" at bounding box center [387, 172] width 330 height 34
click at [222, 152] on input "b. By identifying and visualizing all steps in a process to highlight non-value…" at bounding box center [222, 149] width 0 height 7
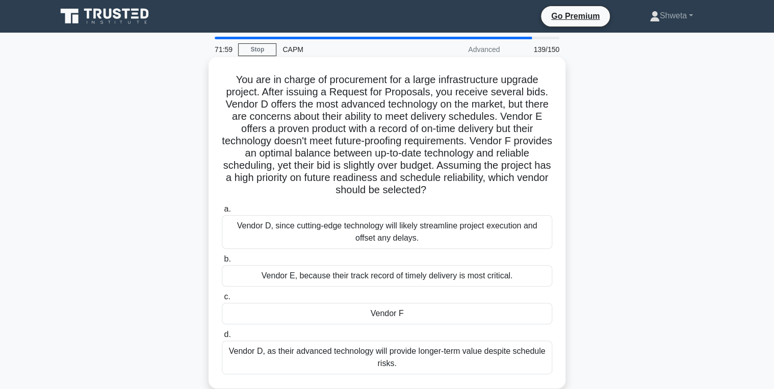
click at [376, 363] on div "Vendor D, as their advanced technology will provide longer-term value despite s…" at bounding box center [387, 358] width 330 height 34
click at [222, 338] on input "d. Vendor D, as their advanced technology will provide longer-term value despit…" at bounding box center [222, 334] width 0 height 7
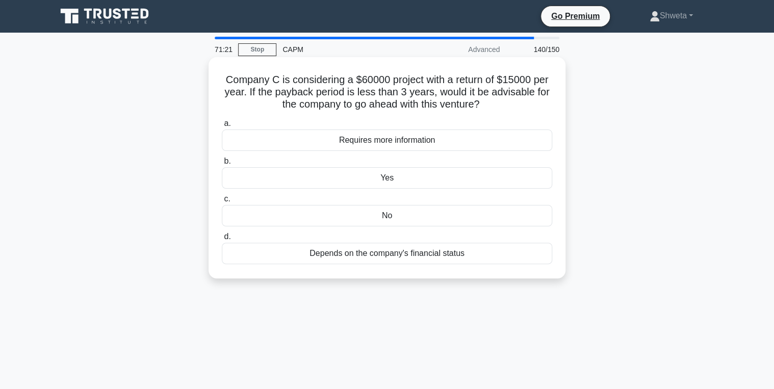
click at [396, 255] on div "Depends on the company's financial status" at bounding box center [387, 253] width 330 height 21
click at [222, 240] on input "d. Depends on the company's financial status" at bounding box center [222, 237] width 0 height 7
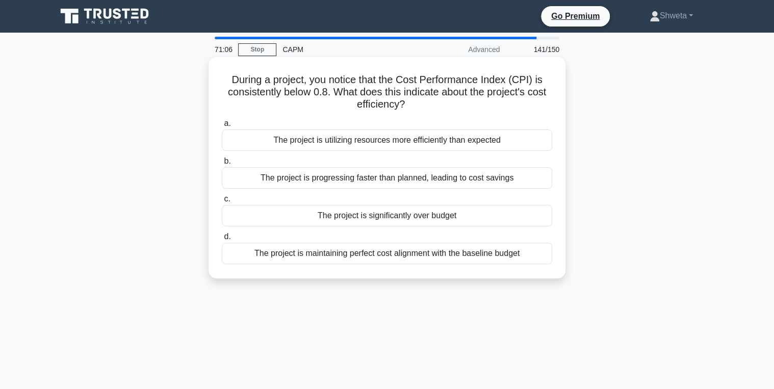
click at [407, 224] on div "The project is significantly over budget" at bounding box center [387, 215] width 330 height 21
click at [222, 202] on input "c. The project is significantly over budget" at bounding box center [222, 199] width 0 height 7
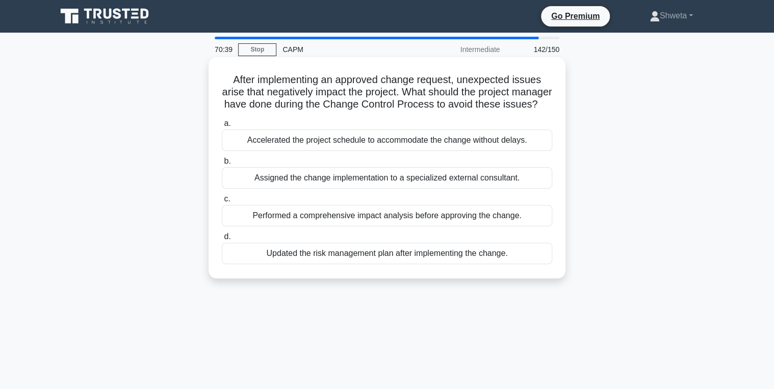
click at [398, 226] on div "Performed a comprehensive impact analysis before approving the change." at bounding box center [387, 215] width 330 height 21
click at [222, 202] on input "c. Performed a comprehensive impact analysis before approving the change." at bounding box center [222, 199] width 0 height 7
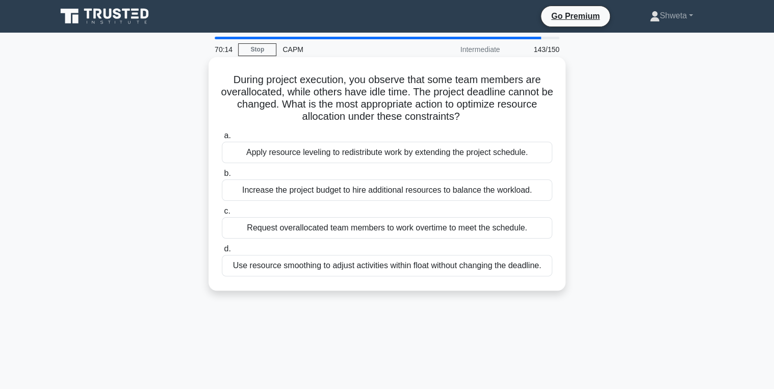
click at [415, 158] on div "Apply resource leveling to redistribute work by extending the project schedule." at bounding box center [387, 152] width 330 height 21
click at [222, 139] on input "a. Apply resource leveling to redistribute work by extending the project schedu…" at bounding box center [222, 136] width 0 height 7
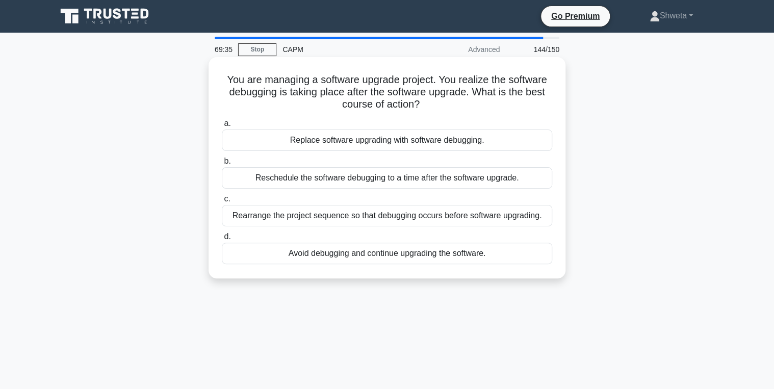
click at [344, 215] on div "Rearrange the project sequence so that debugging occurs before software upgradi…" at bounding box center [387, 215] width 330 height 21
click at [222, 202] on input "c. Rearrange the project sequence so that debugging occurs before software upgr…" at bounding box center [222, 199] width 0 height 7
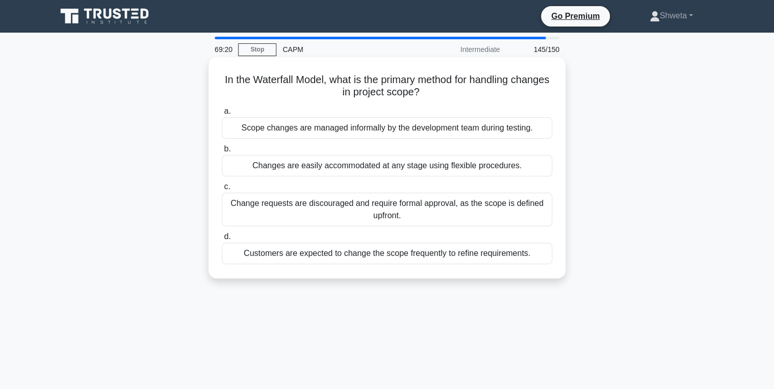
click at [410, 220] on div "Change requests are discouraged and require formal approval, as the scope is de…" at bounding box center [387, 210] width 330 height 34
click at [222, 190] on input "c. Change requests are discouraged and require formal approval, as the scope is…" at bounding box center [222, 187] width 0 height 7
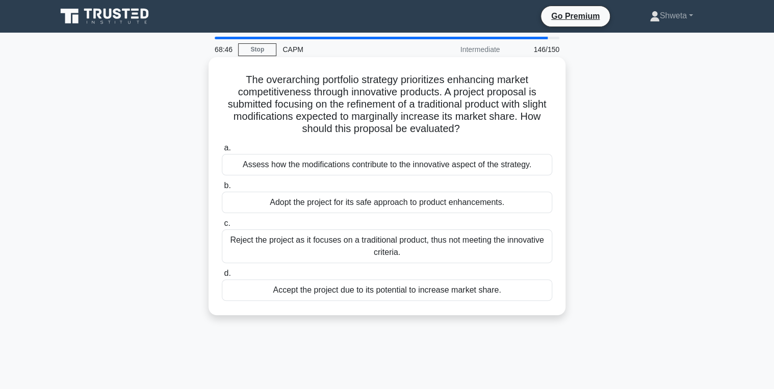
click at [396, 168] on div "Assess how the modifications contribute to the innovative aspect of the strateg…" at bounding box center [387, 164] width 330 height 21
click at [222, 151] on input "a. Assess how the modifications contribute to the innovative aspect of the stra…" at bounding box center [222, 148] width 0 height 7
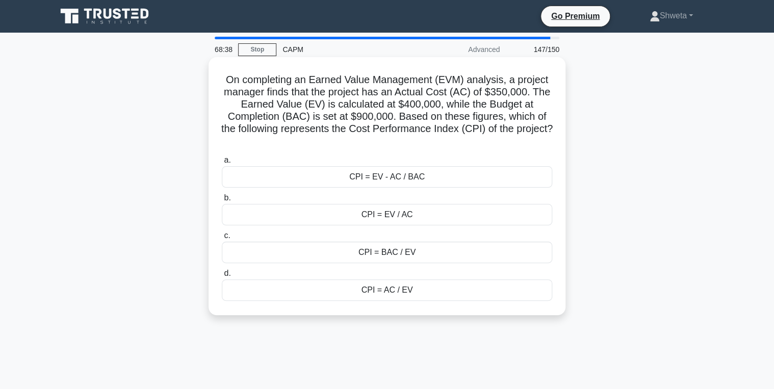
click at [395, 218] on div "CPI = EV / AC" at bounding box center [387, 214] width 330 height 21
click at [222, 201] on input "b. CPI = EV / AC" at bounding box center [222, 198] width 0 height 7
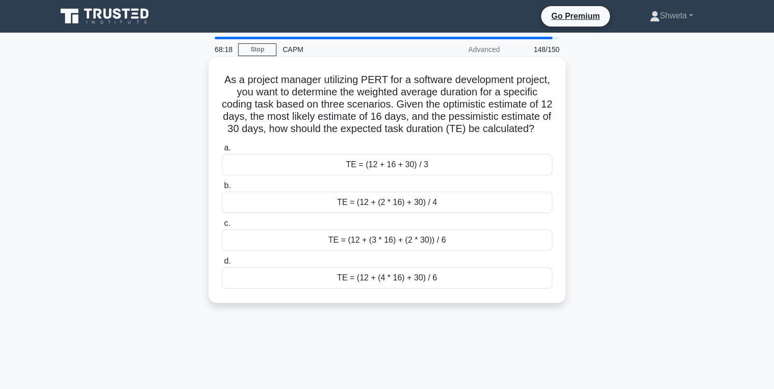
click at [393, 289] on div "TE = (12 + (4 * 16) + 30) / 6" at bounding box center [387, 277] width 330 height 21
click at [222, 265] on input "d. TE = (12 + (4 * 16) + 30) / 6" at bounding box center [222, 261] width 0 height 7
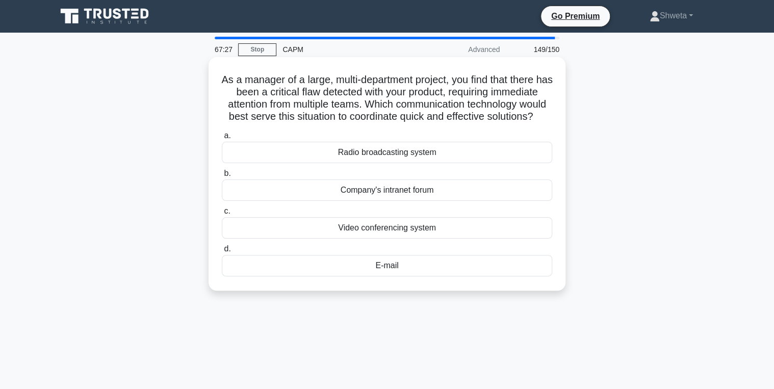
click at [404, 239] on div "Video conferencing system" at bounding box center [387, 227] width 330 height 21
click at [222, 215] on input "c. Video conferencing system" at bounding box center [222, 211] width 0 height 7
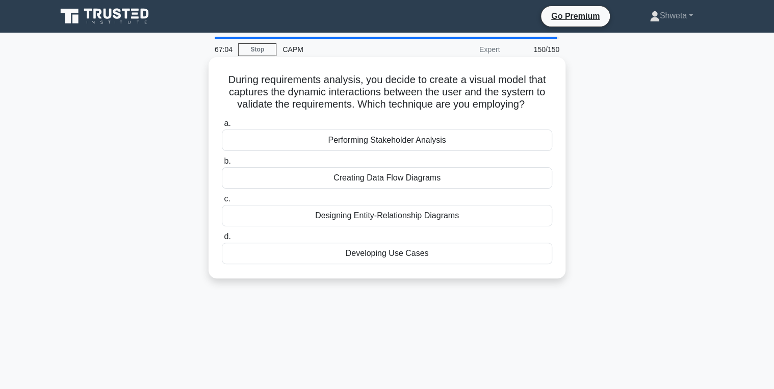
click at [392, 177] on div "Creating Data Flow Diagrams" at bounding box center [387, 177] width 330 height 21
click at [222, 165] on input "b. Creating Data Flow Diagrams" at bounding box center [222, 161] width 0 height 7
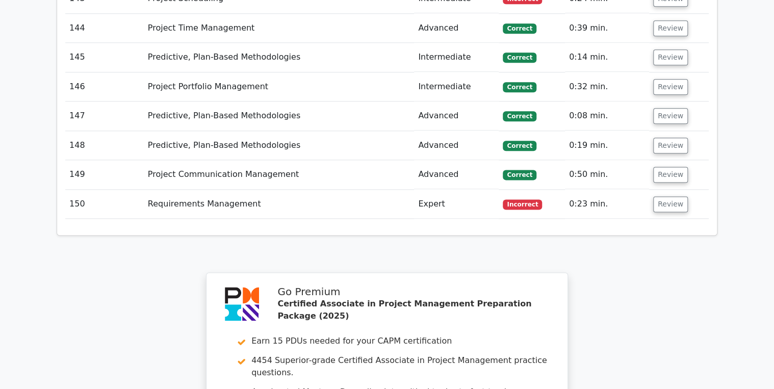
scroll to position [6446, 0]
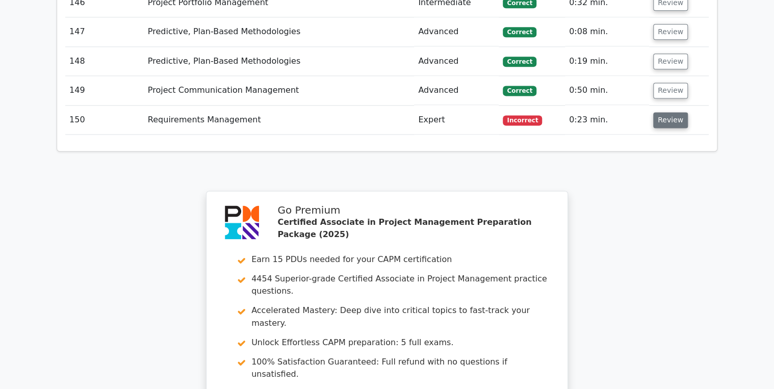
click at [656, 112] on button "Review" at bounding box center [670, 120] width 35 height 16
